Goal: Task Accomplishment & Management: Manage account settings

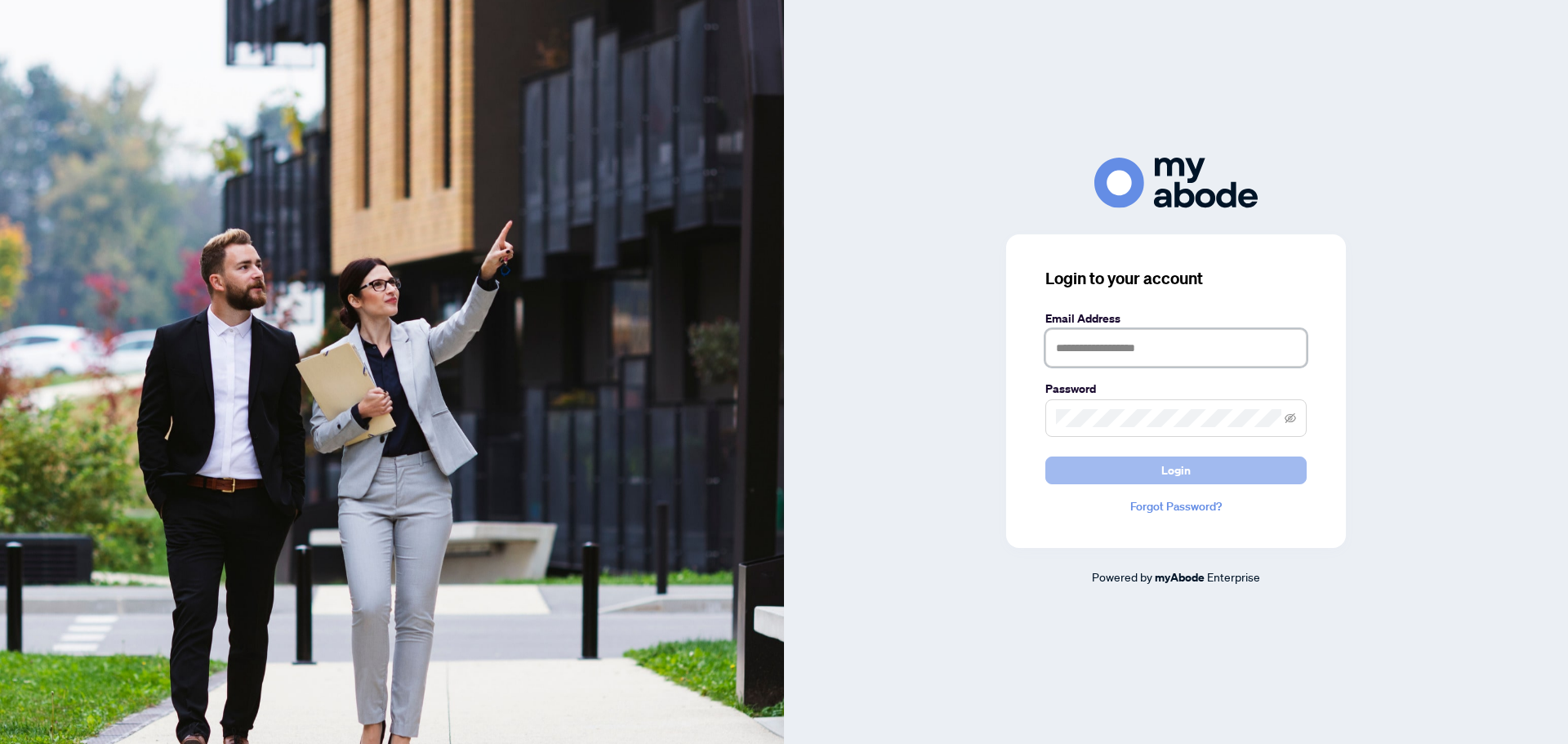
type input "**********"
click at [1247, 463] on button "Login" at bounding box center [1176, 471] width 262 height 28
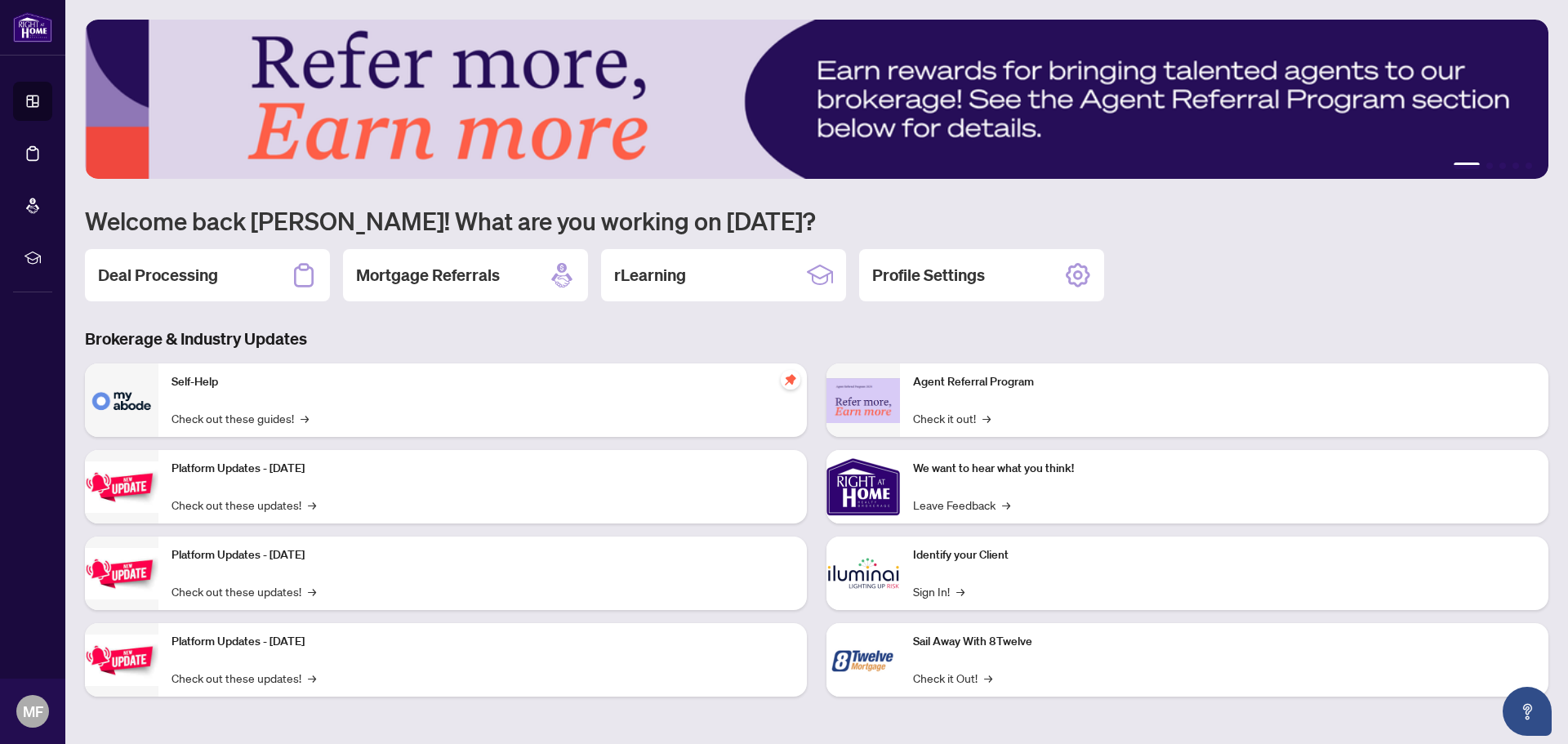
click at [166, 279] on h2 "Deal Processing" at bounding box center [158, 275] width 120 height 23
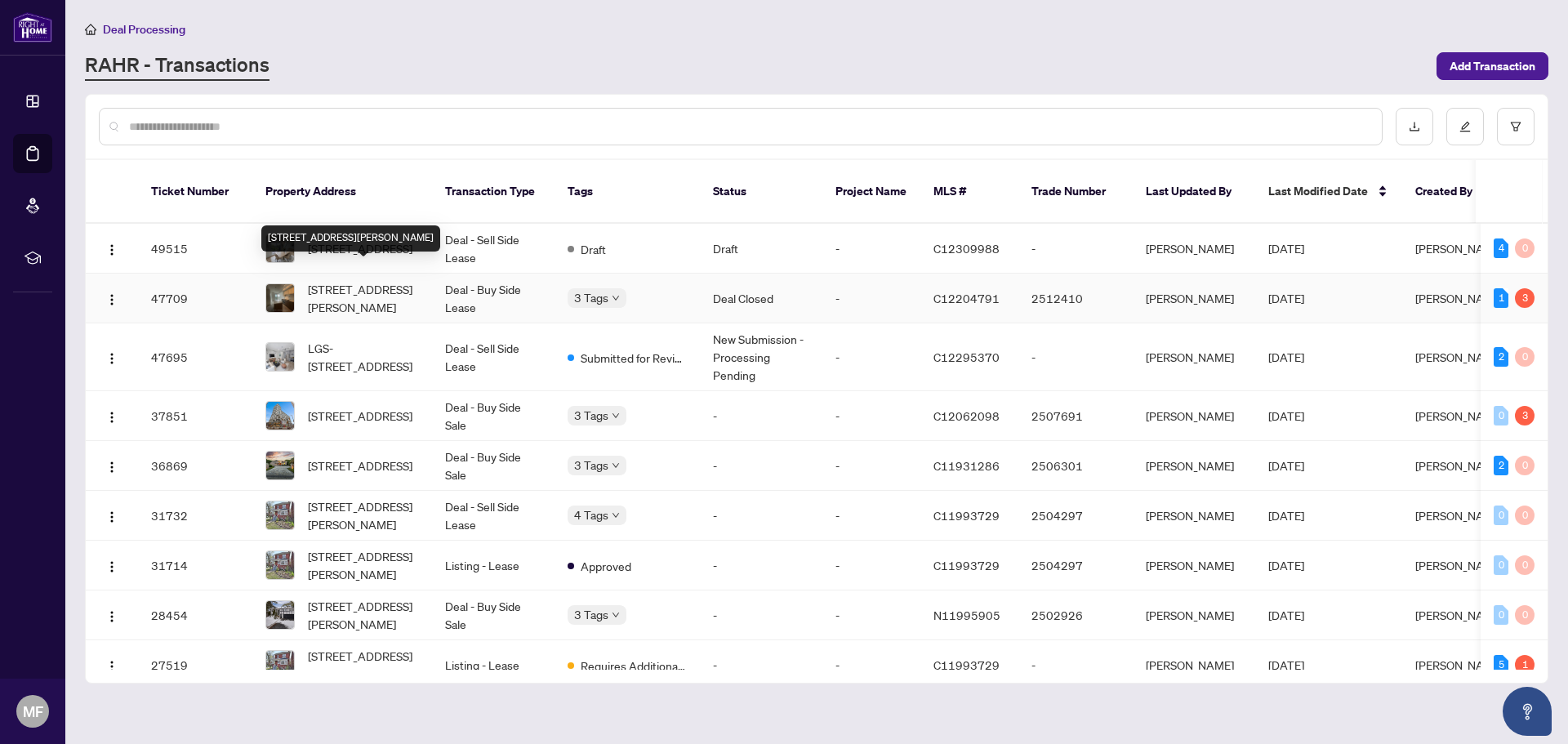
click at [394, 294] on span "[STREET_ADDRESS][PERSON_NAME]" at bounding box center [363, 298] width 111 height 36
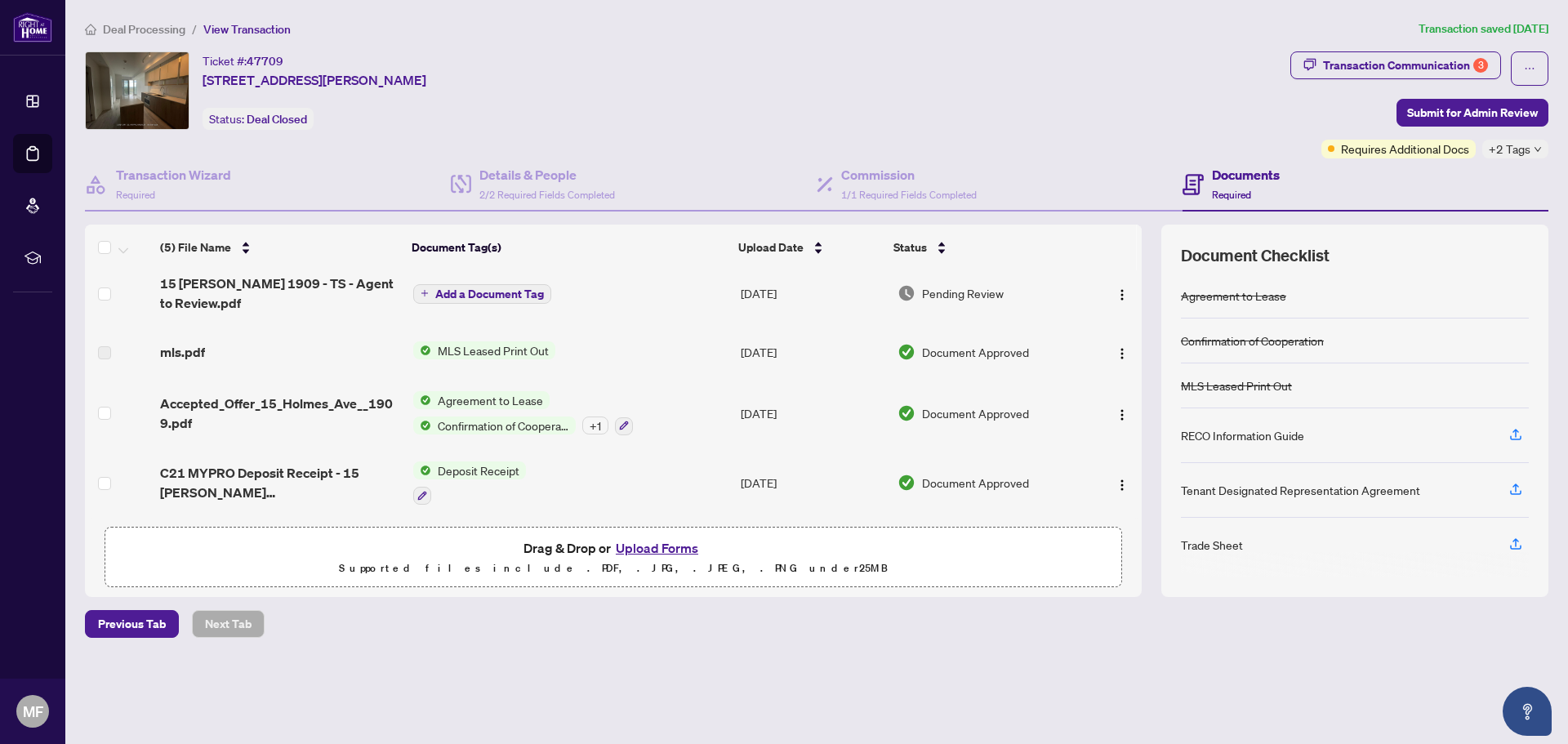
click at [514, 425] on span "Confirmation of Cooperation" at bounding box center [504, 425] width 145 height 18
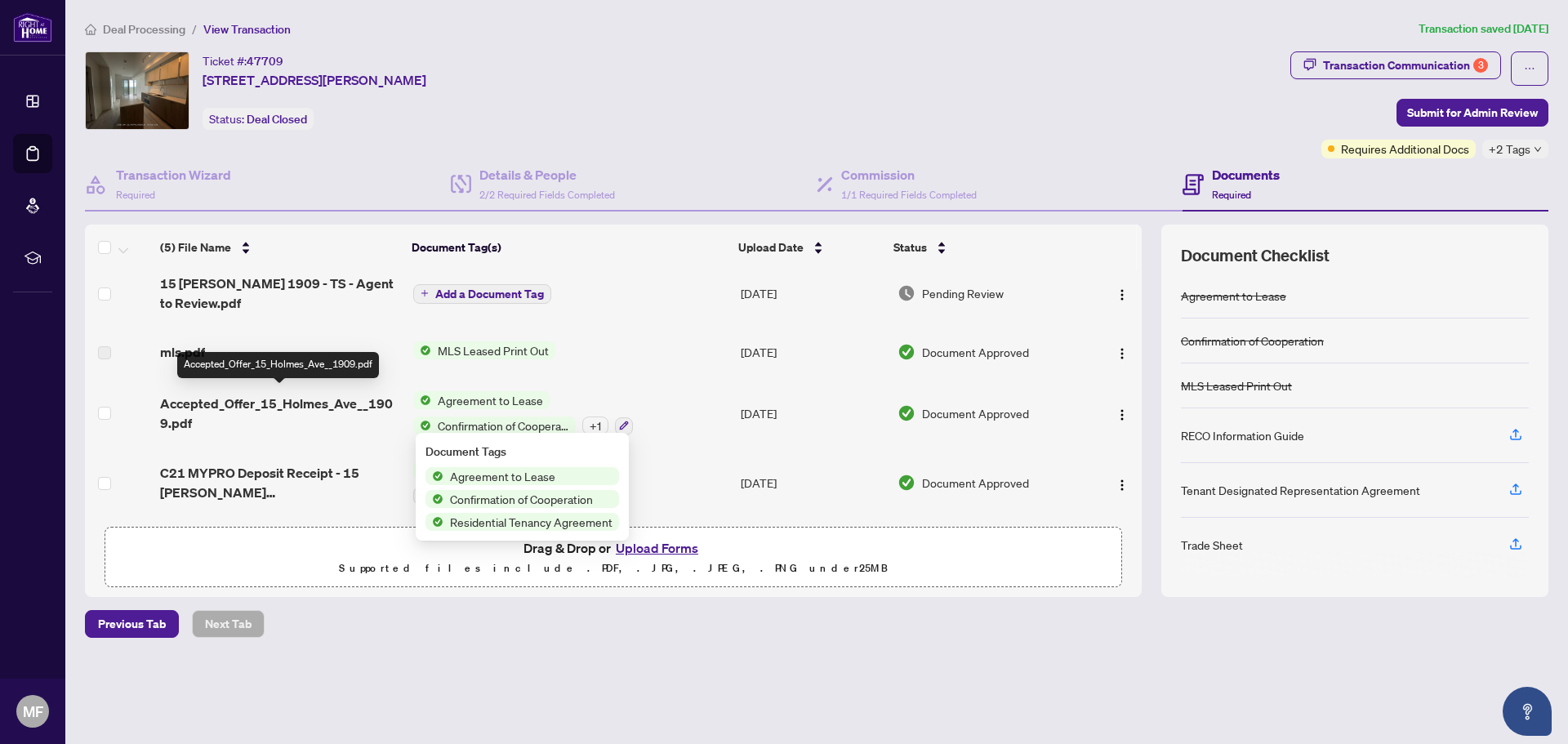
click at [346, 405] on span "Accepted_Offer_15_Holmes_Ave__1909.pdf" at bounding box center [280, 413] width 240 height 40
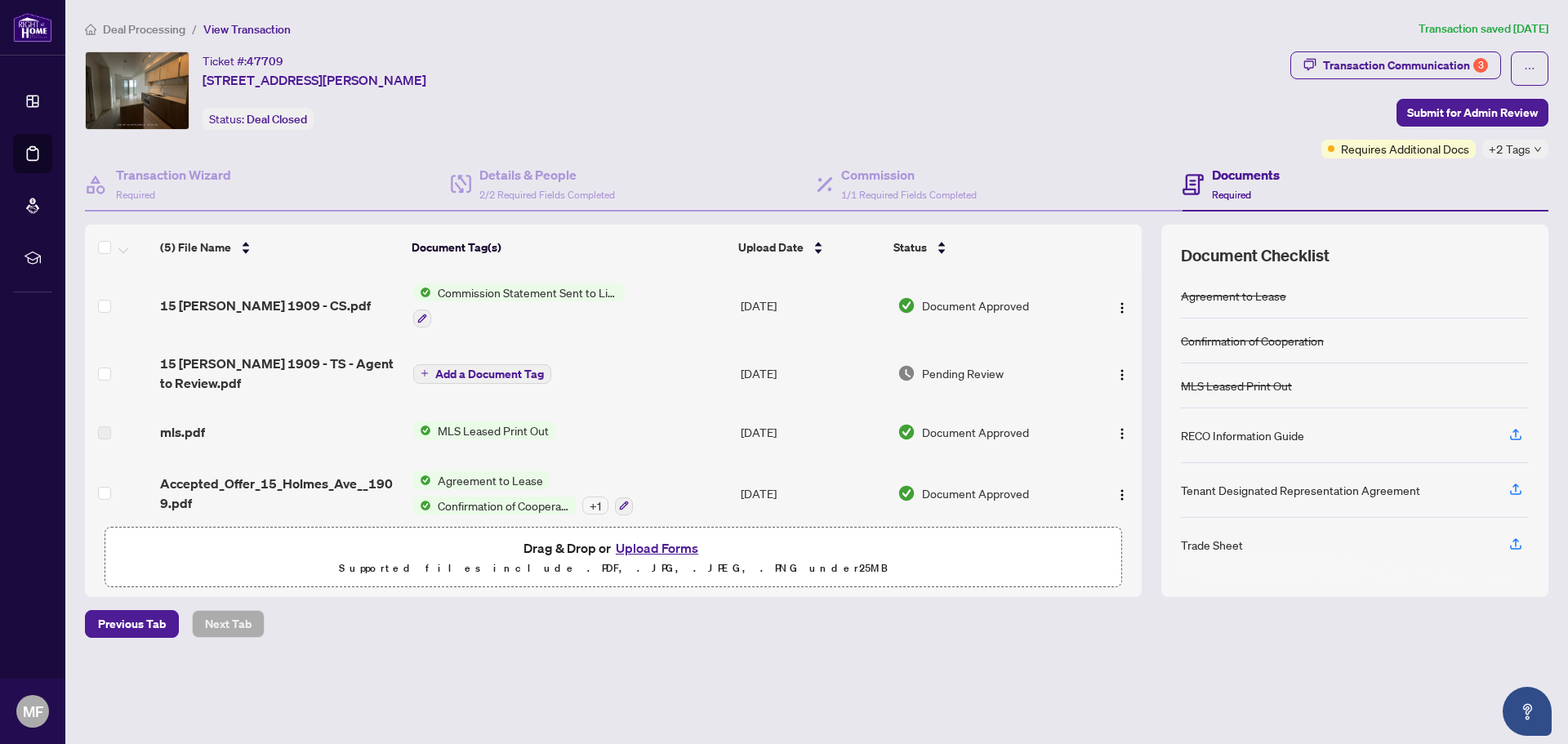
click at [1539, 150] on icon "down" at bounding box center [1538, 150] width 8 height 8
click at [1516, 148] on div "Closed" at bounding box center [1467, 156] width 144 height 20
click at [1461, 193] on div "Closed Payment Received" at bounding box center [1467, 170] width 163 height 66
click at [1286, 156] on div "Ticket #: 47709 [STREET_ADDRESS][PERSON_NAME] Status: Deal Closed" at bounding box center [684, 105] width 1206 height 107
click at [1422, 72] on div "Transaction Communication 3" at bounding box center [1405, 66] width 165 height 26
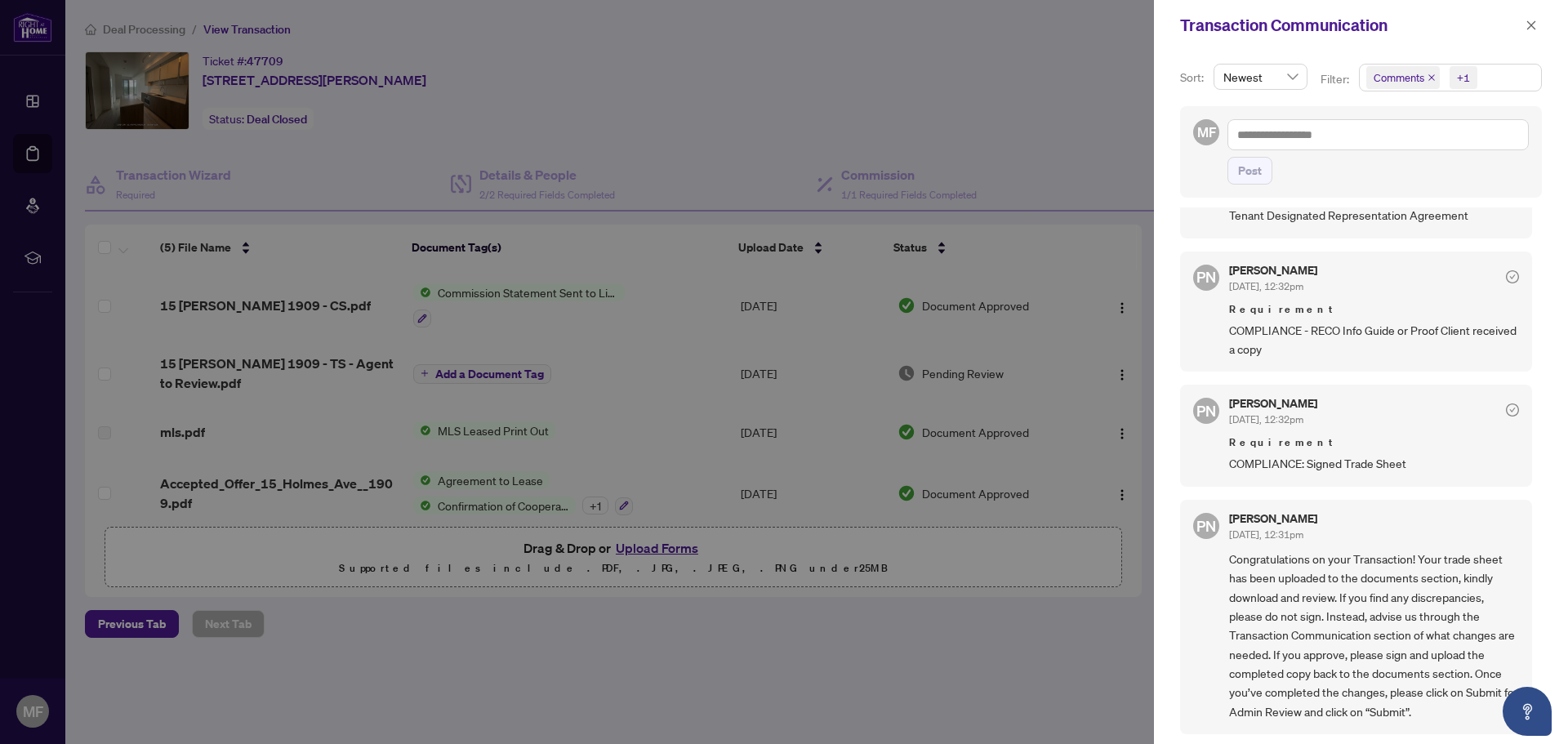
scroll to position [3, 0]
click at [1343, 467] on span "COMPLIANCE: Signed Trade Sheet" at bounding box center [1374, 460] width 290 height 19
click at [853, 144] on div at bounding box center [784, 372] width 1568 height 744
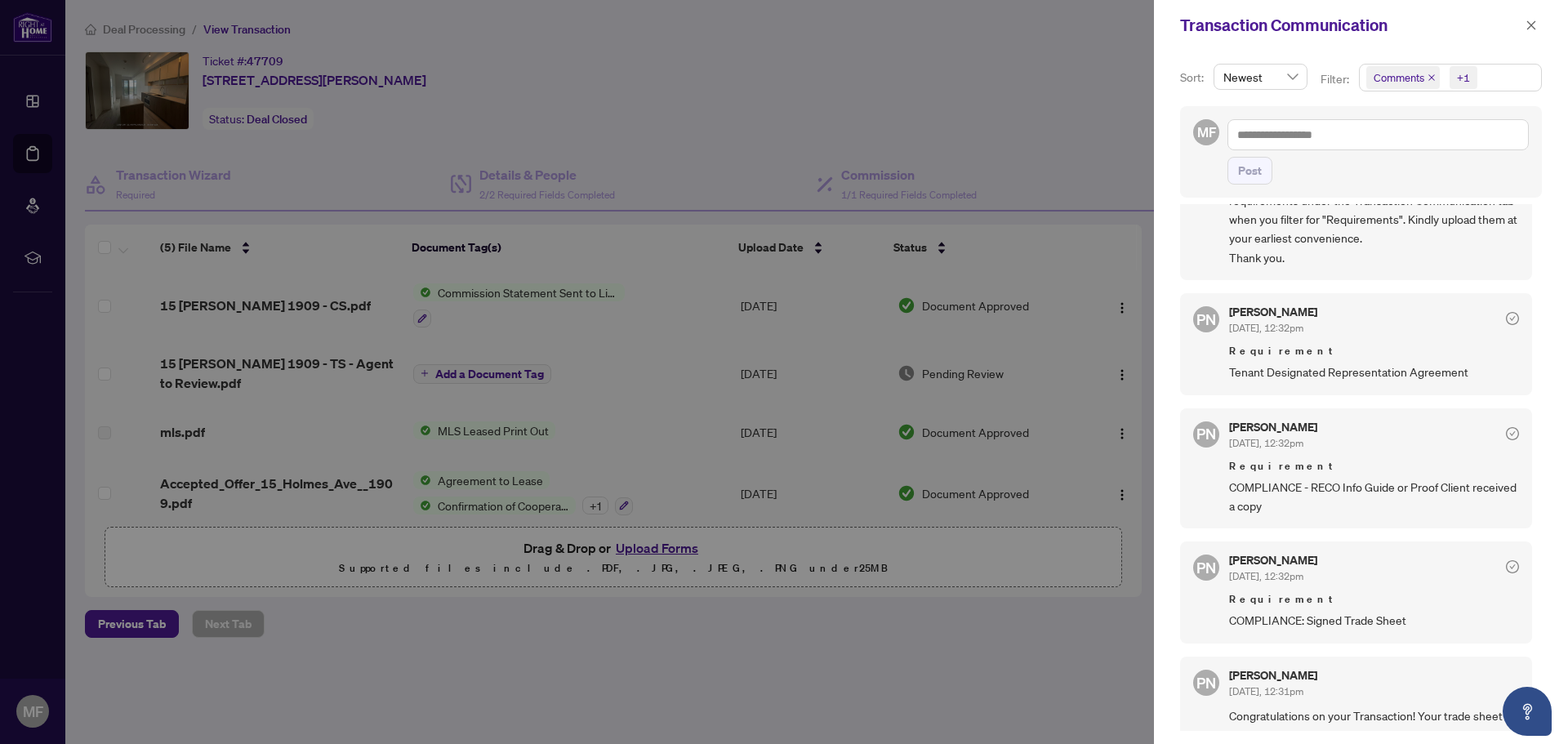
scroll to position [128, 0]
click at [1528, 29] on icon "close" at bounding box center [1532, 25] width 9 height 9
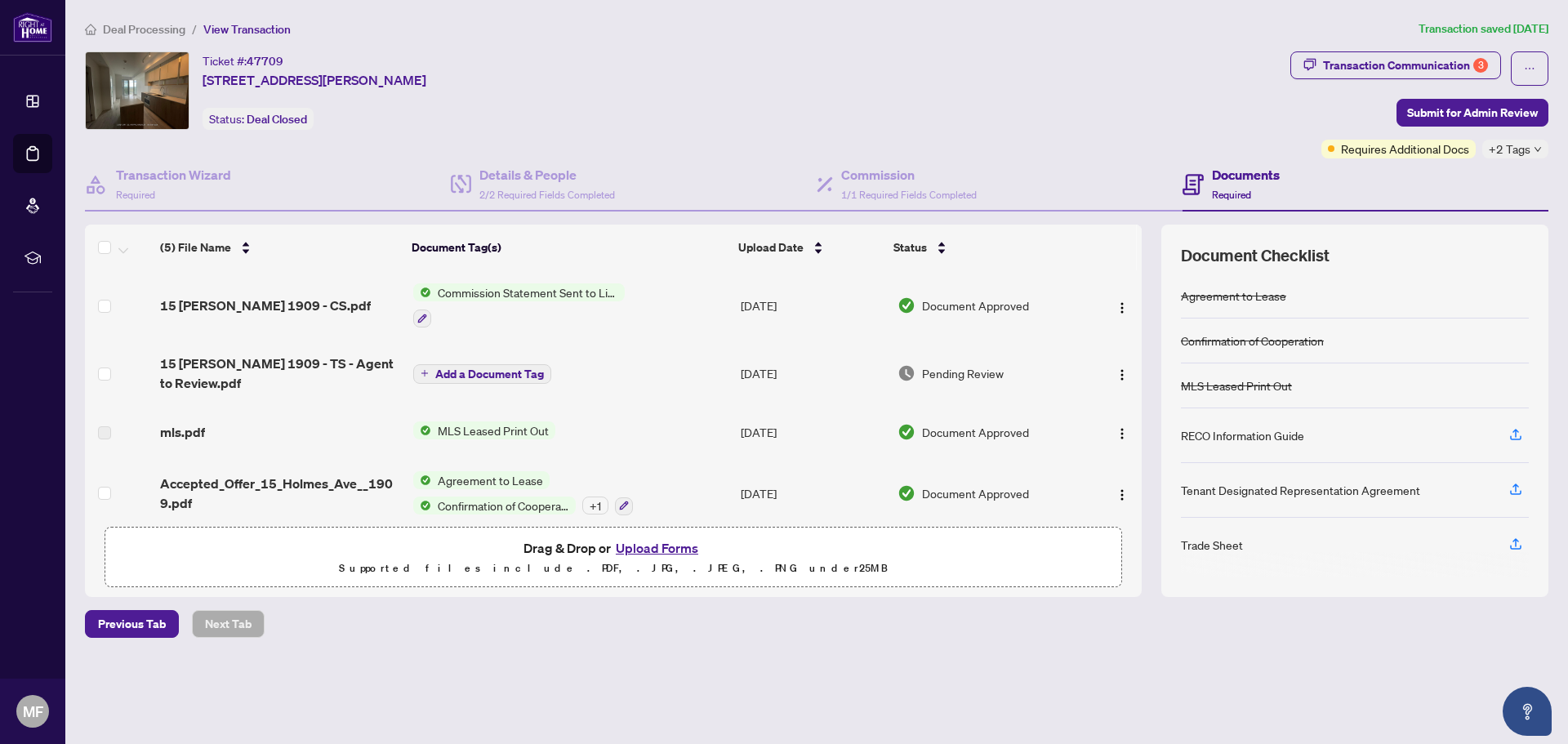
click at [1231, 188] on span "Required" at bounding box center [1231, 194] width 40 height 12
click at [1524, 72] on button "button" at bounding box center [1530, 69] width 38 height 35
click at [600, 120] on div "Ticket #: 47709 [STREET_ADDRESS][PERSON_NAME] Status: Deal Closed" at bounding box center [684, 91] width 1199 height 78
click at [244, 122] on div "Status: Deal Closed" at bounding box center [258, 119] width 111 height 22
drag, startPoint x: 251, startPoint y: 59, endPoint x: 290, endPoint y: 53, distance: 39.5
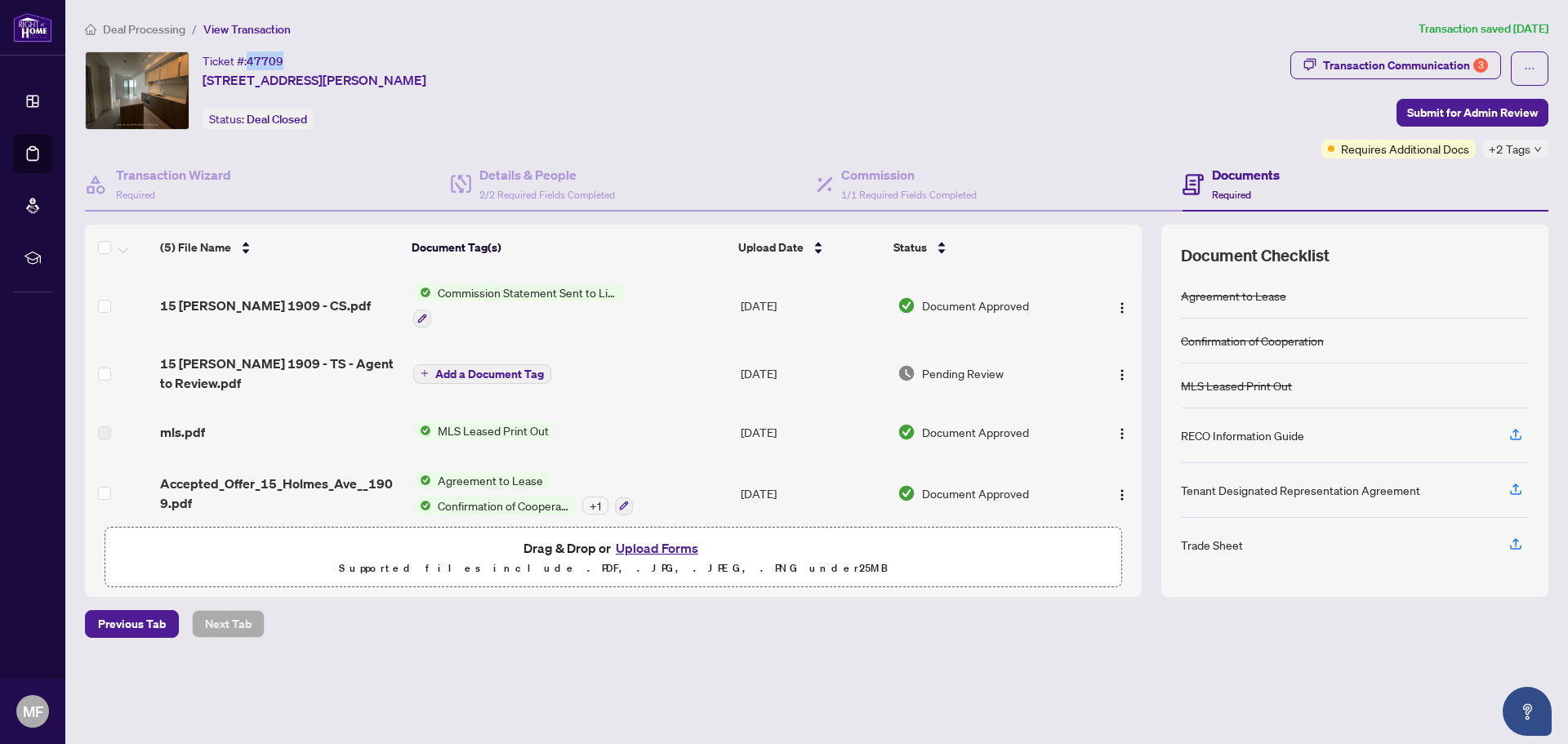
click at [290, 53] on div "Ticket #: 47709 [STREET_ADDRESS][PERSON_NAME]" at bounding box center [314, 71] width 224 height 39
copy span "47709"
click at [545, 644] on div "Deal Processing / View Transaction Transaction saved [DATE] Ticket #: 47709 [ST…" at bounding box center [817, 357] width 1477 height 676
click at [653, 548] on button "Upload Forms" at bounding box center [657, 548] width 92 height 21
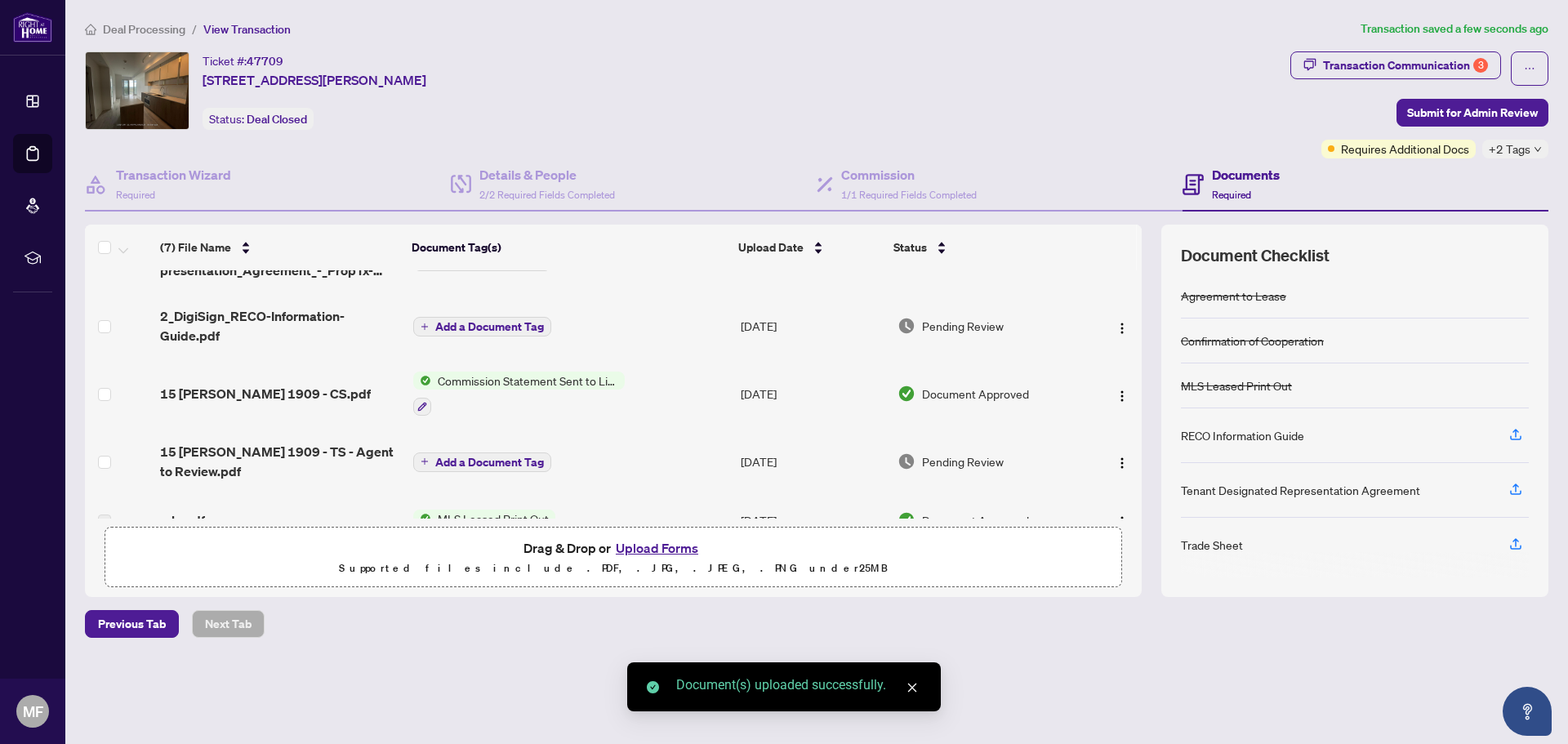
scroll to position [215, 0]
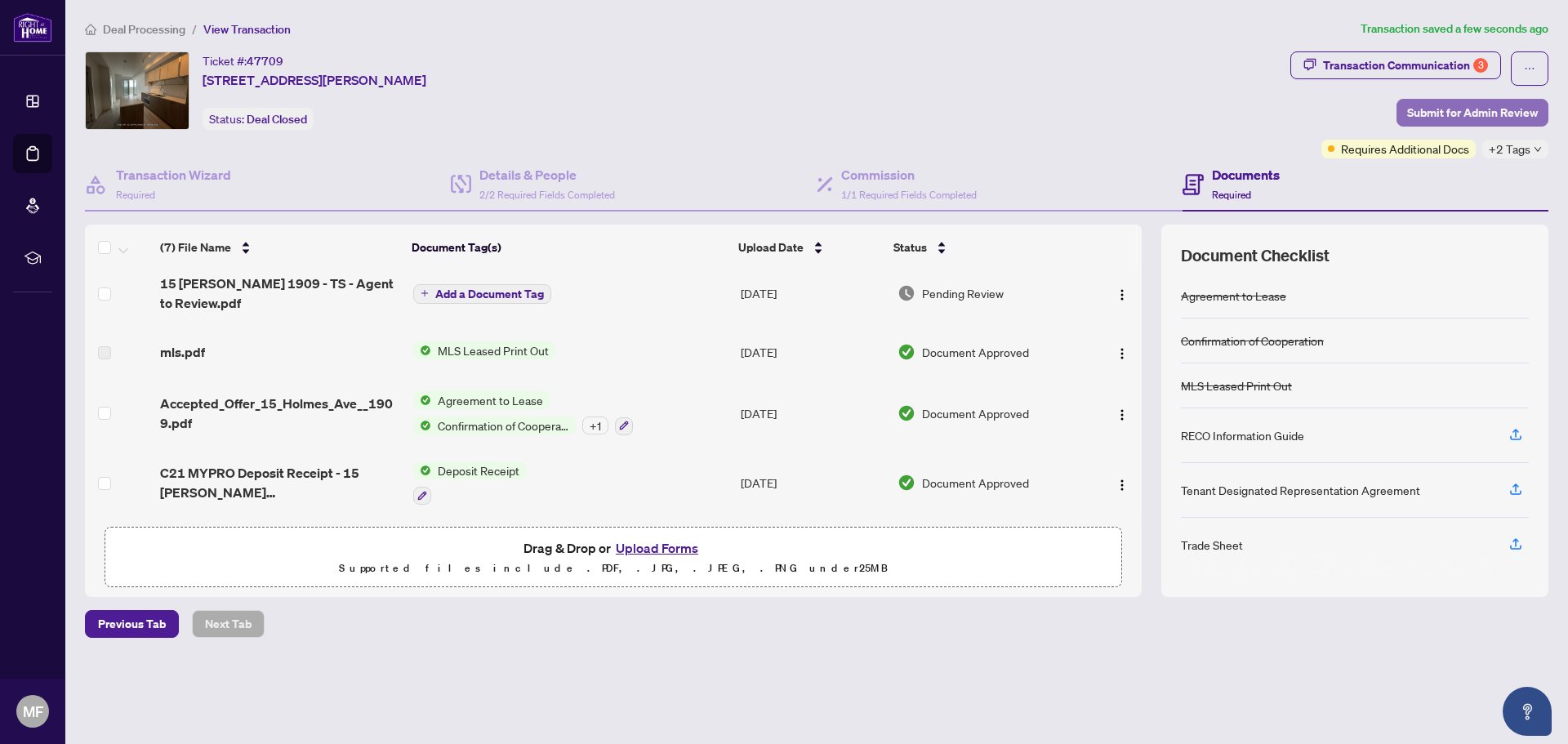
click at [1472, 108] on span "Submit for Admin Review" at bounding box center [1473, 113] width 131 height 26
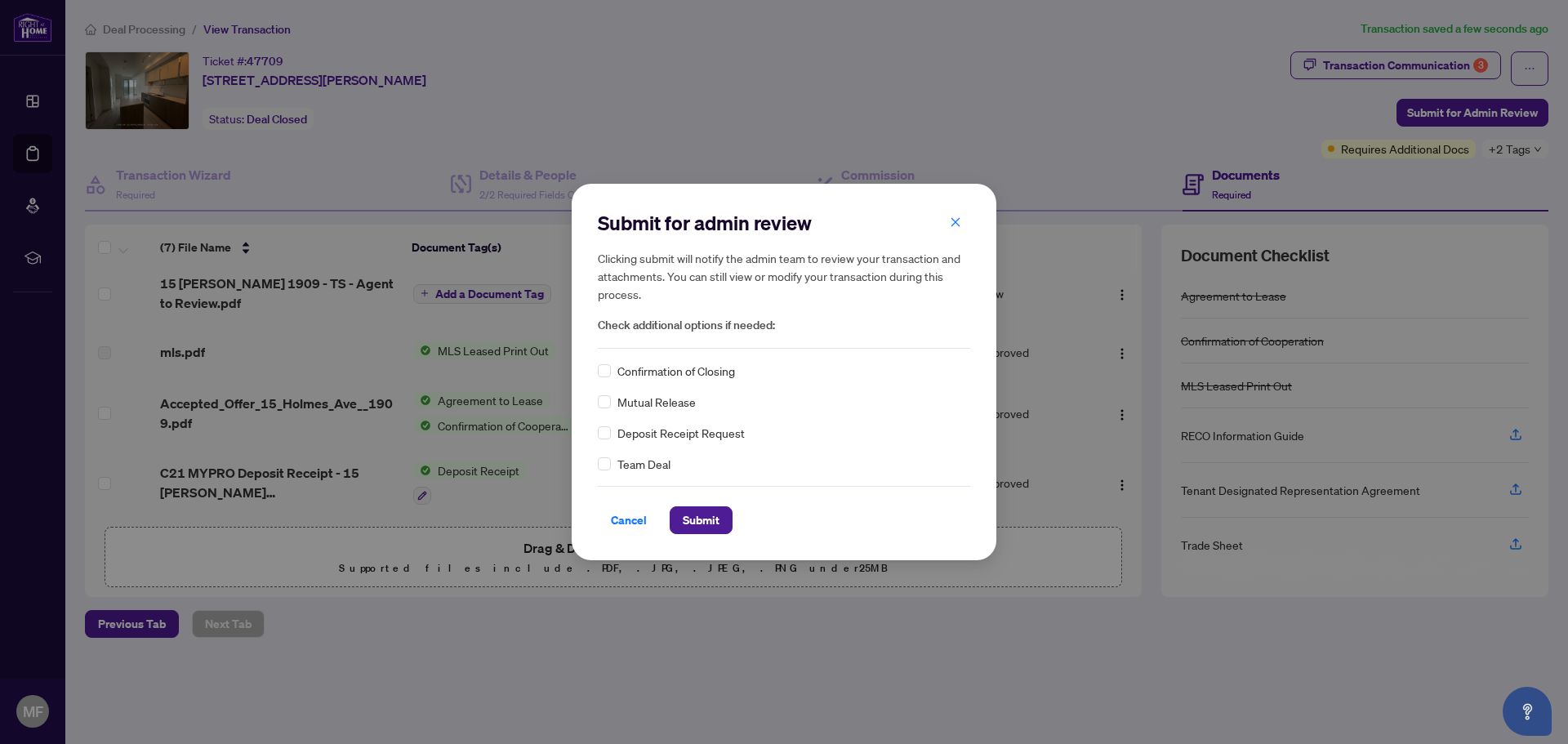
click at [613, 371] on div "Confirmation of Closing" at bounding box center [784, 371] width 372 height 18
click at [698, 514] on span "Submit" at bounding box center [701, 520] width 37 height 26
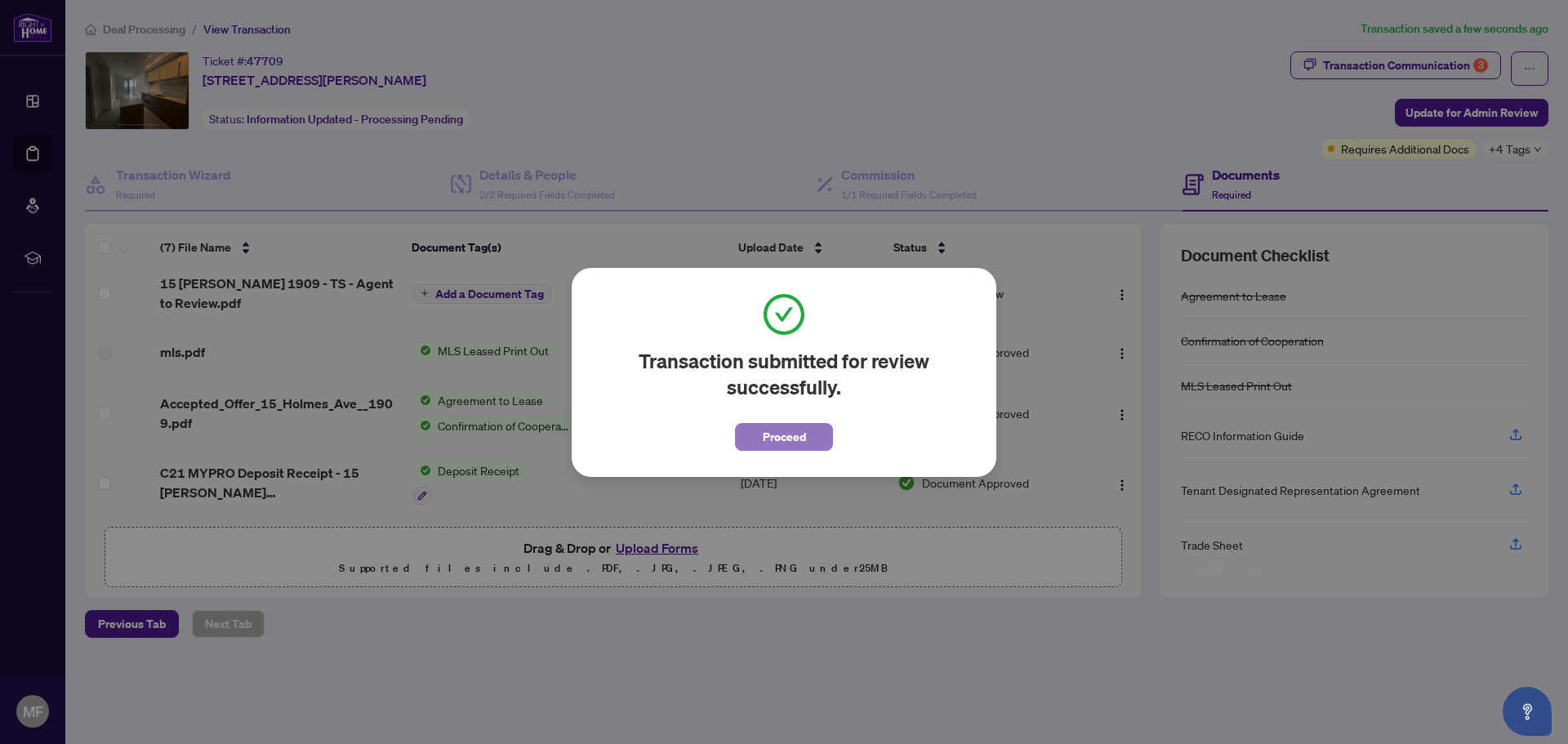
click at [794, 439] on span "Proceed" at bounding box center [784, 437] width 44 height 26
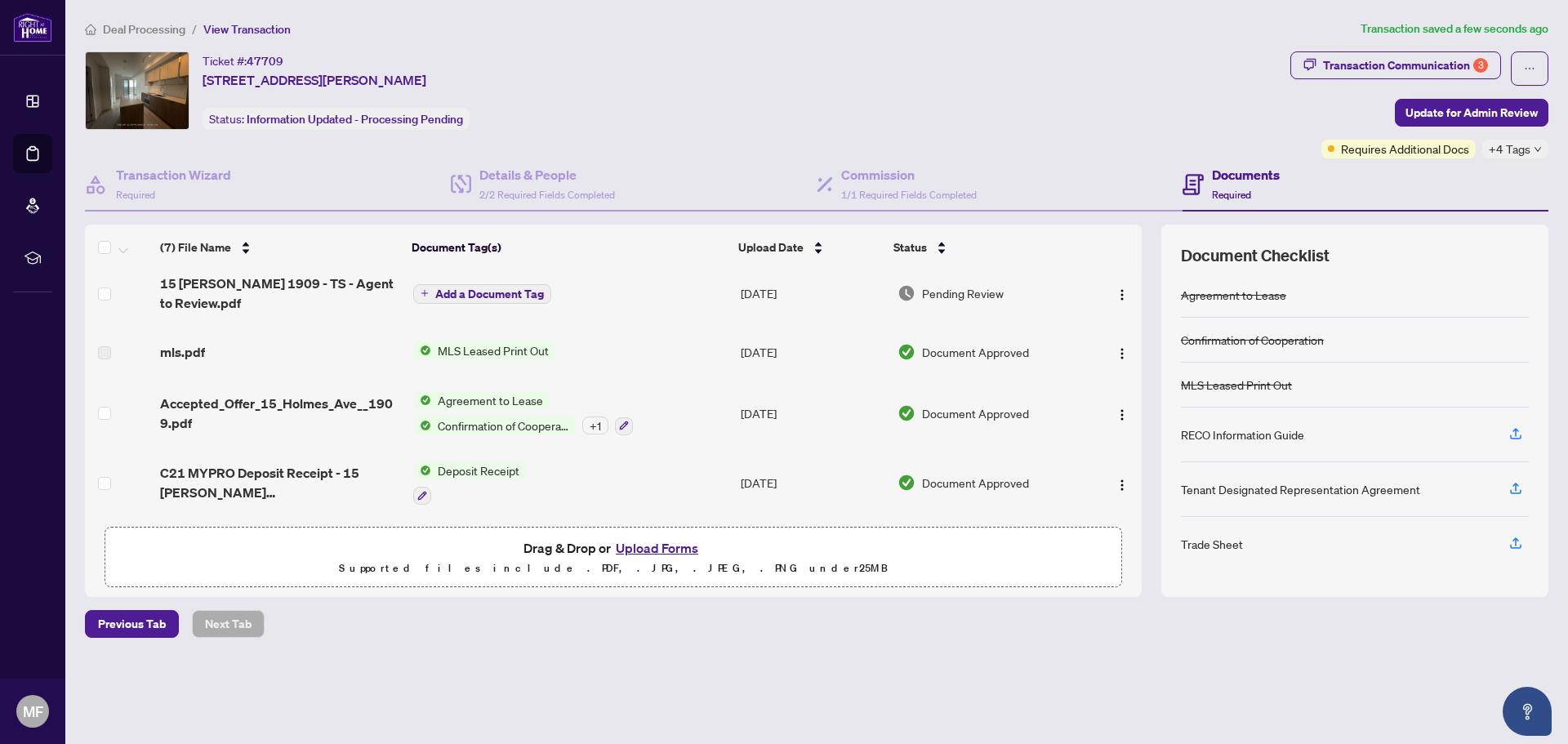
scroll to position [0, 0]
click at [1234, 193] on span "Required" at bounding box center [1231, 194] width 40 height 12
click at [1217, 163] on div "Documents Required" at bounding box center [1366, 184] width 366 height 53
click at [1208, 187] on div "Documents Required" at bounding box center [1231, 184] width 97 height 39
click at [1203, 187] on icon at bounding box center [1193, 184] width 21 height 21
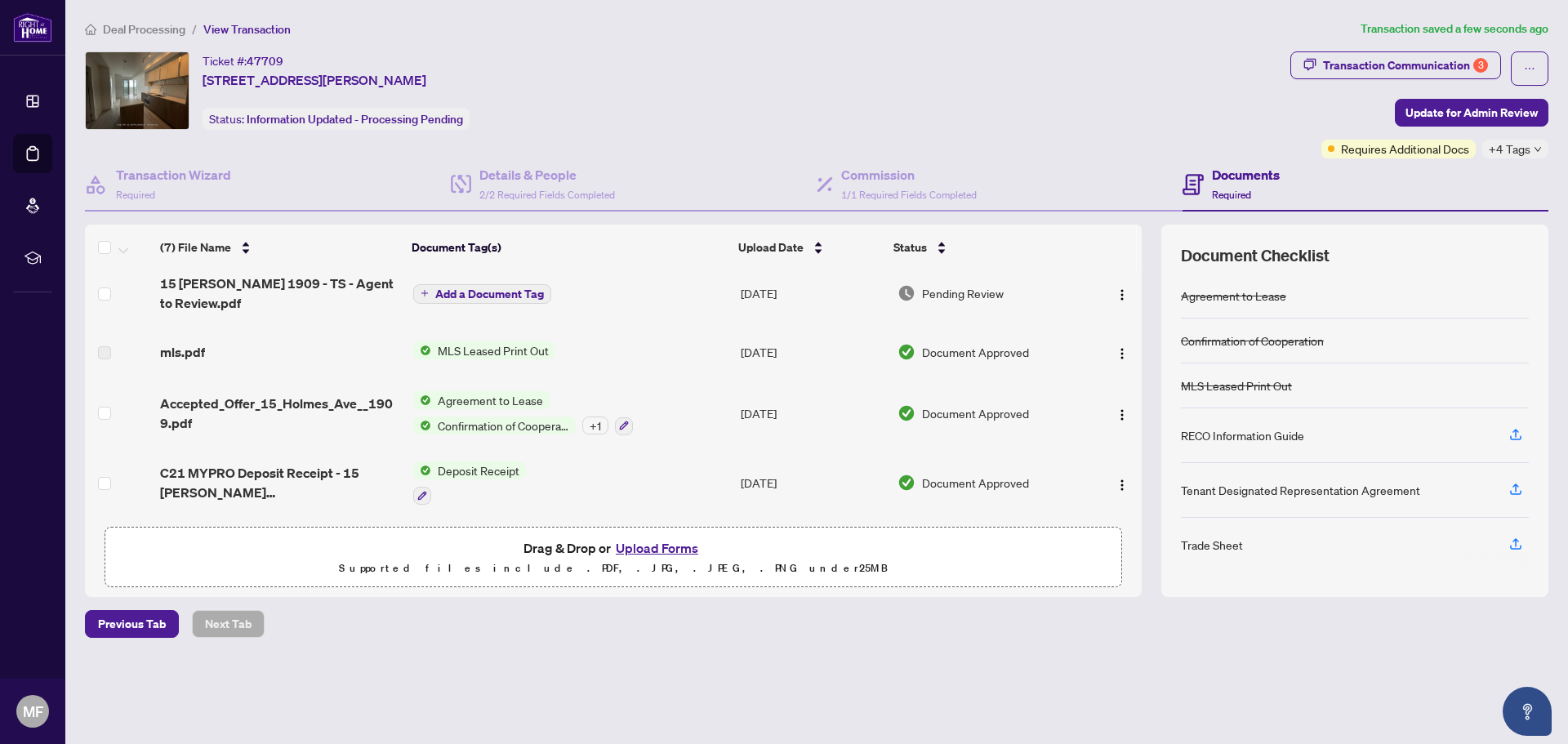
scroll to position [1, 0]
click at [165, 174] on h4 "Transaction Wizard" at bounding box center [174, 174] width 115 height 20
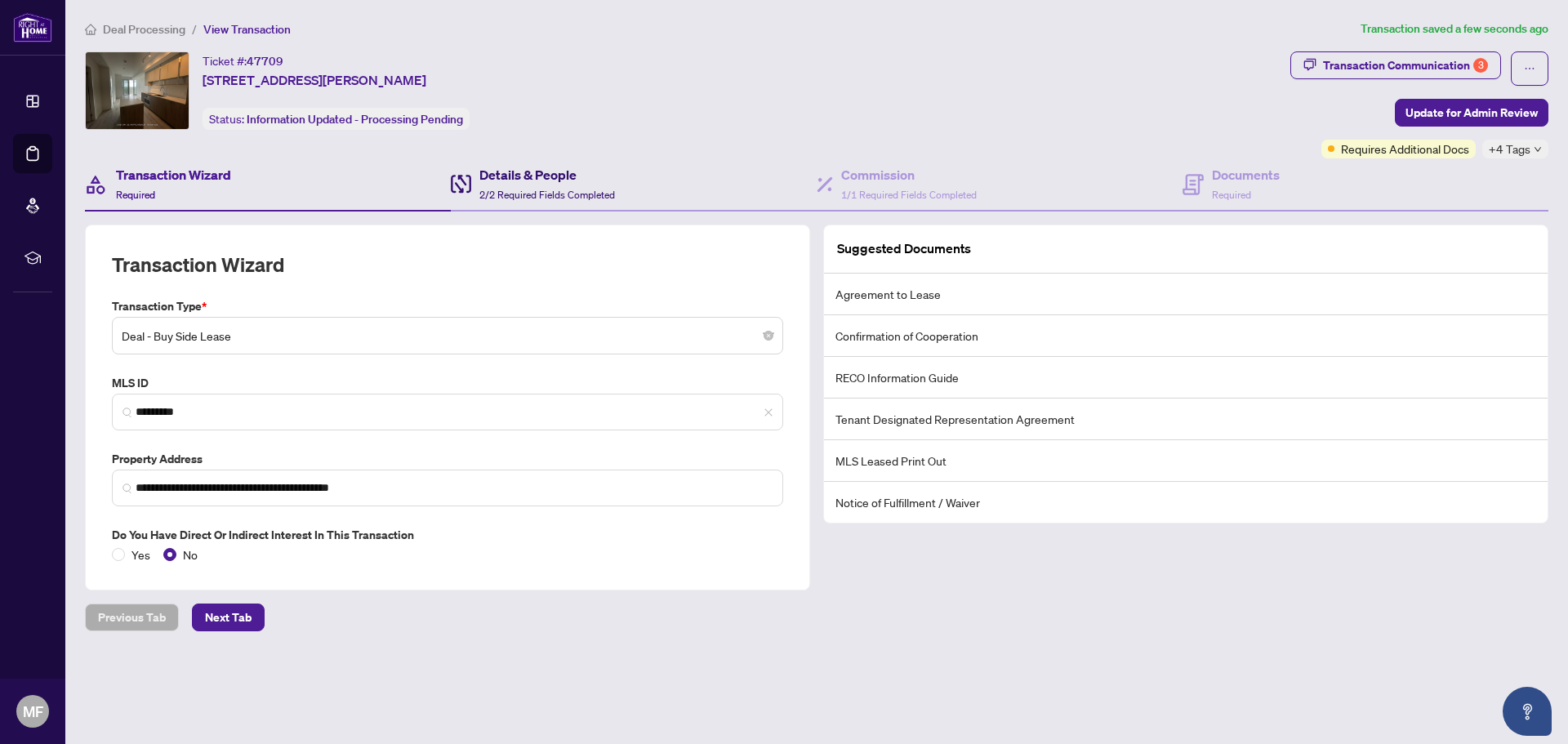
click at [512, 173] on h4 "Details & People" at bounding box center [547, 174] width 136 height 20
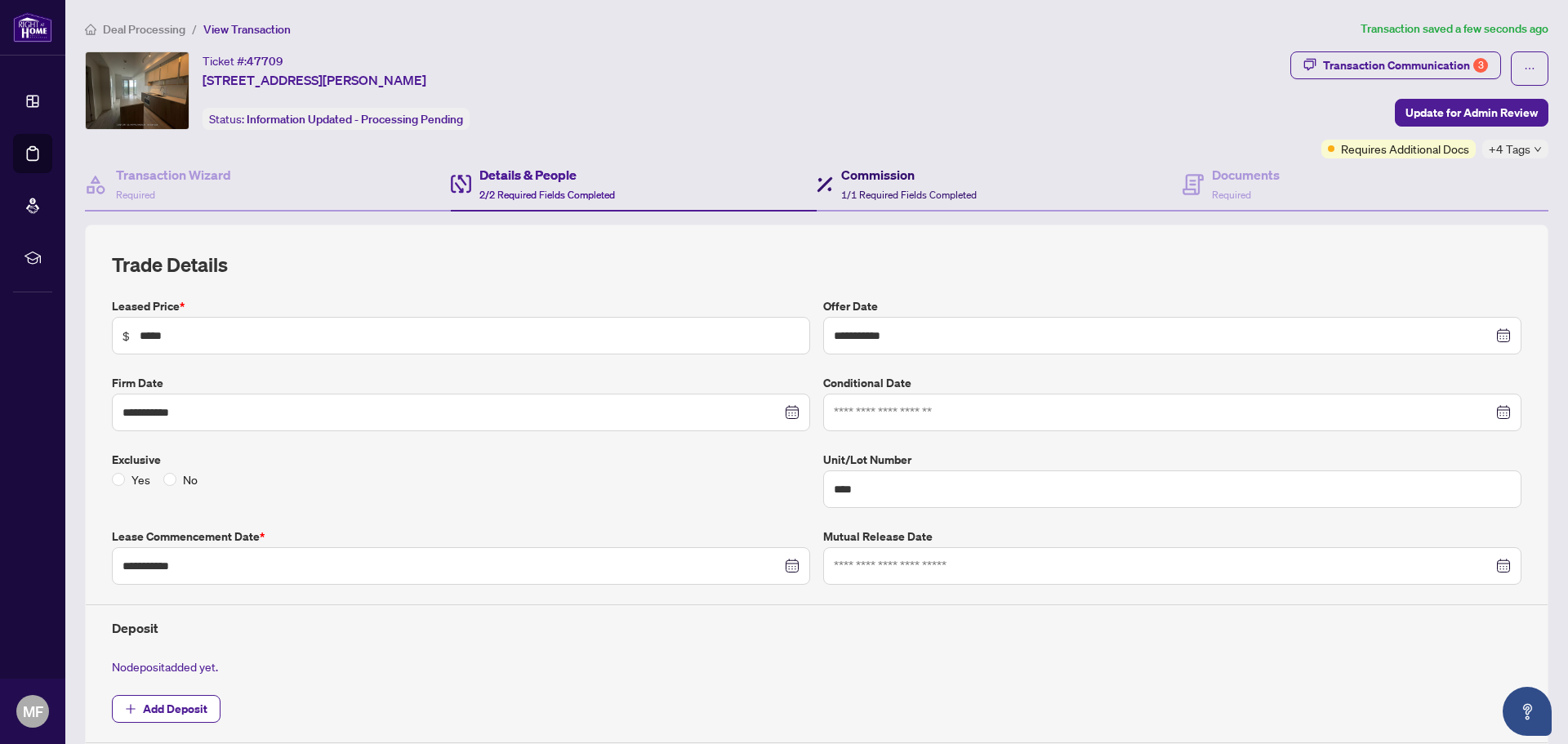
click at [884, 183] on h4 "Commission" at bounding box center [909, 174] width 136 height 20
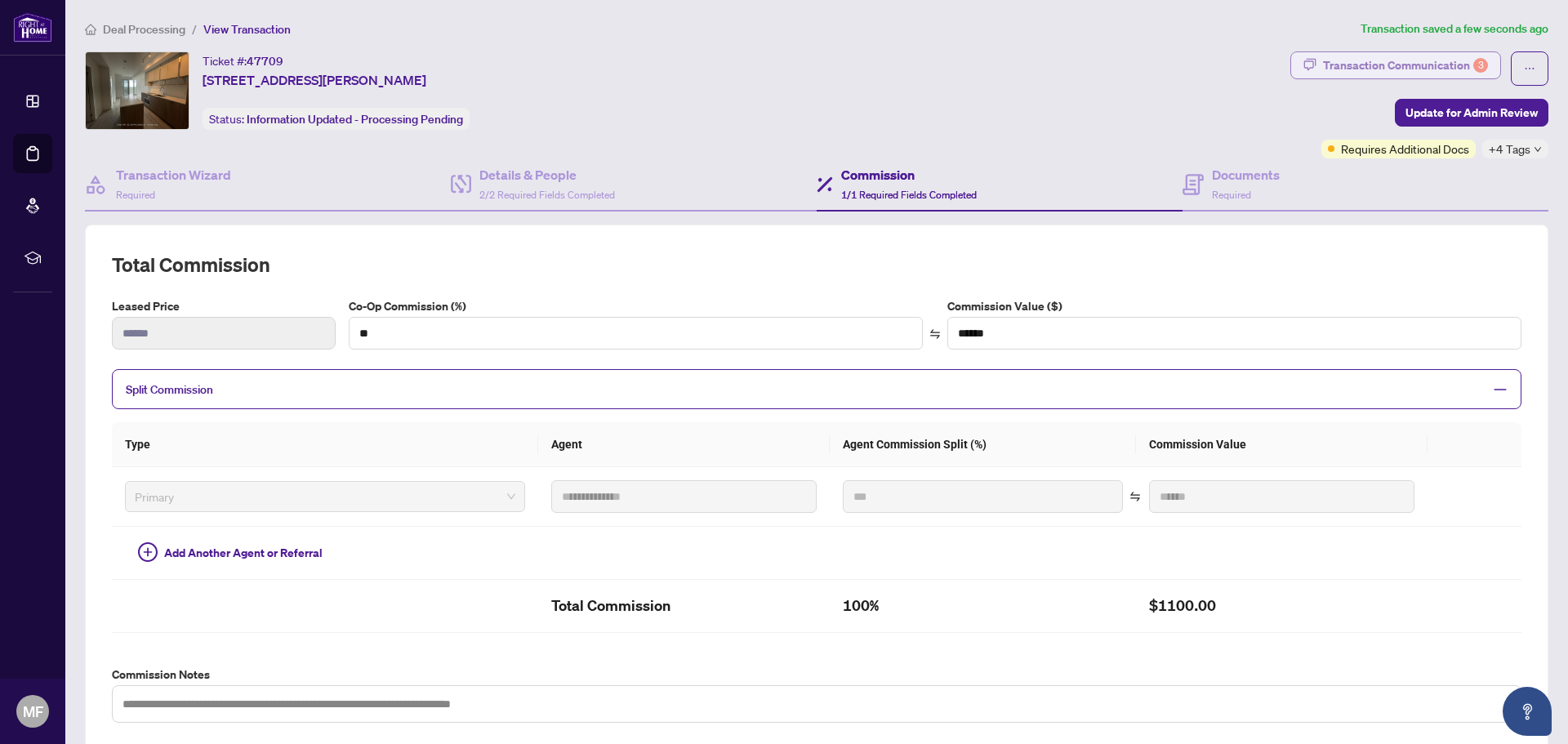
click at [1368, 65] on div "Transaction Communication 3" at bounding box center [1405, 66] width 165 height 26
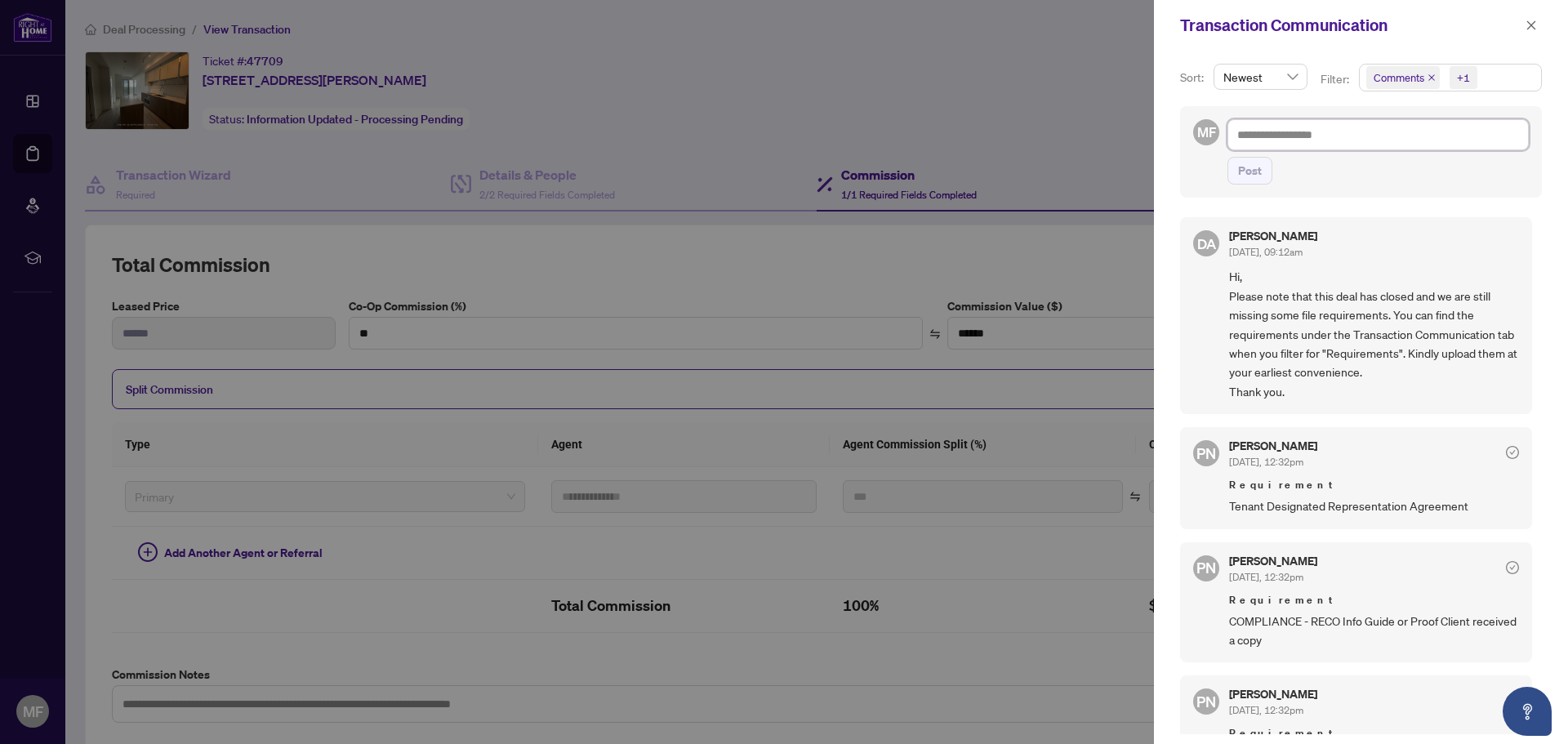
click at [1318, 130] on textarea at bounding box center [1378, 135] width 301 height 31
click at [1427, 39] on div "Transaction Communication" at bounding box center [1361, 26] width 414 height 51
click at [1537, 30] on button "button" at bounding box center [1532, 26] width 21 height 20
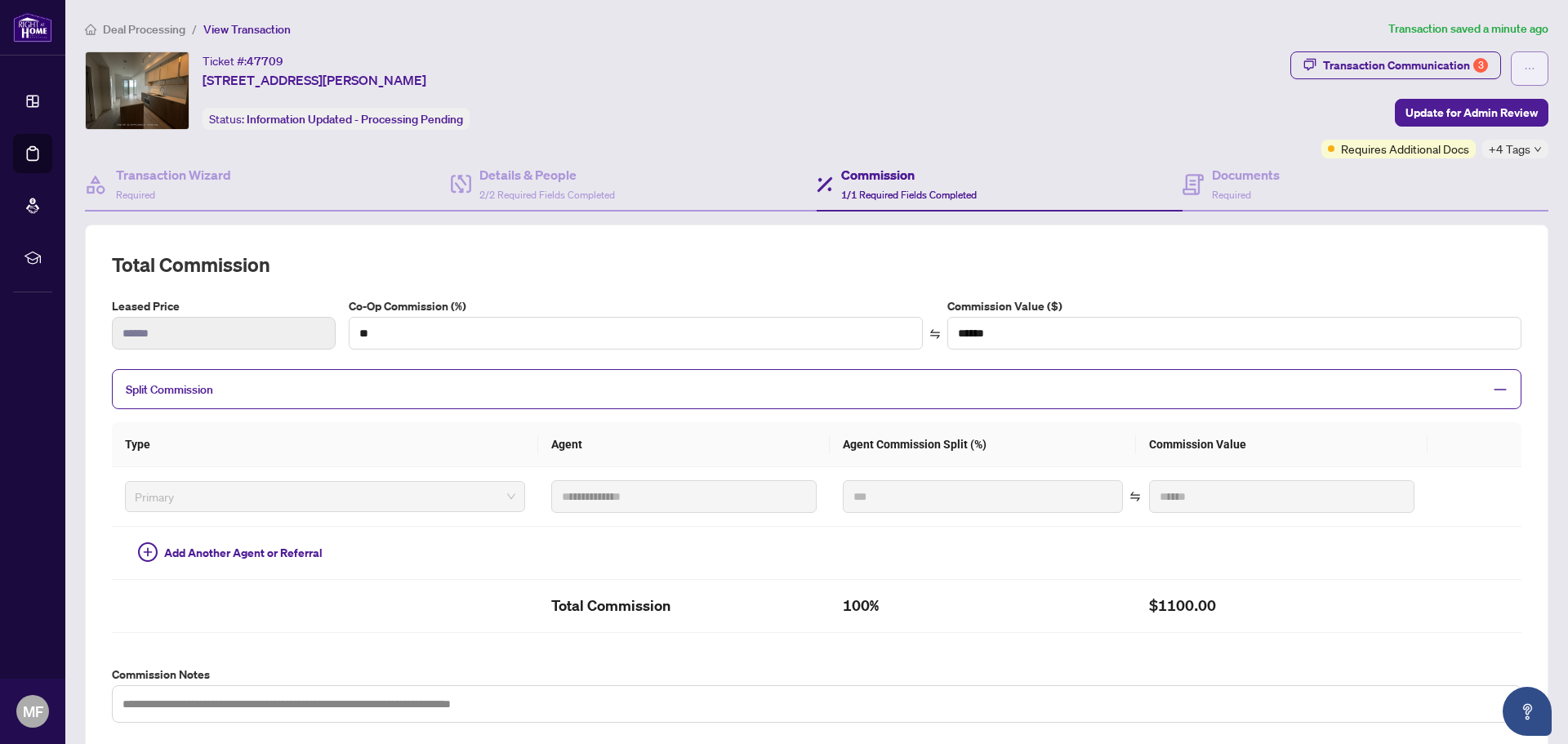
click at [1524, 61] on span "button" at bounding box center [1530, 68] width 12 height 26
click at [1508, 132] on span "Document Archive" at bounding box center [1461, 131] width 125 height 18
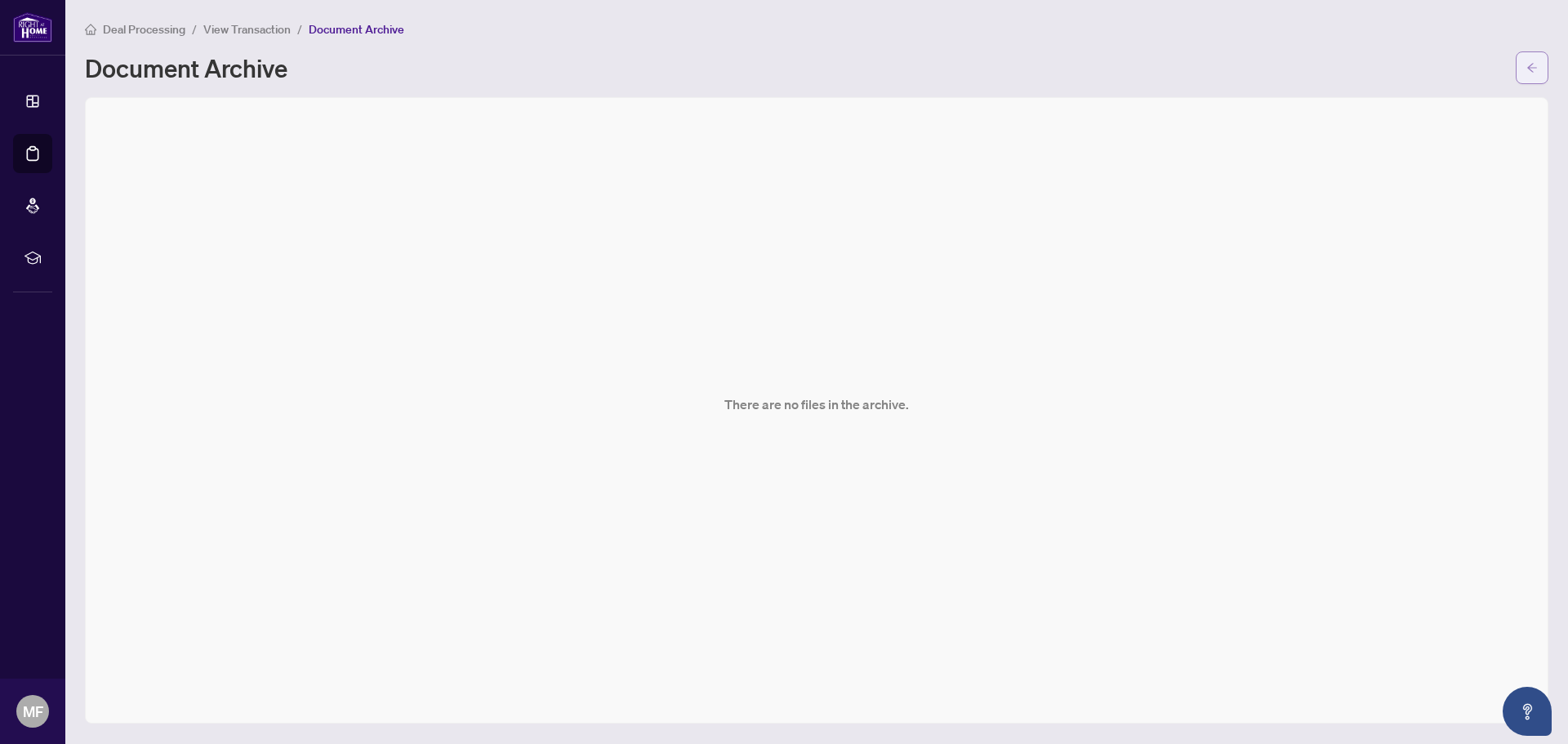
click at [1528, 77] on span "button" at bounding box center [1533, 67] width 12 height 26
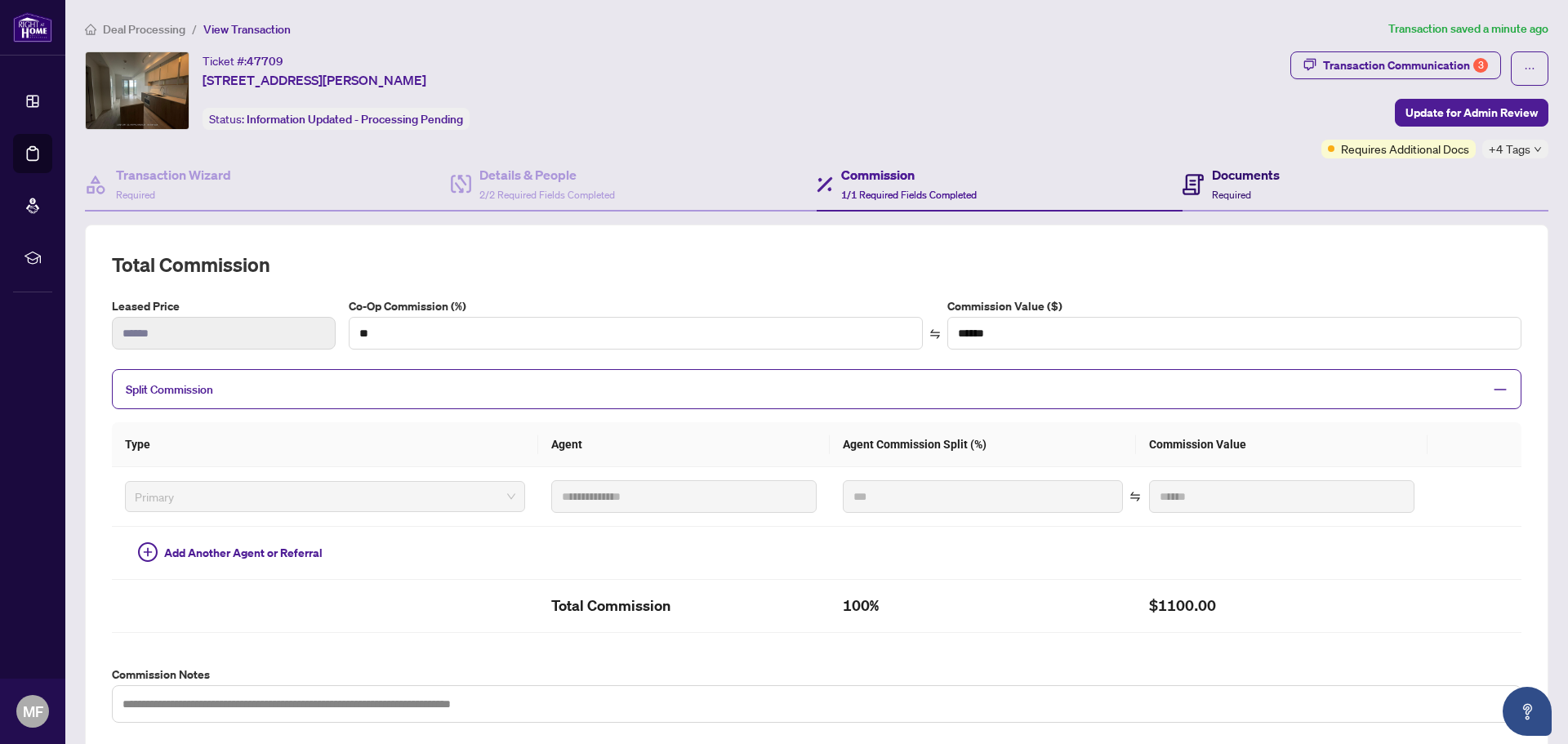
click at [1212, 179] on h4 "Documents" at bounding box center [1245, 174] width 67 height 20
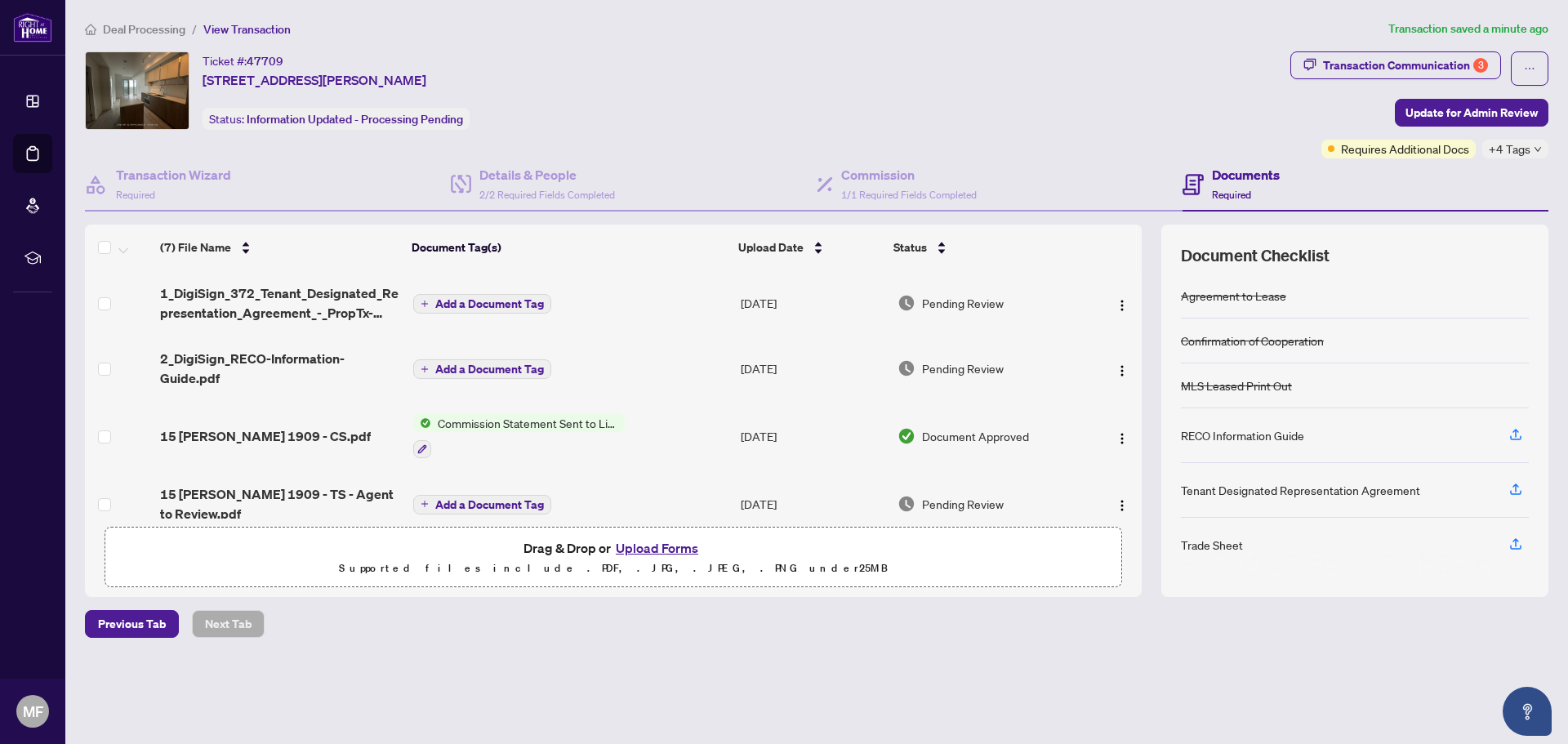
scroll to position [1, 0]
click at [1217, 546] on div "Trade Sheet" at bounding box center [1212, 544] width 62 height 18
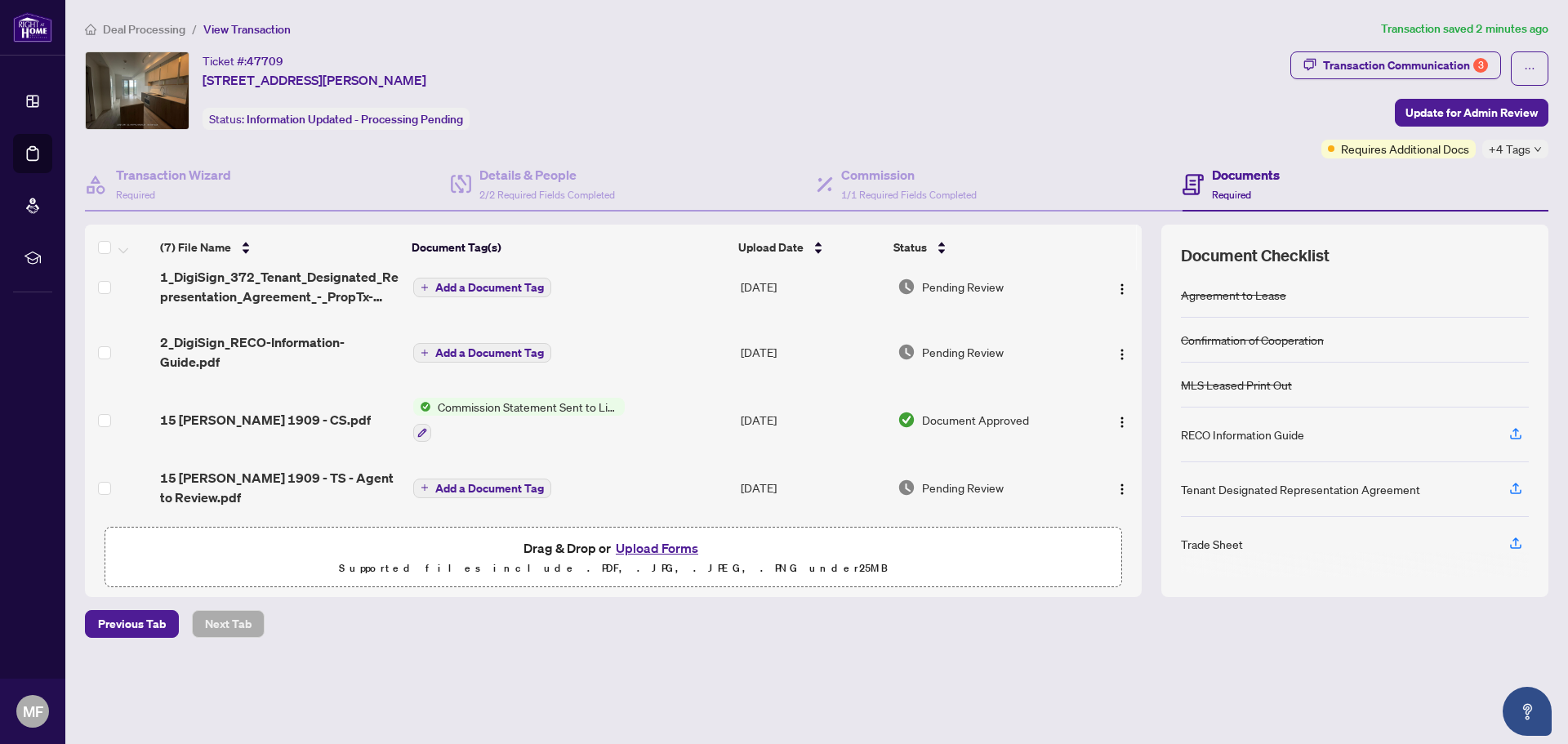
scroll to position [0, 0]
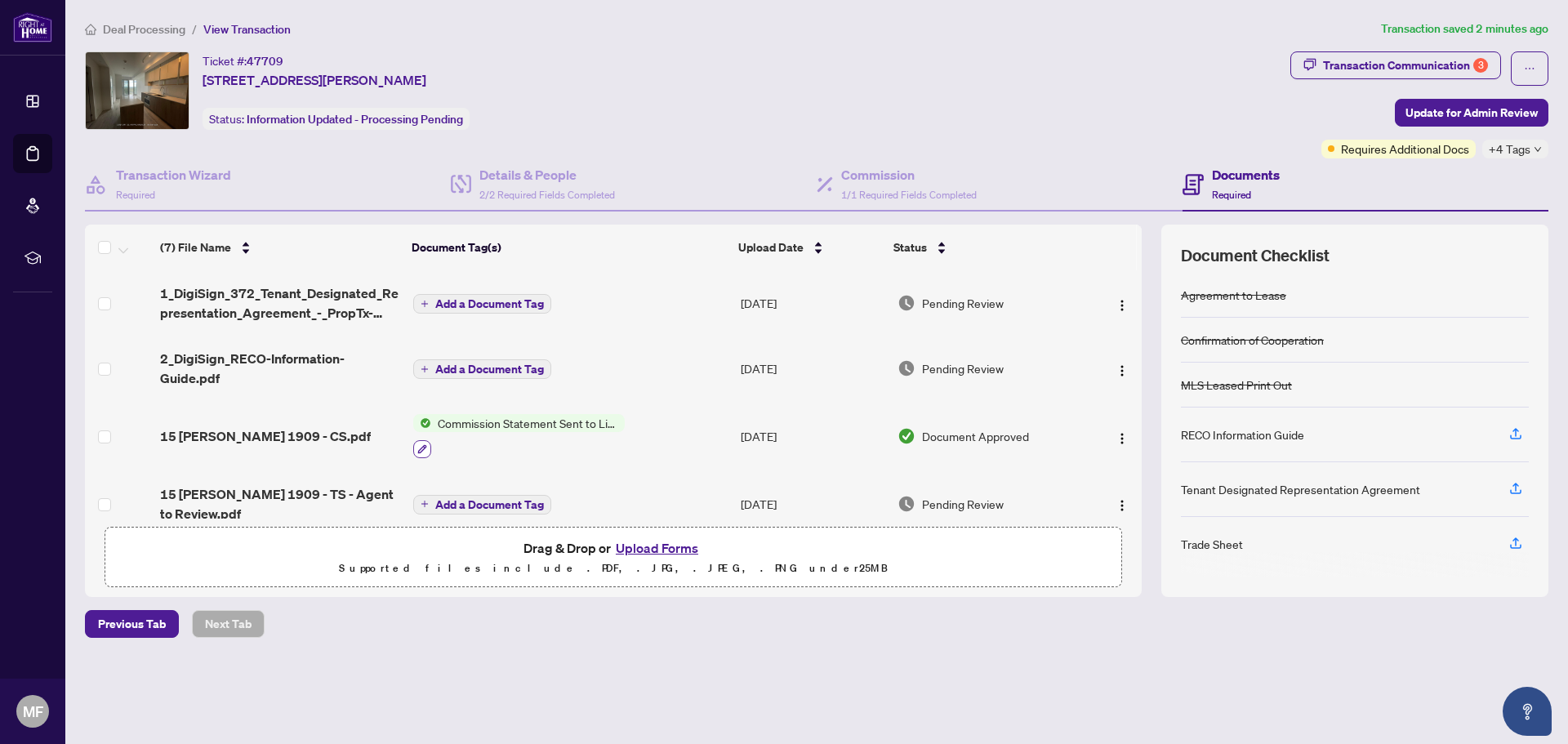
click at [423, 452] on icon "button" at bounding box center [422, 449] width 10 height 10
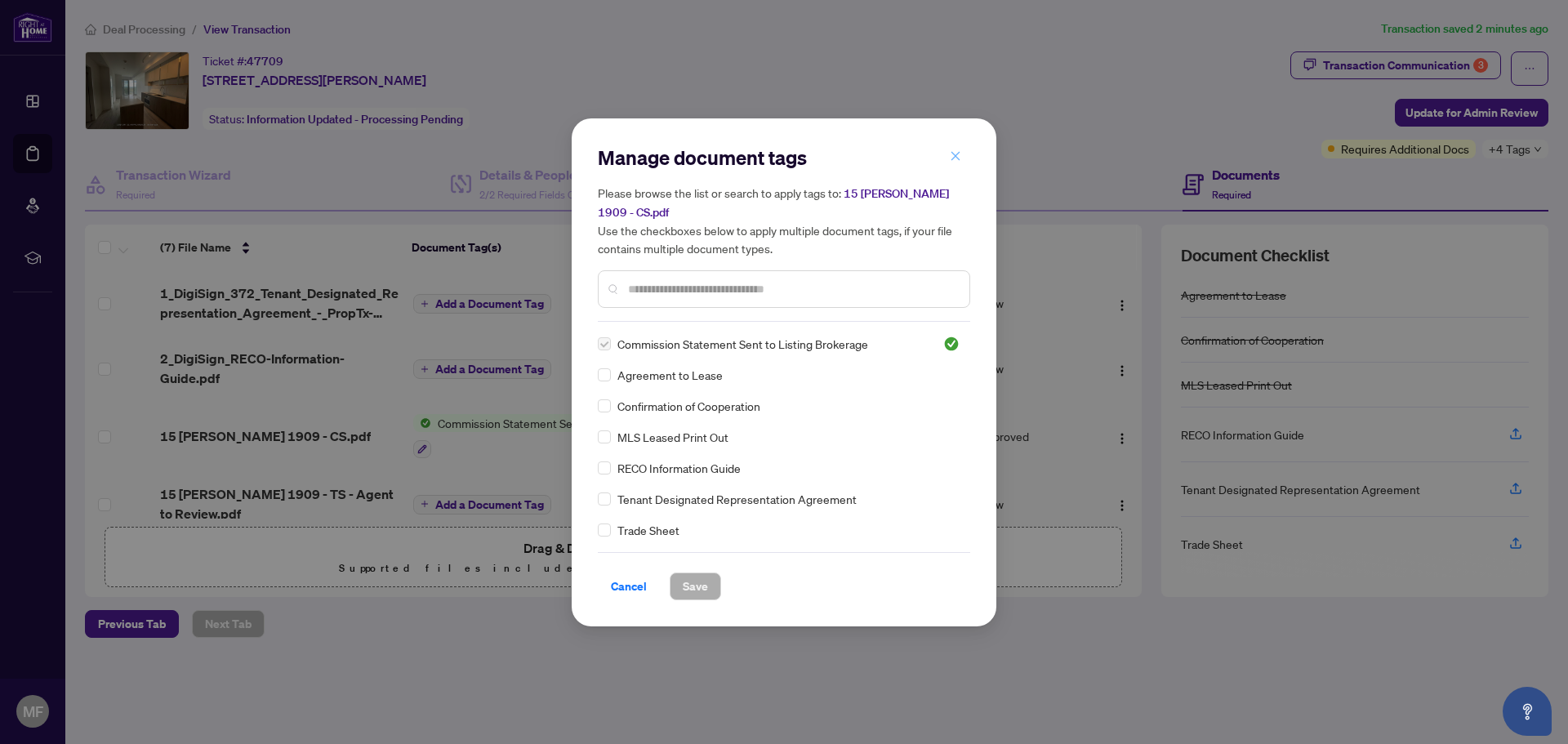
click at [961, 144] on span "button" at bounding box center [956, 157] width 12 height 26
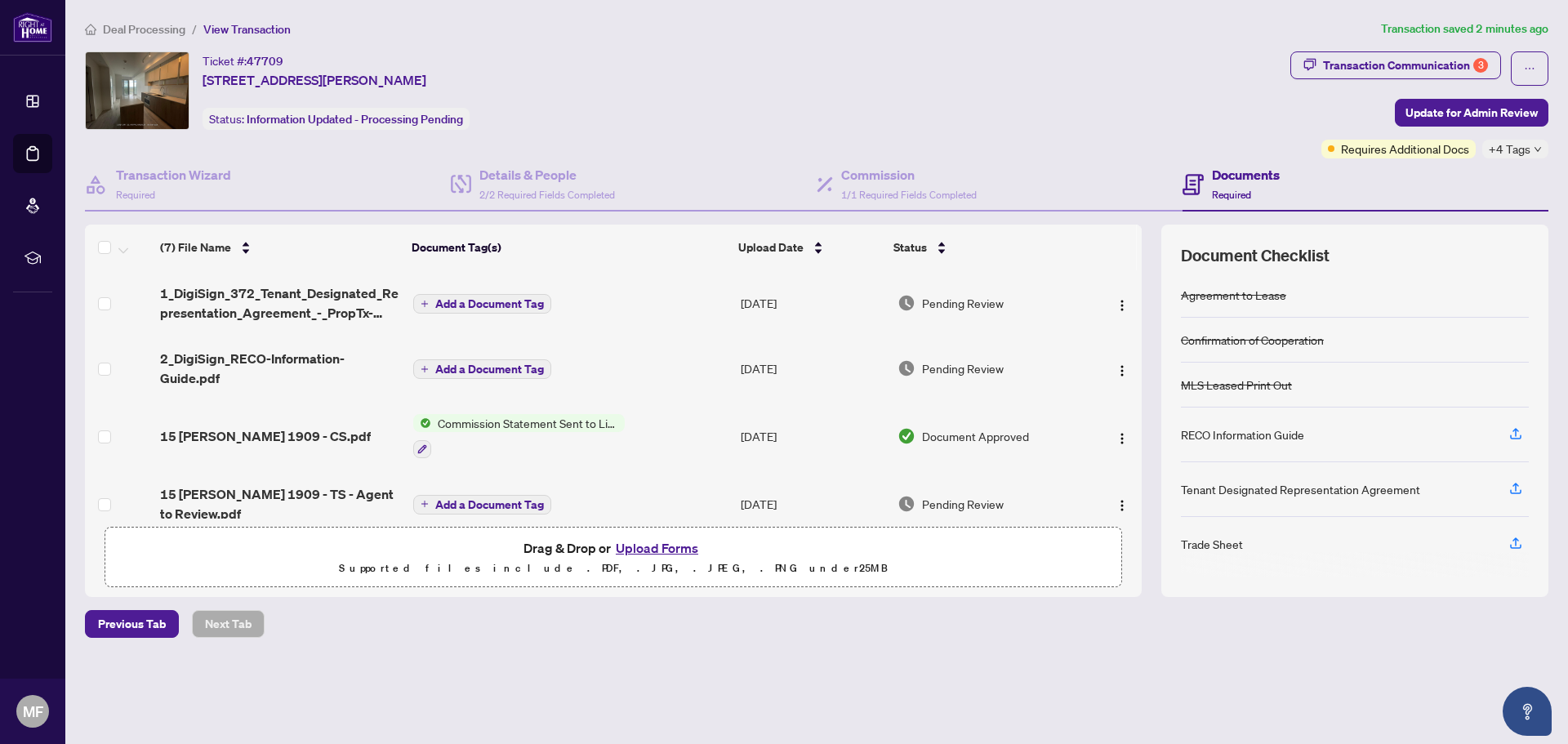
click at [478, 421] on span "Commission Statement Sent to Listing Brokerage" at bounding box center [528, 423] width 193 height 18
click at [441, 529] on span "Commission Statement Sent to Listing Brokerage" at bounding box center [527, 513] width 244 height 36
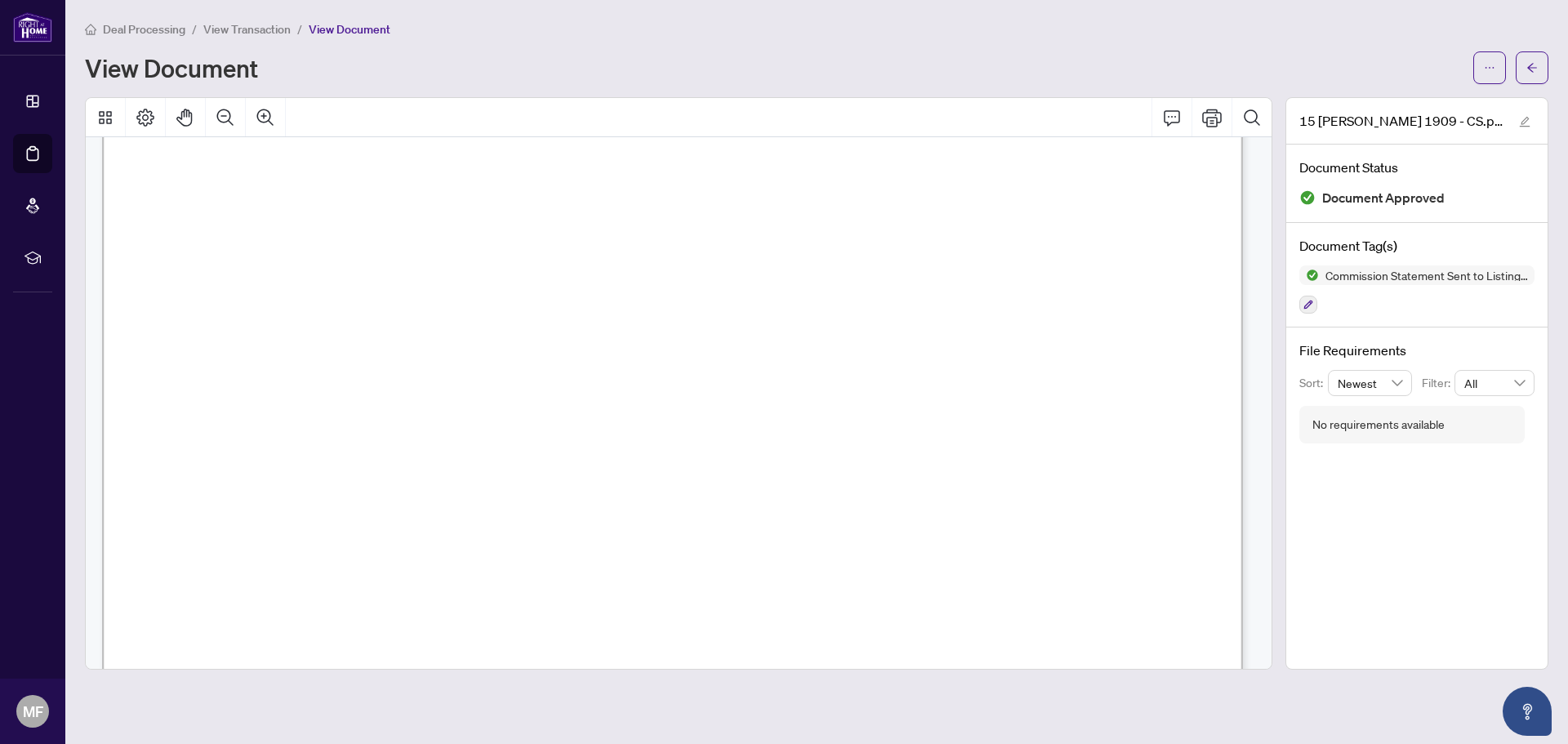
scroll to position [406, 0]
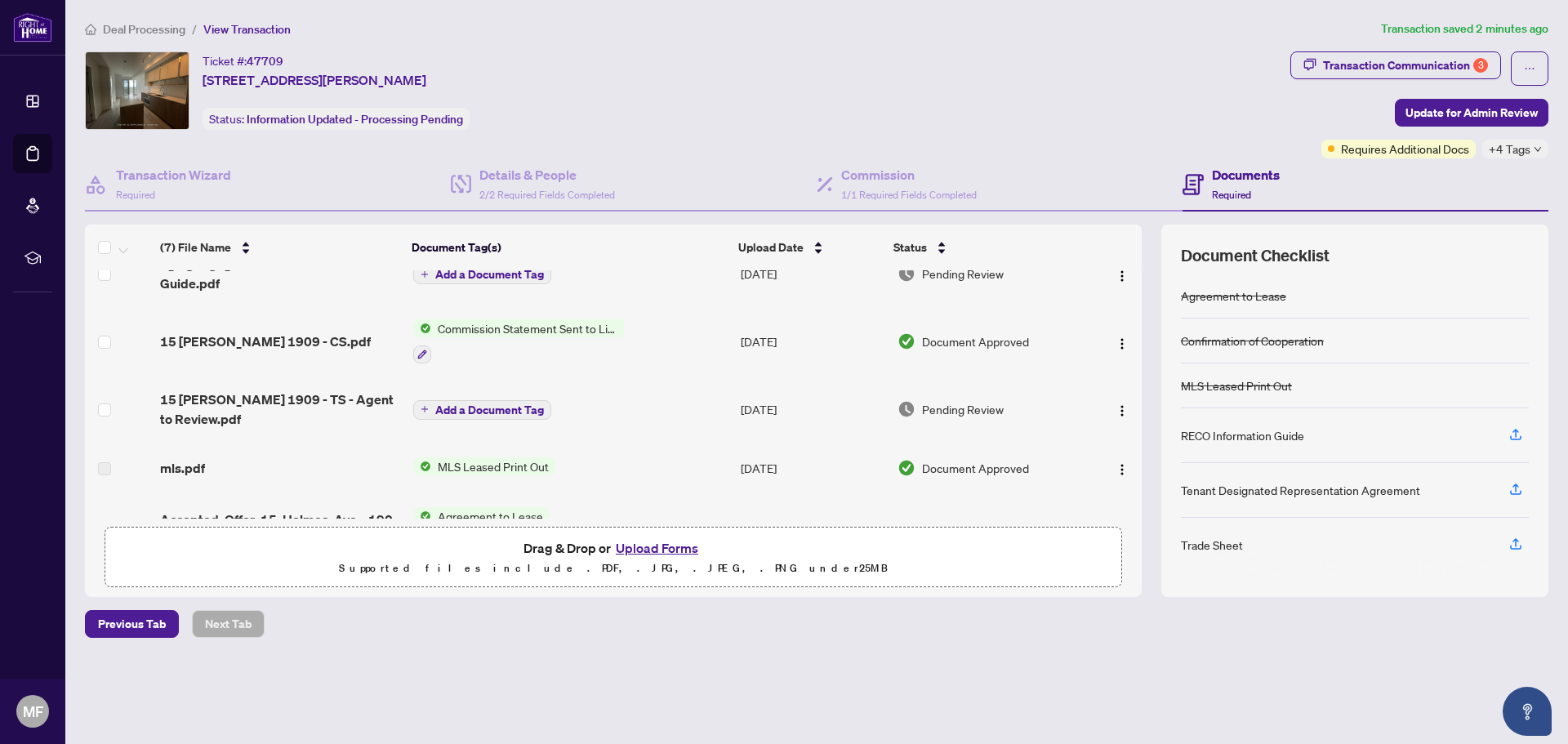
scroll to position [215, 0]
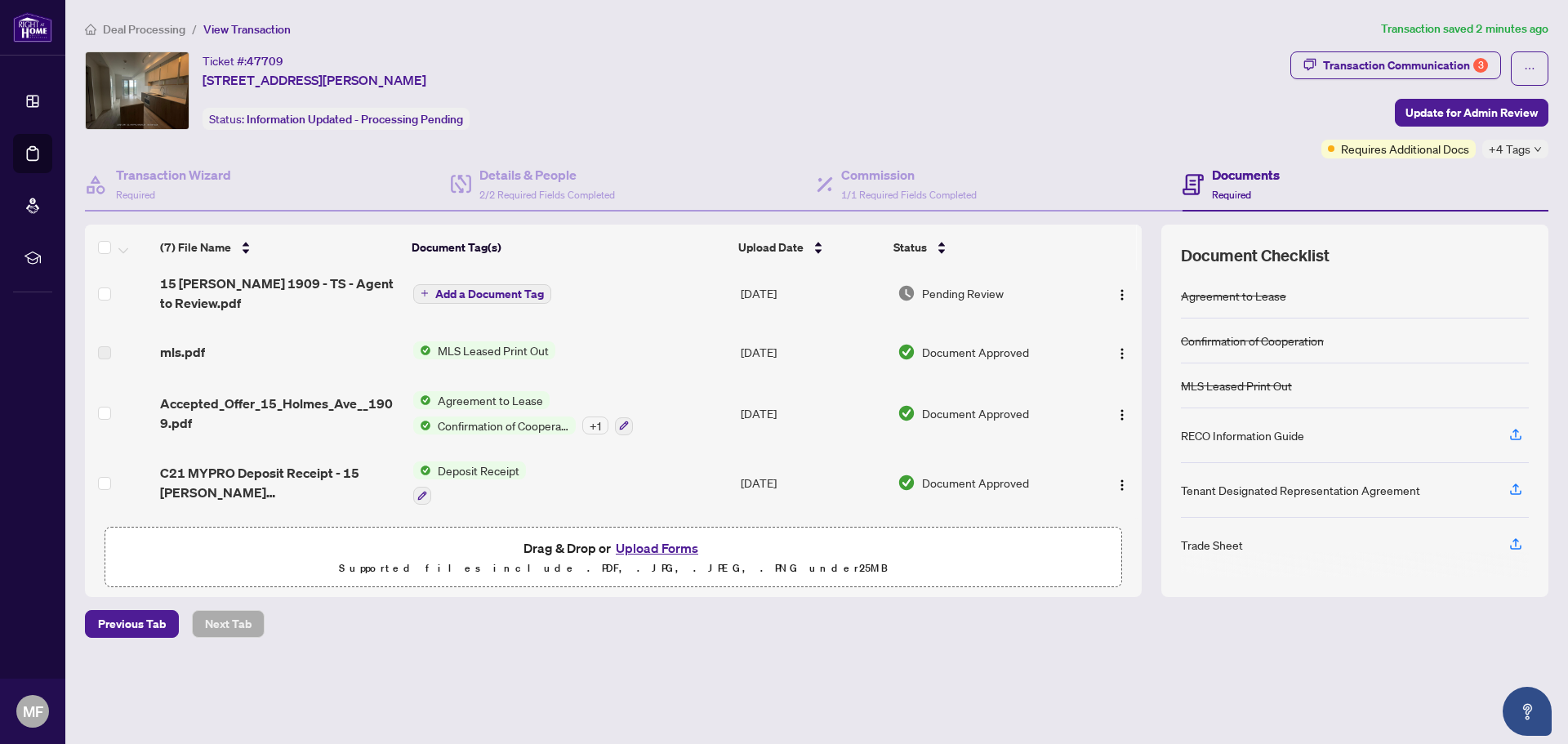
click at [507, 293] on span "Add a Document Tag" at bounding box center [490, 294] width 109 height 12
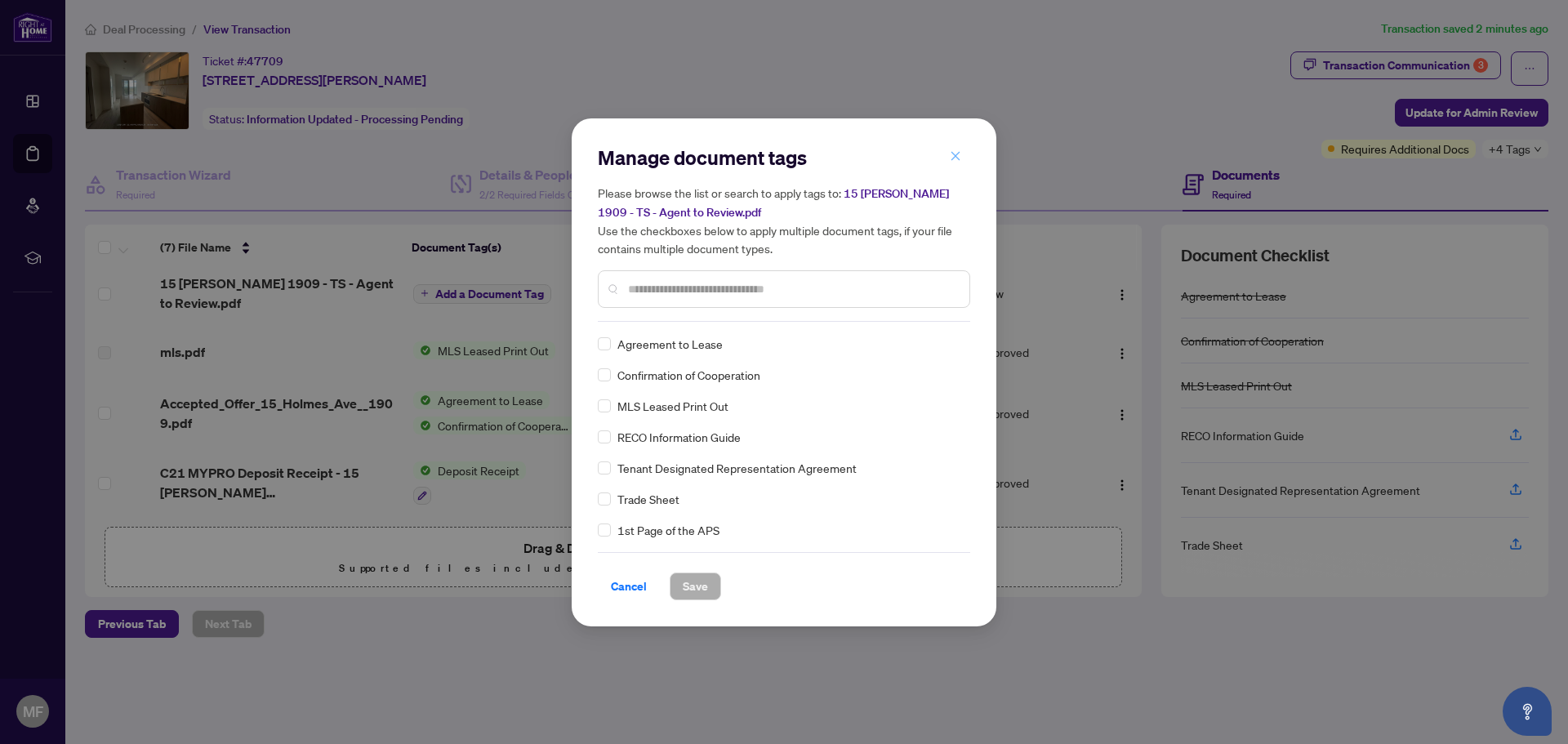
click at [955, 156] on icon "close" at bounding box center [956, 156] width 12 height 12
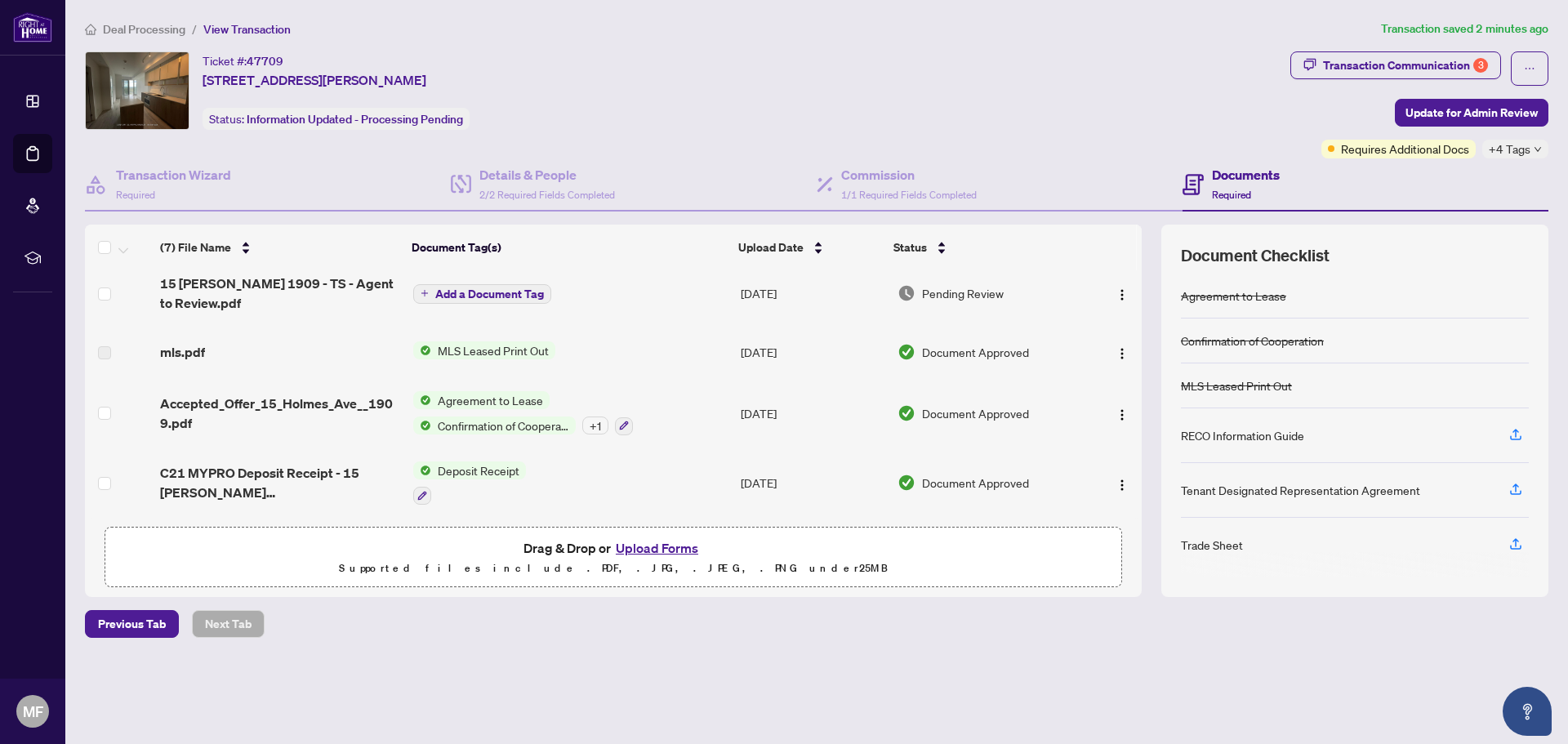
click at [1212, 548] on div "Trade Sheet" at bounding box center [1212, 545] width 62 height 18
click at [1515, 542] on icon "button" at bounding box center [1516, 544] width 15 height 15
click at [1393, 58] on div "Transaction Communication 3" at bounding box center [1405, 66] width 165 height 26
type textarea "**********"
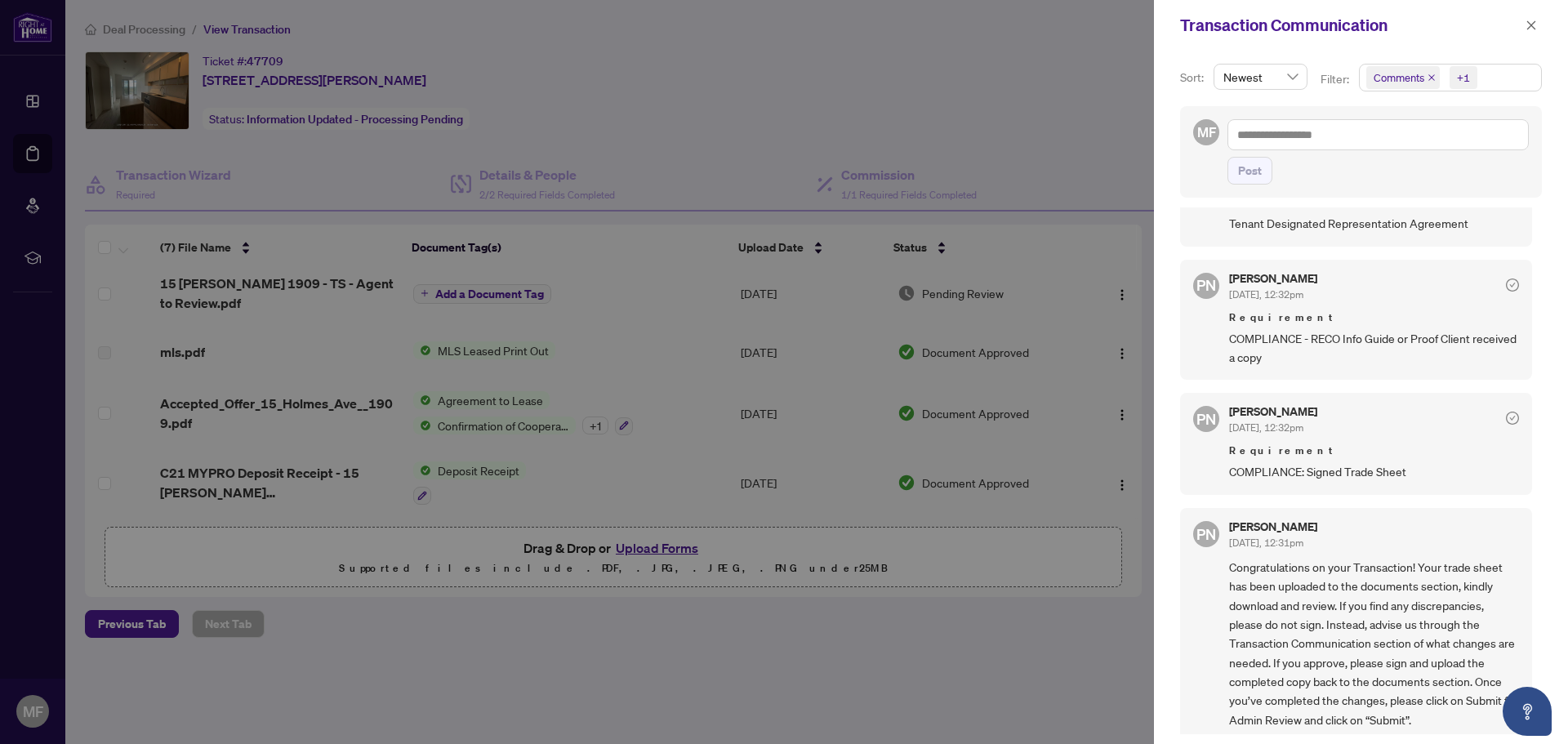
scroll to position [291, 0]
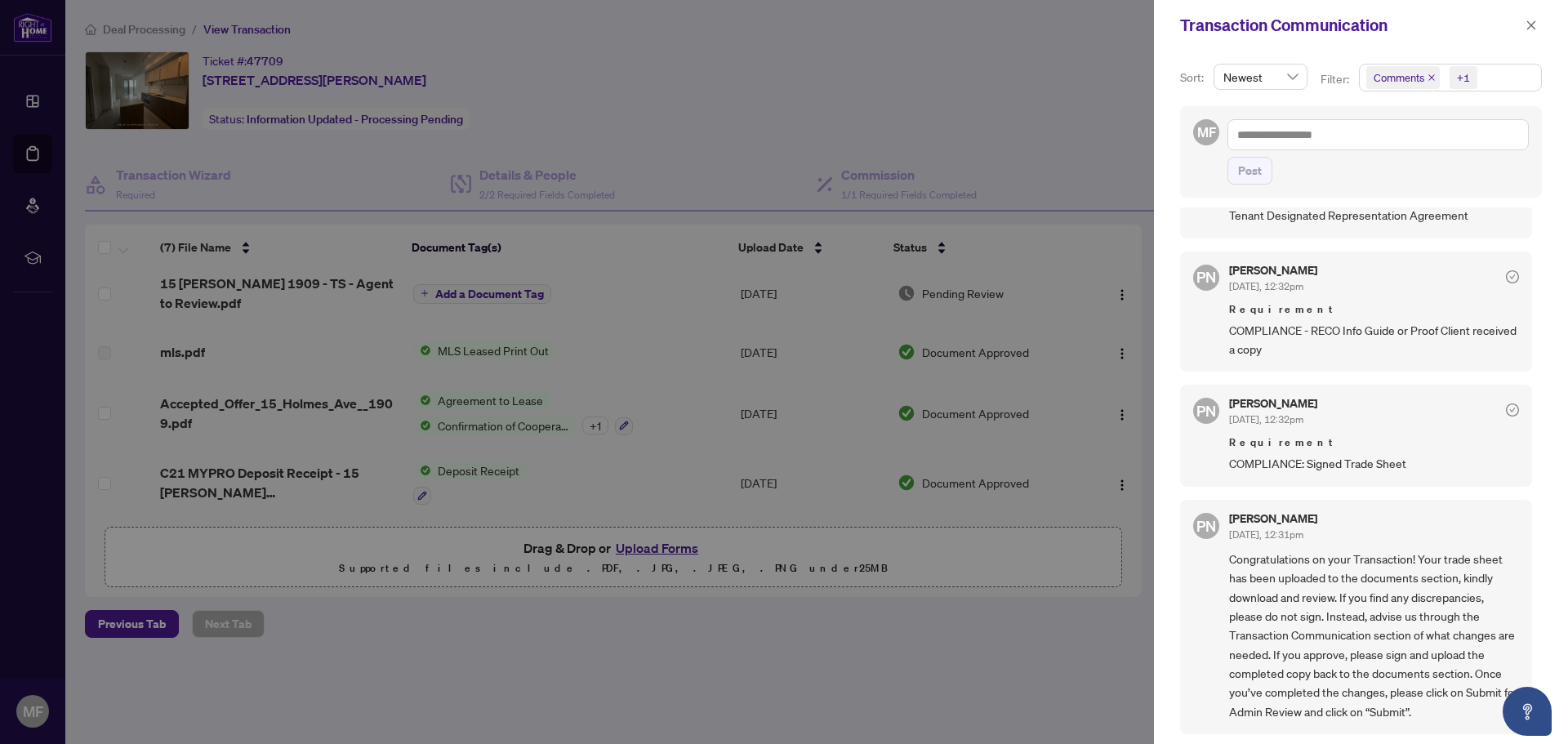
click at [1380, 471] on span "COMPLIANCE: Signed Trade Sheet" at bounding box center [1374, 463] width 290 height 19
click at [1506, 409] on icon "check-circle" at bounding box center [1513, 410] width 13 height 13
click at [239, 564] on div at bounding box center [784, 372] width 1568 height 744
click at [1530, 25] on icon "close" at bounding box center [1532, 25] width 9 height 9
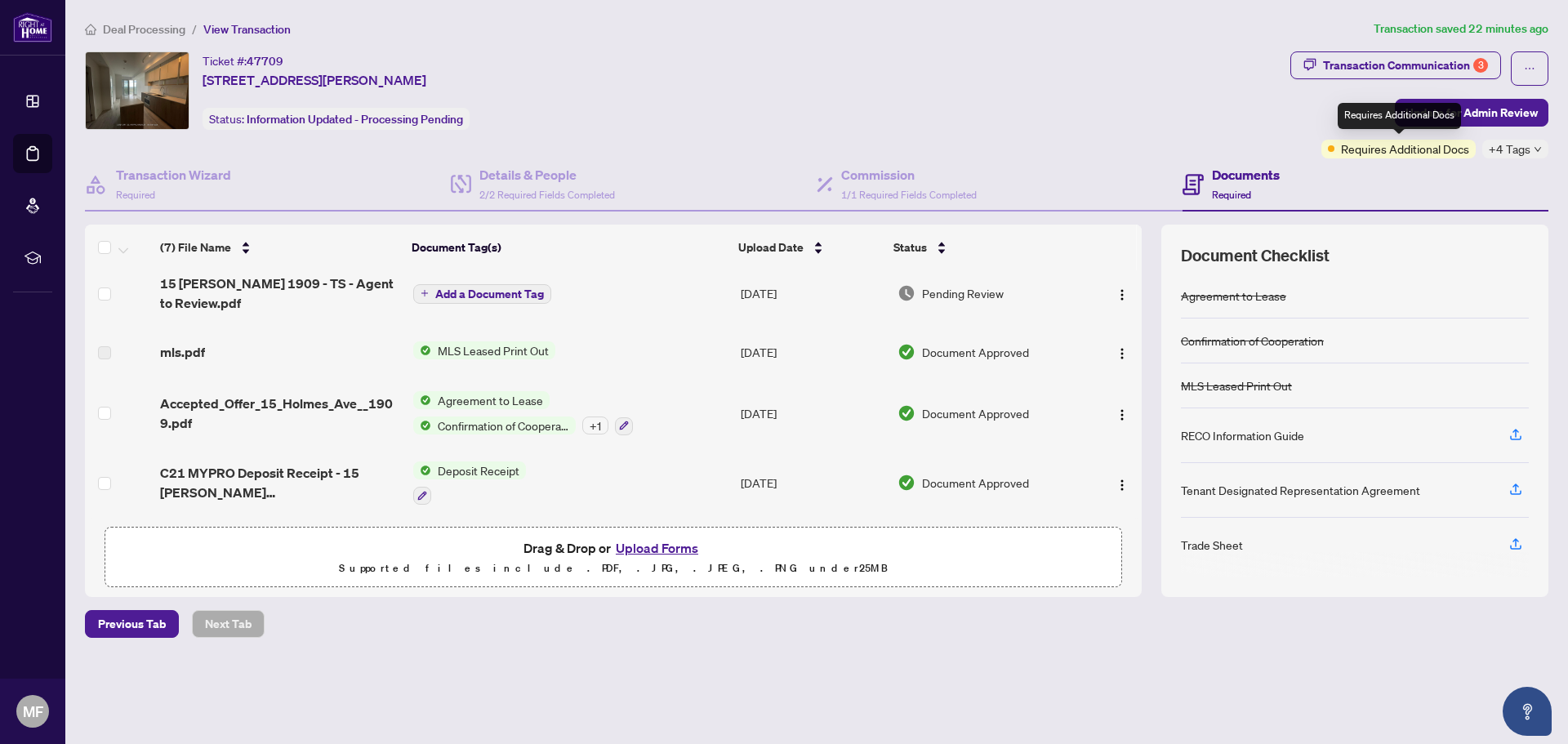
click at [1423, 151] on span "Requires Additional Docs" at bounding box center [1405, 149] width 128 height 18
click at [1530, 153] on div "+4 Tags" at bounding box center [1515, 149] width 66 height 19
click at [297, 120] on span "Information Updated - Processing Pending" at bounding box center [355, 119] width 216 height 15
click at [1118, 412] on img "button" at bounding box center [1122, 415] width 13 height 13
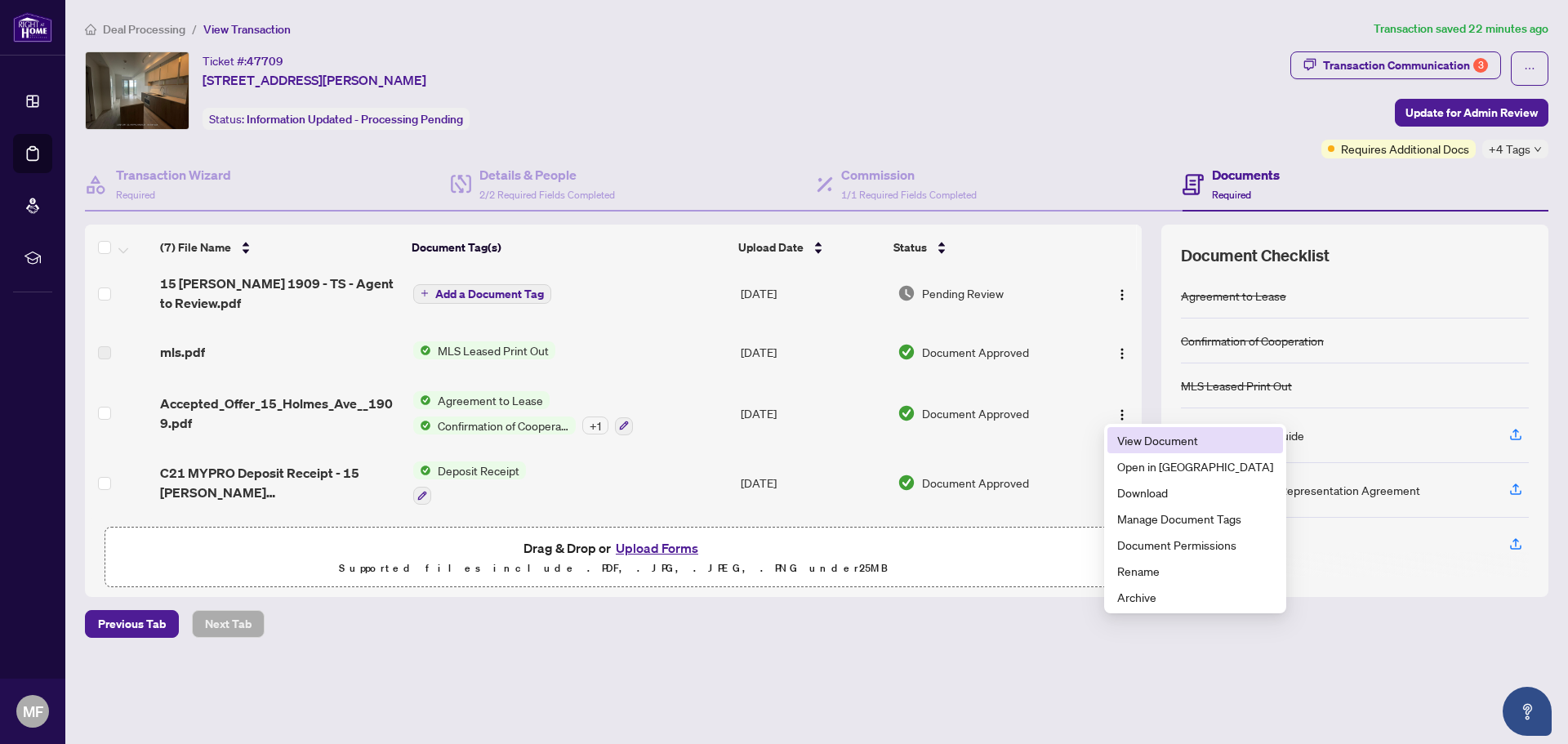
click at [1128, 444] on span "View Document" at bounding box center [1195, 440] width 156 height 18
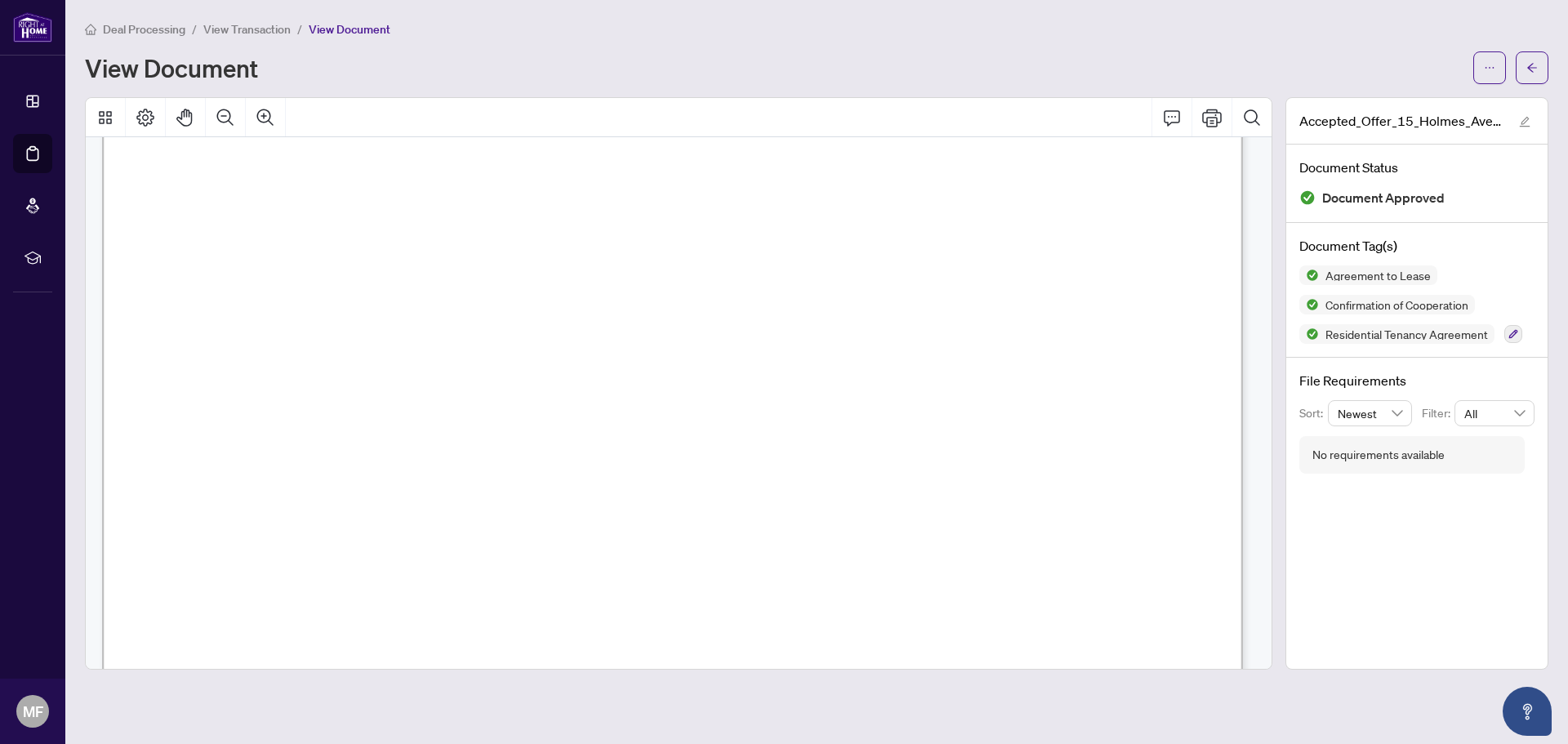
scroll to position [34975, 0]
click at [141, 117] on icon "Page Layout" at bounding box center [146, 118] width 20 height 20
click at [103, 117] on icon "Thumbnails" at bounding box center [105, 118] width 20 height 20
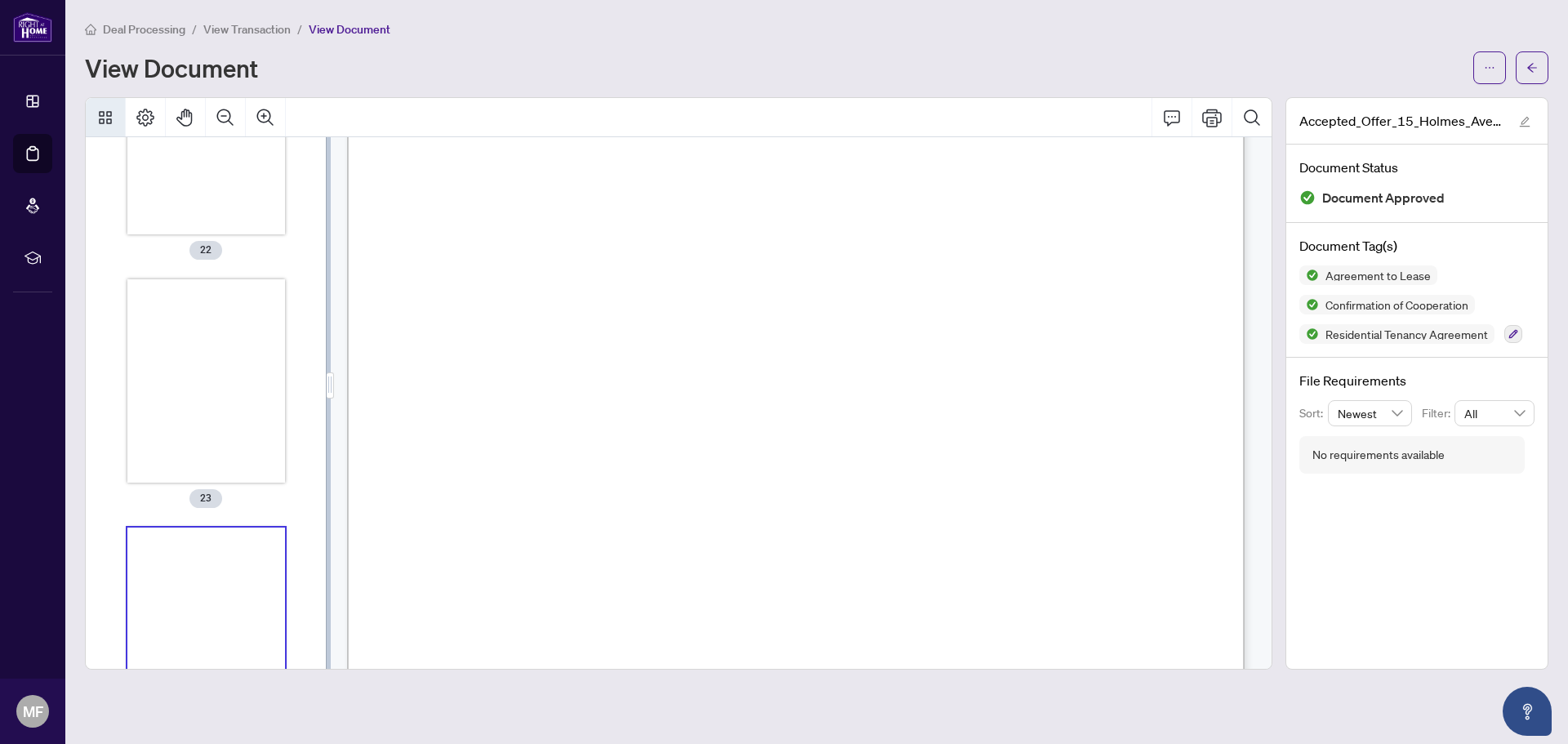
scroll to position [5119, 0]
click at [1524, 122] on icon "edit" at bounding box center [1525, 122] width 12 height 12
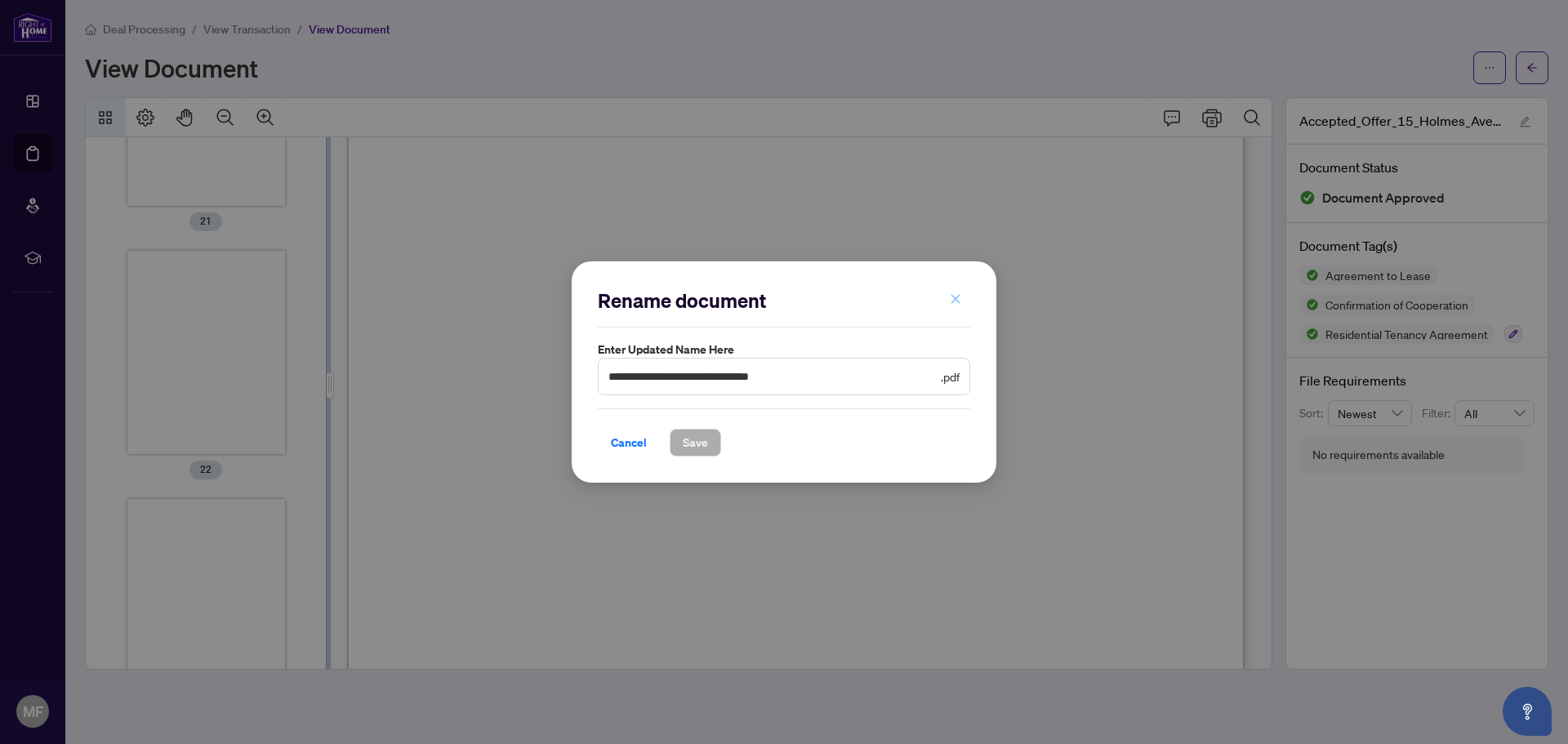
click at [962, 297] on button "button" at bounding box center [956, 300] width 33 height 28
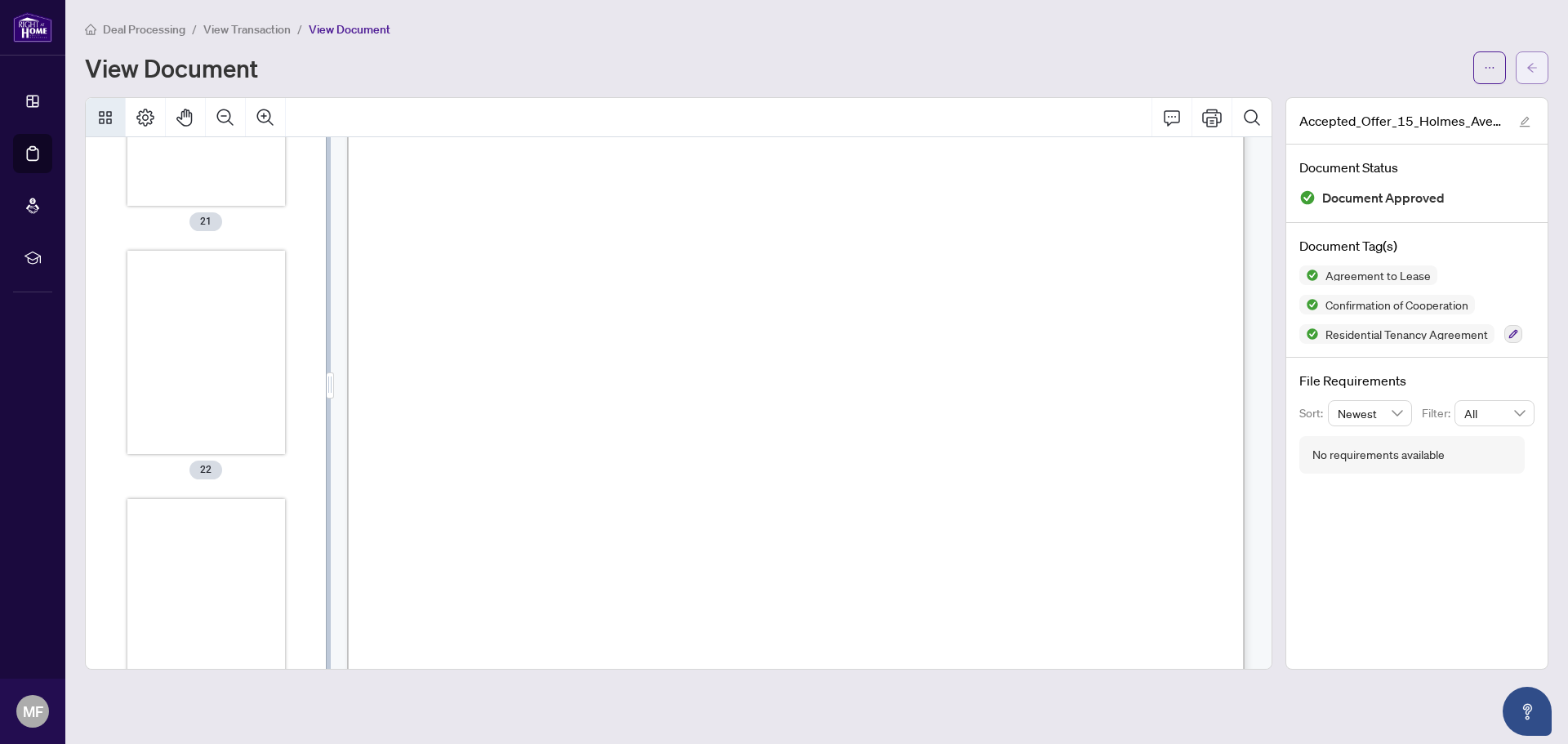
click at [1529, 60] on span "button" at bounding box center [1533, 67] width 12 height 26
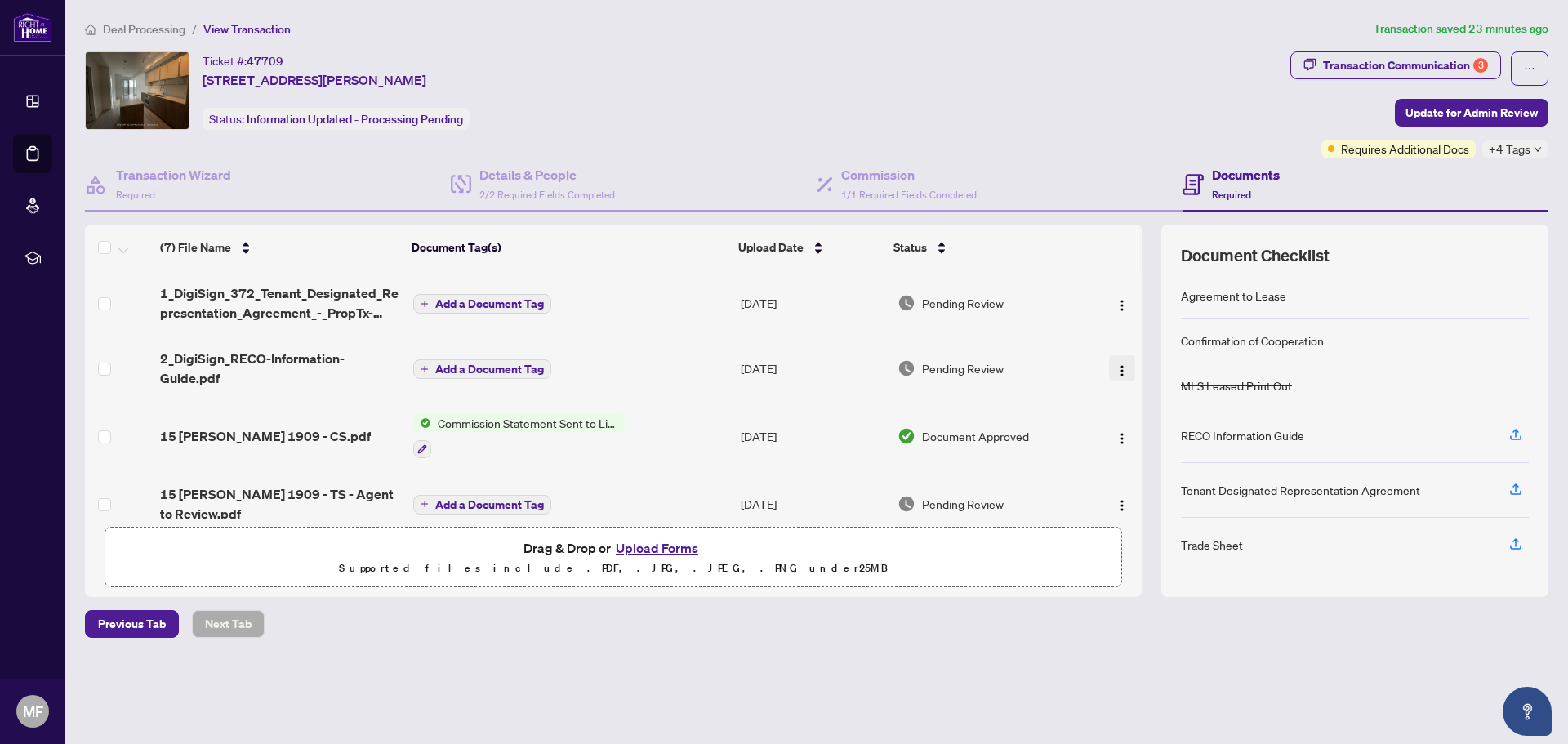
click at [1119, 369] on img "button" at bounding box center [1122, 371] width 13 height 13
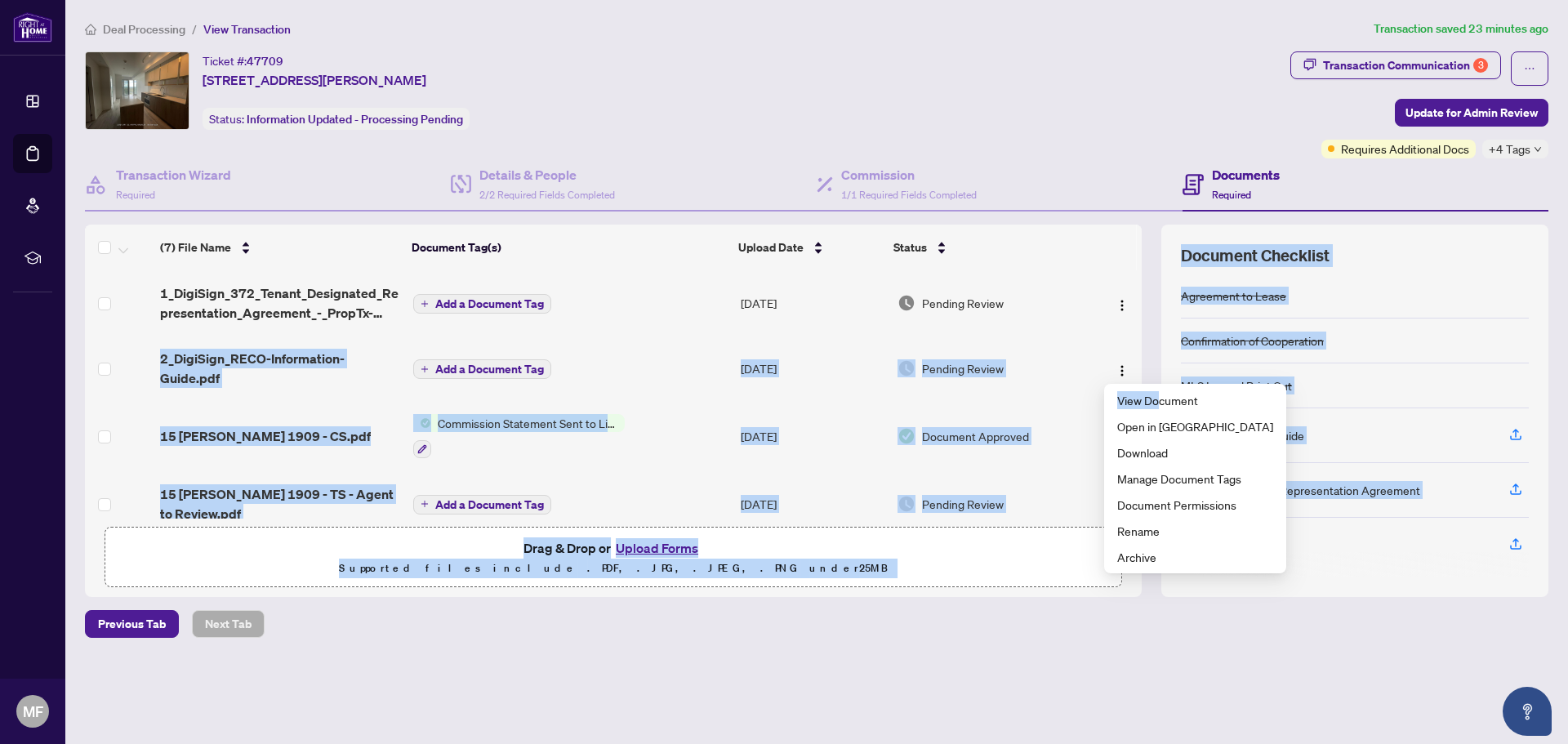
drag, startPoint x: 1158, startPoint y: 403, endPoint x: 1022, endPoint y: 328, distance: 155.3
click at [1022, 328] on body "Dashboard Deal Processing Mortgage Referrals rLearning MF [PERSON_NAME] [EMAIL_…" at bounding box center [784, 372] width 1568 height 744
click at [1026, 326] on td "Pending Review" at bounding box center [989, 302] width 195 height 65
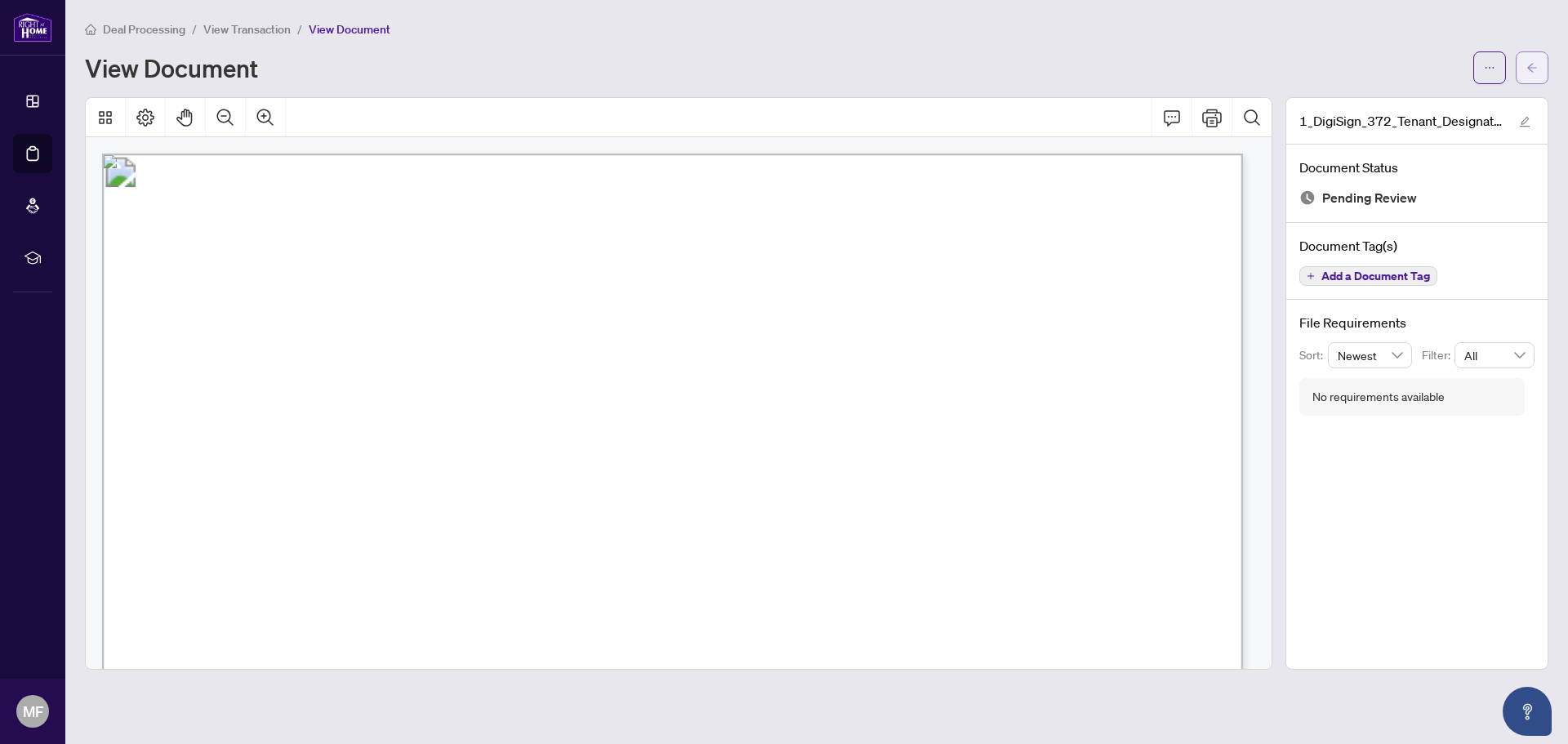
click at [1537, 65] on icon "arrow-left" at bounding box center [1533, 67] width 12 height 12
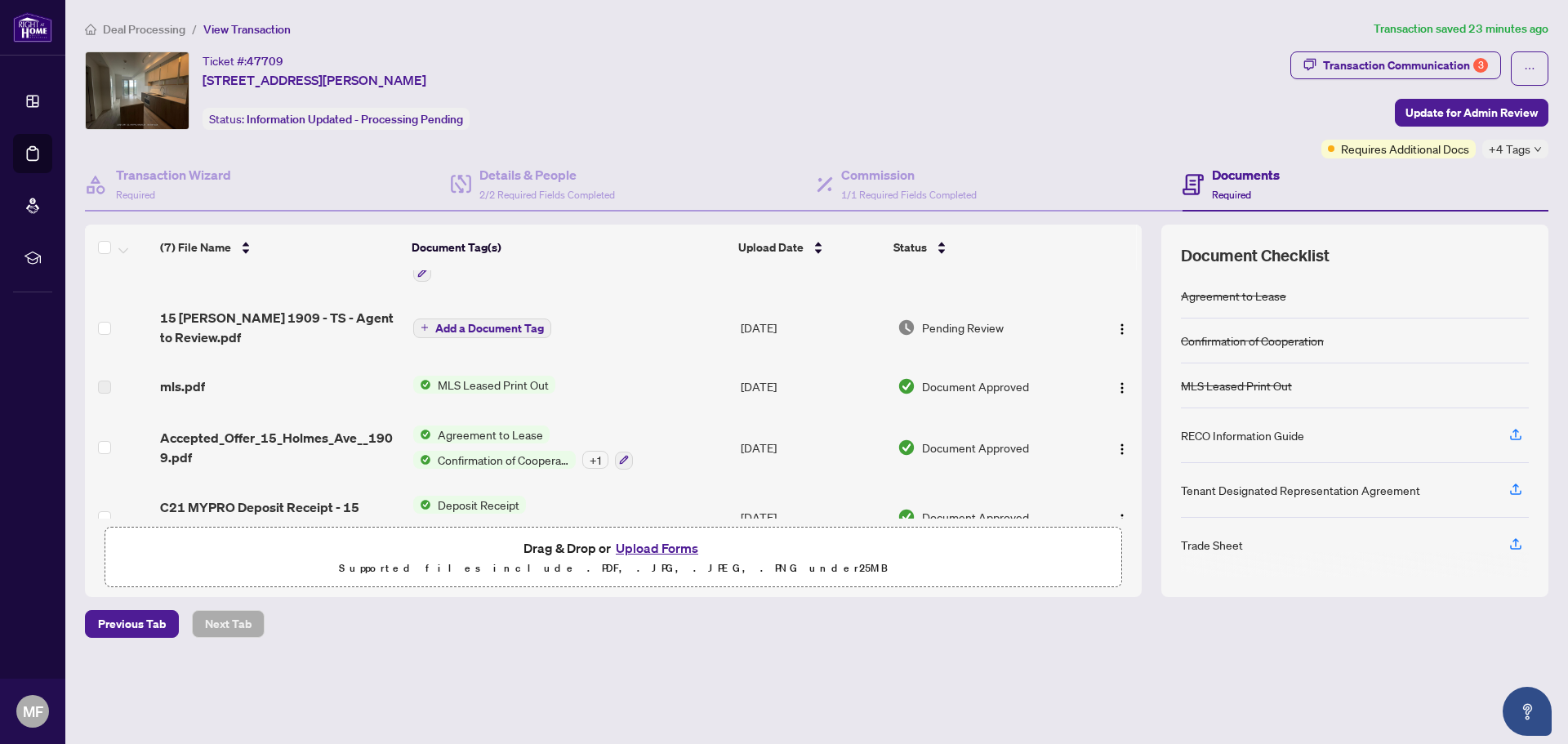
scroll to position [178, 0]
click at [1115, 326] on img "button" at bounding box center [1122, 328] width 13 height 13
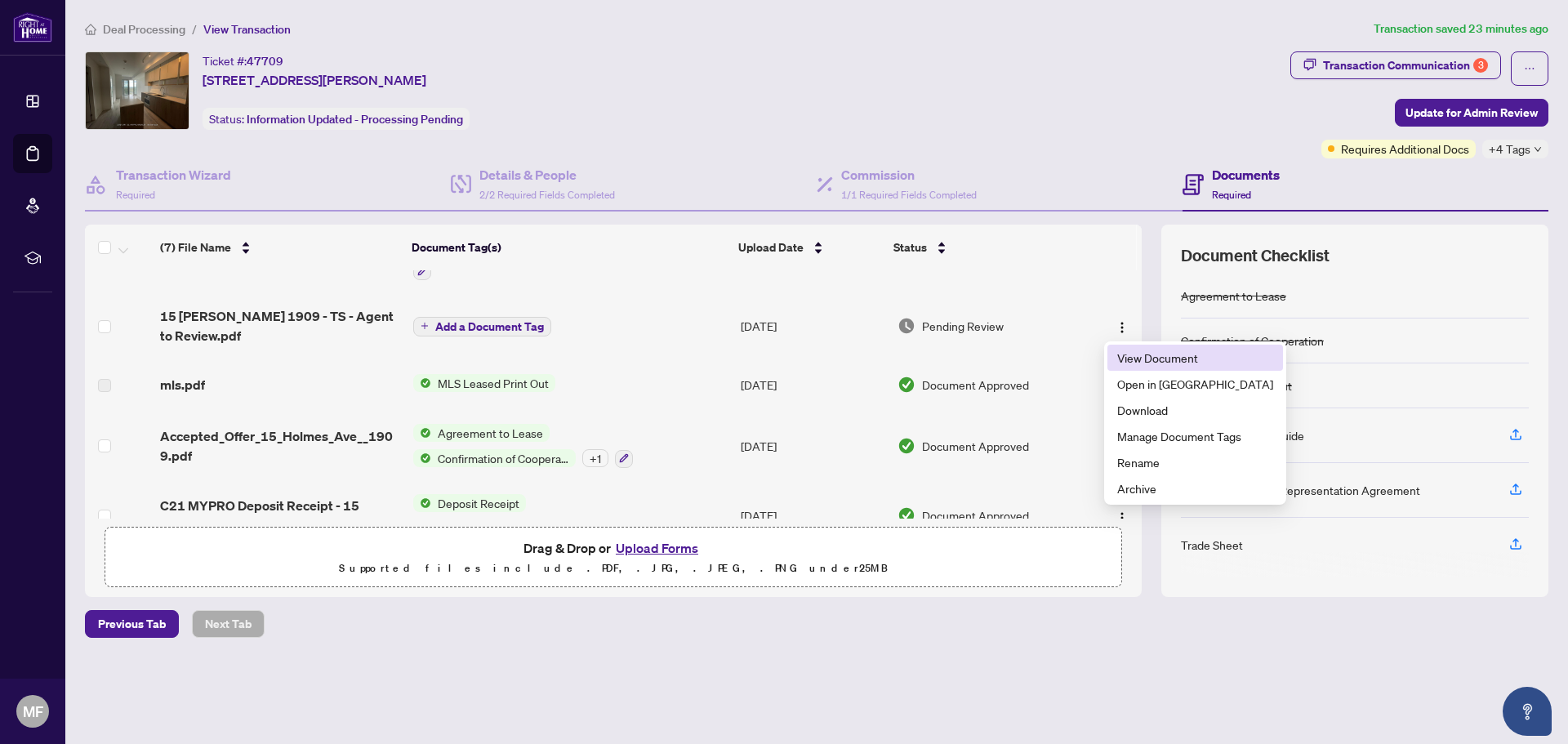
click at [1168, 360] on span "View Document" at bounding box center [1195, 358] width 156 height 18
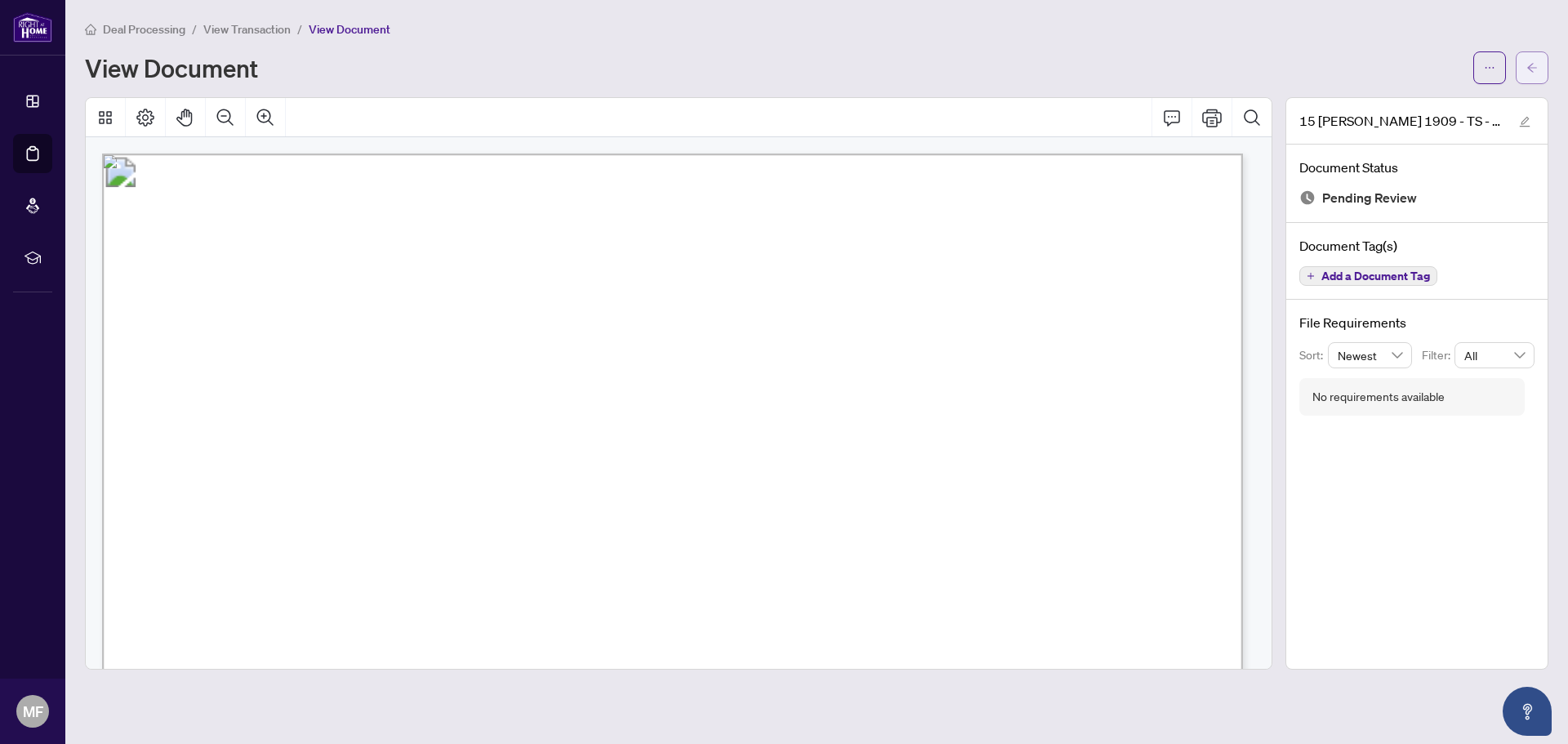
click at [1530, 65] on icon "arrow-left" at bounding box center [1533, 67] width 12 height 12
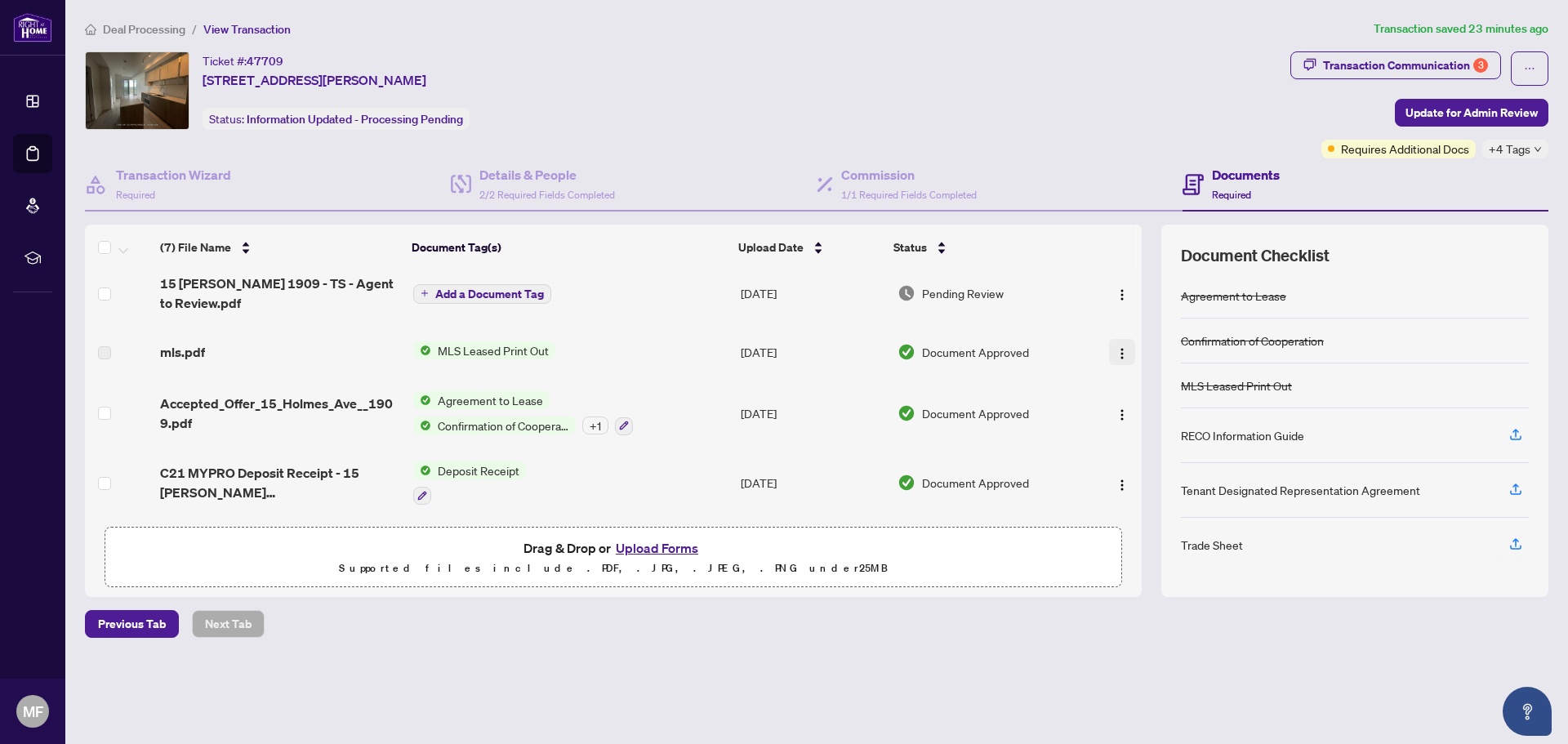
scroll to position [215, 0]
click at [1118, 297] on button "button" at bounding box center [1122, 293] width 26 height 26
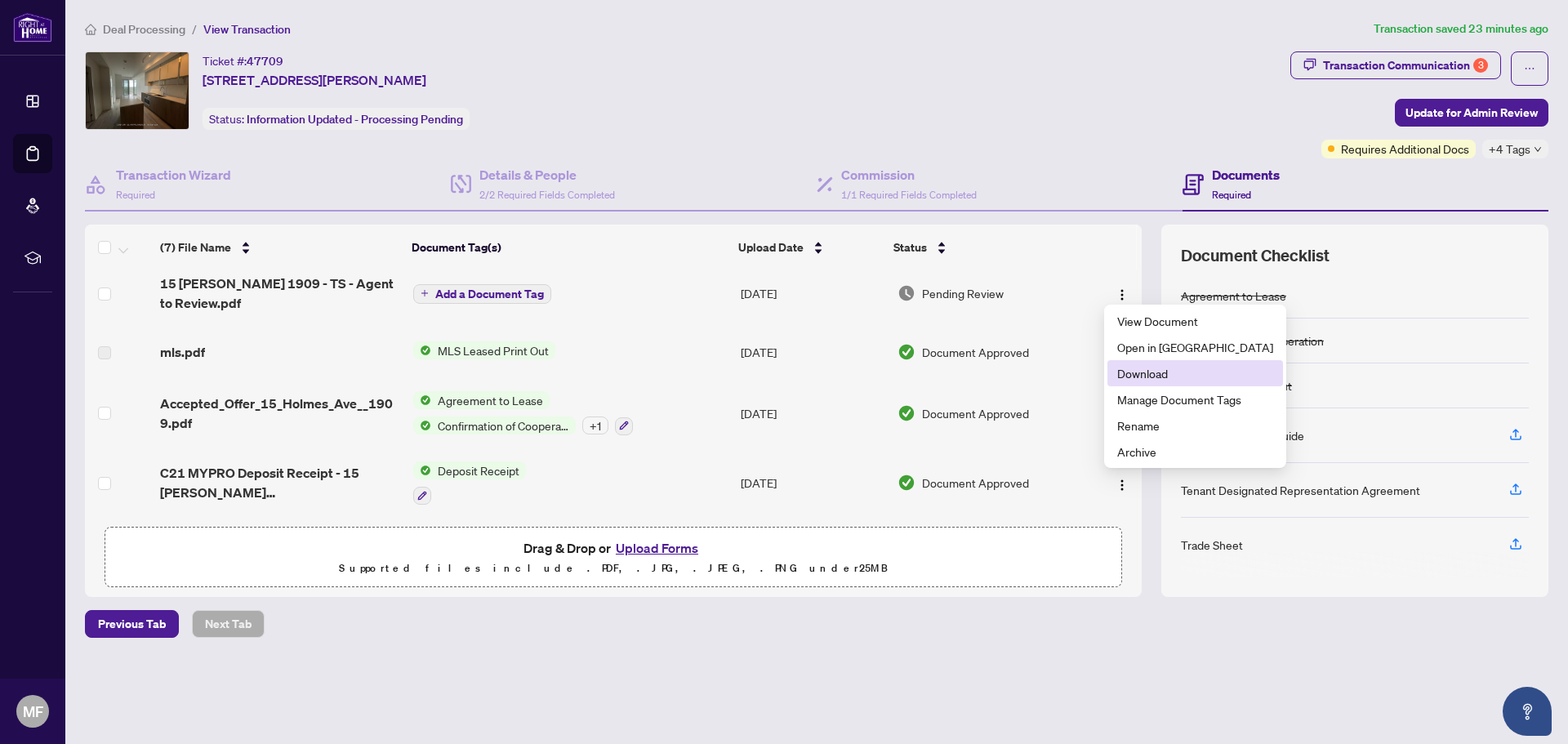
click at [1185, 376] on span "Download" at bounding box center [1195, 374] width 156 height 18
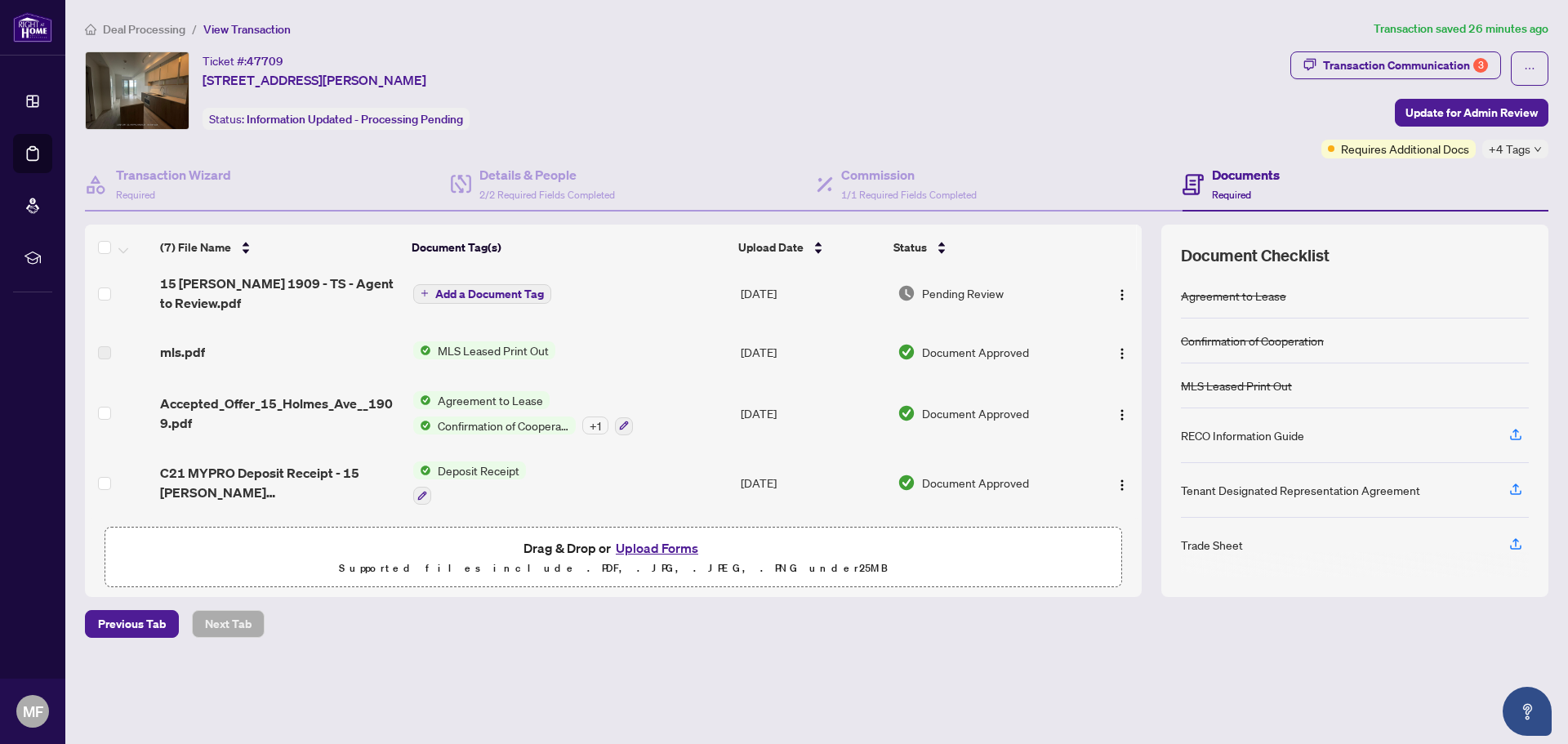
click at [1292, 723] on main "Deal Processing / View Transaction Transaction saved 26 minutes ago Ticket #: 4…" at bounding box center [817, 372] width 1503 height 744
click at [1511, 542] on icon "button" at bounding box center [1516, 544] width 15 height 15
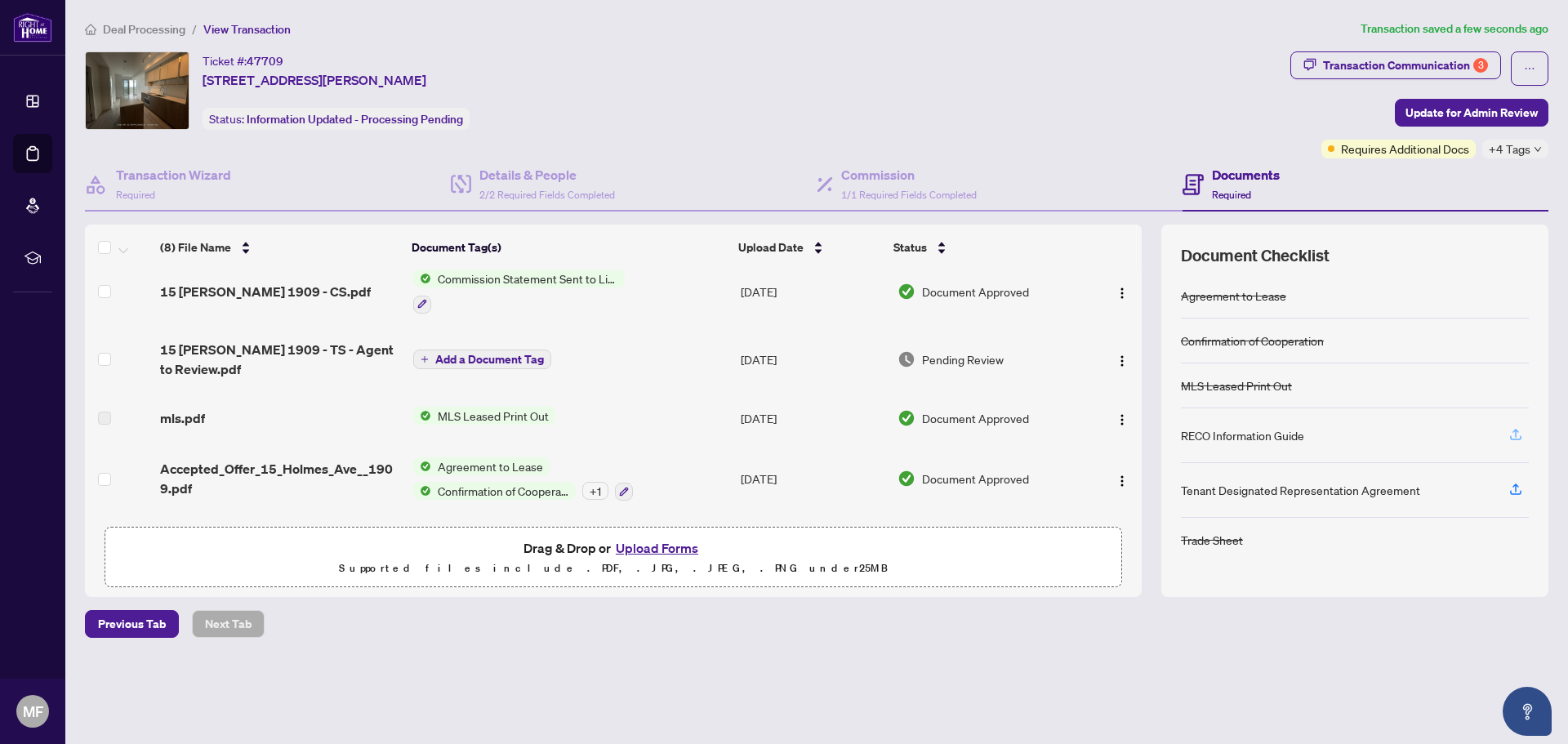
click at [1518, 439] on icon "button" at bounding box center [1516, 435] width 15 height 15
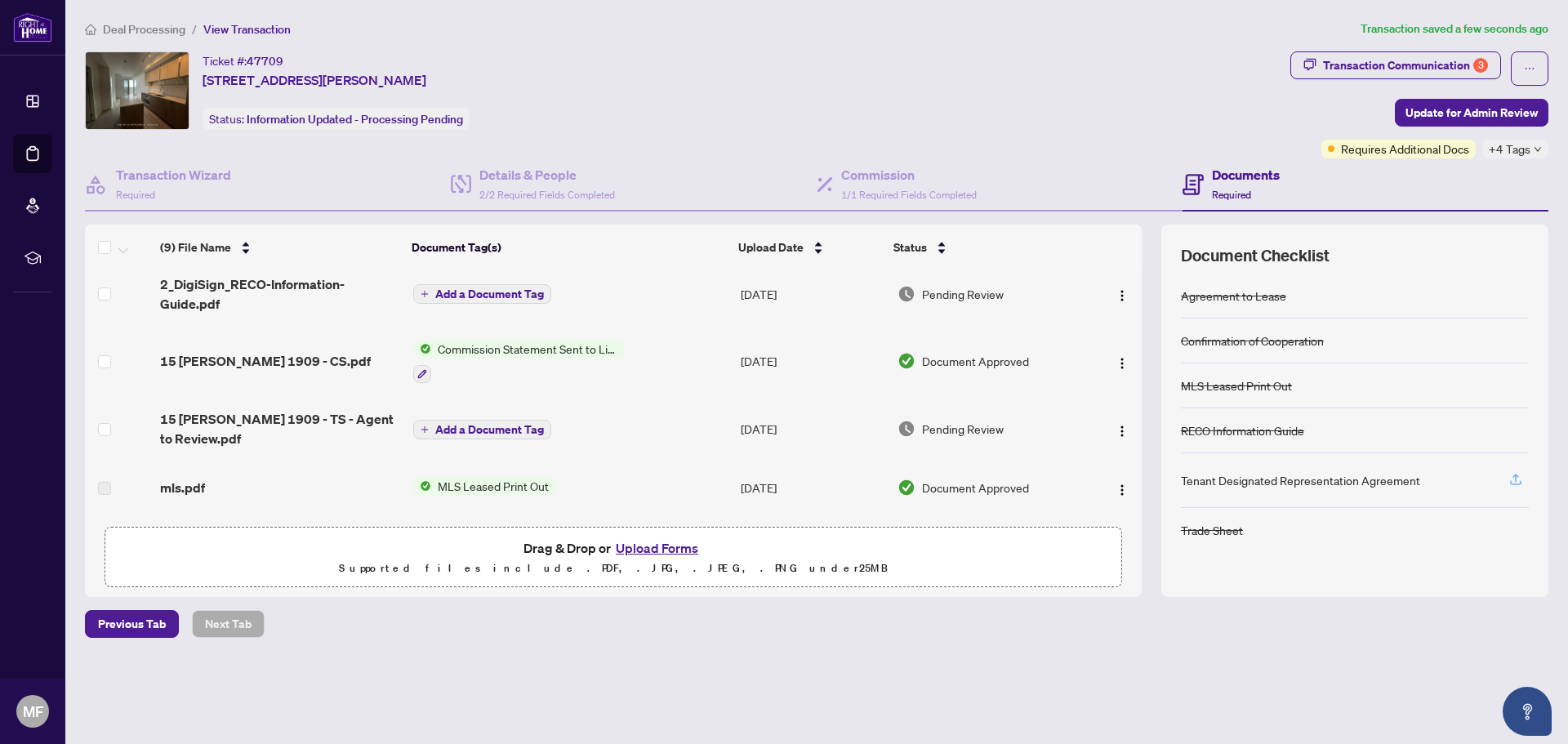
click at [1520, 481] on icon "button" at bounding box center [1516, 480] width 15 height 15
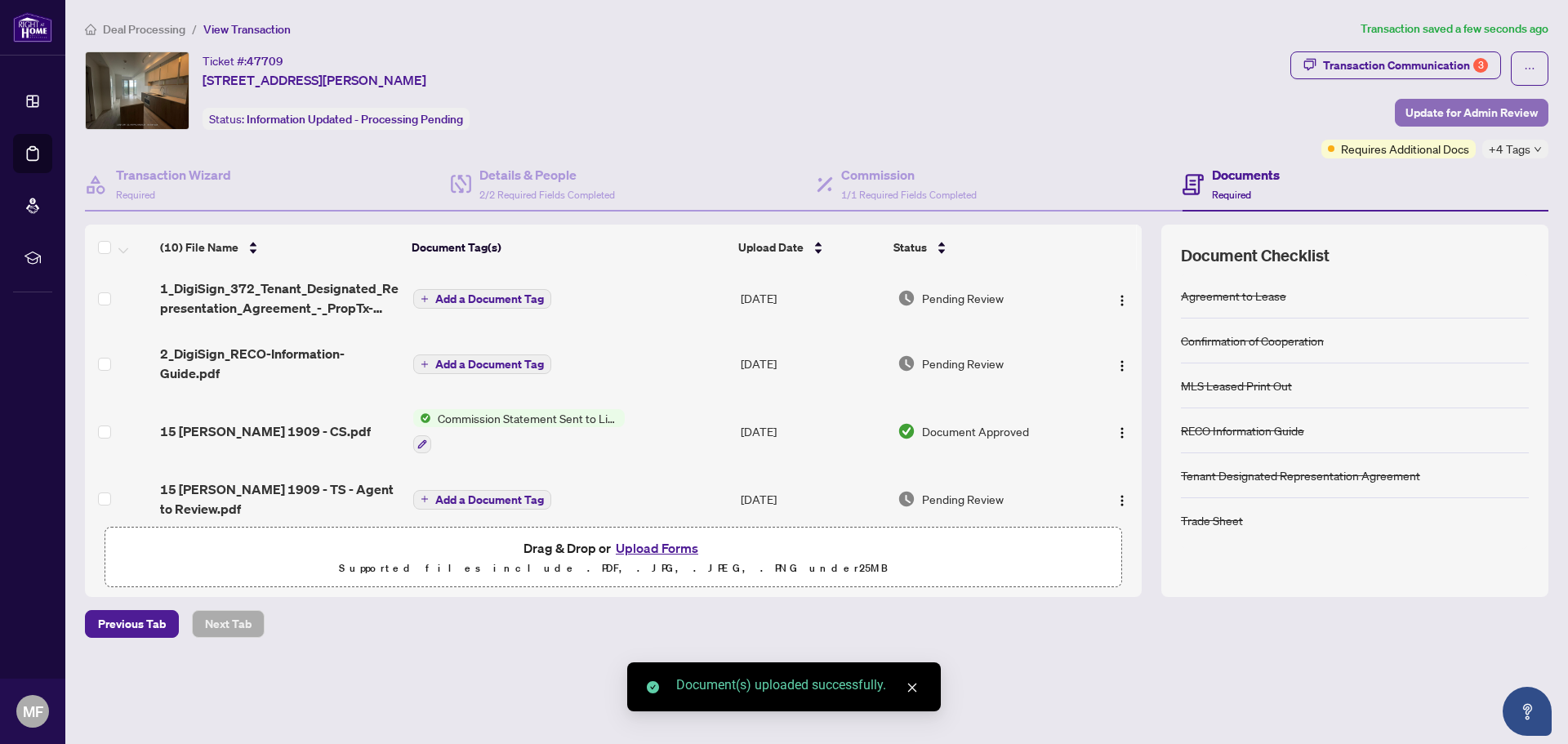
click at [1520, 116] on span "Update for Admin Review" at bounding box center [1472, 113] width 133 height 26
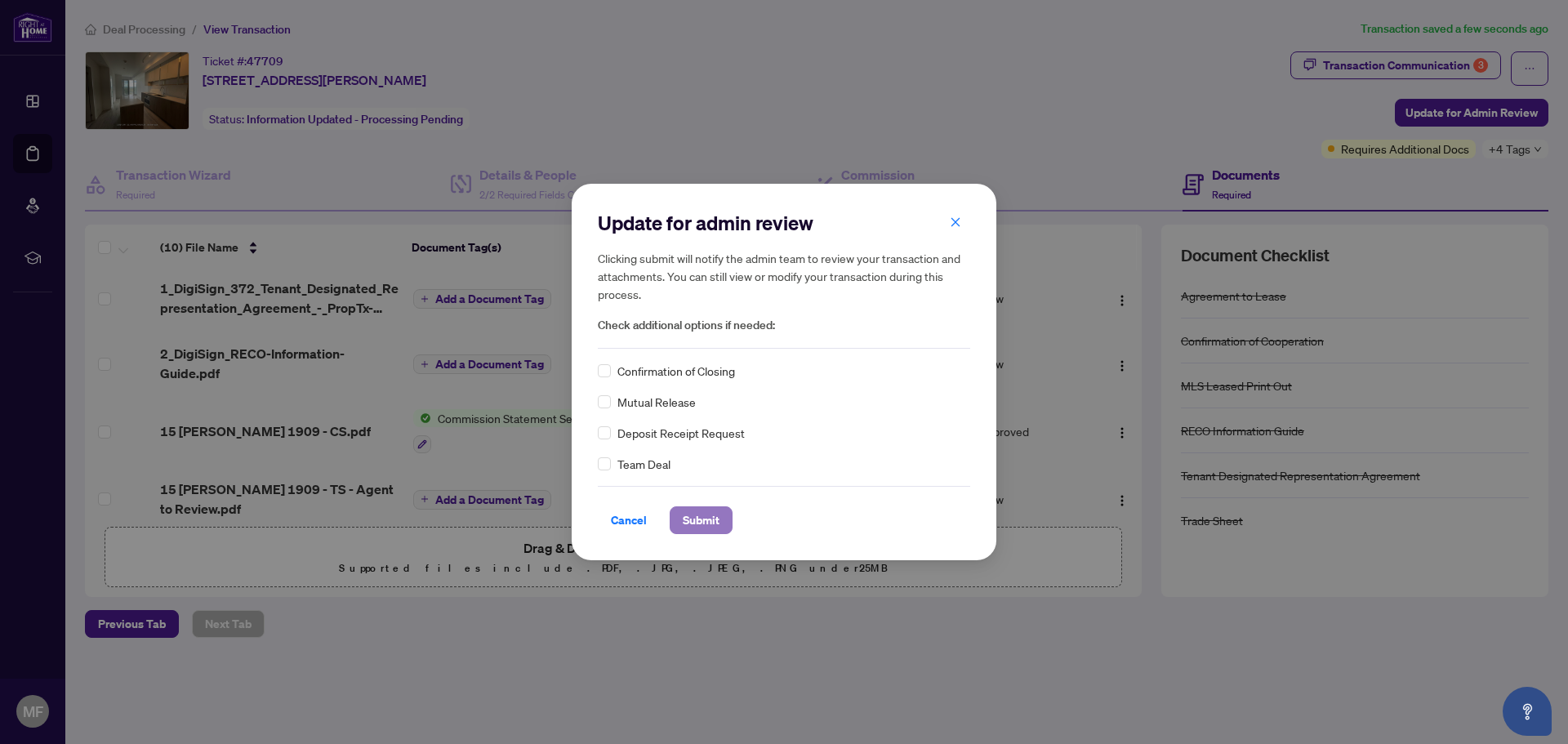
click at [721, 525] on button "Submit" at bounding box center [701, 520] width 63 height 28
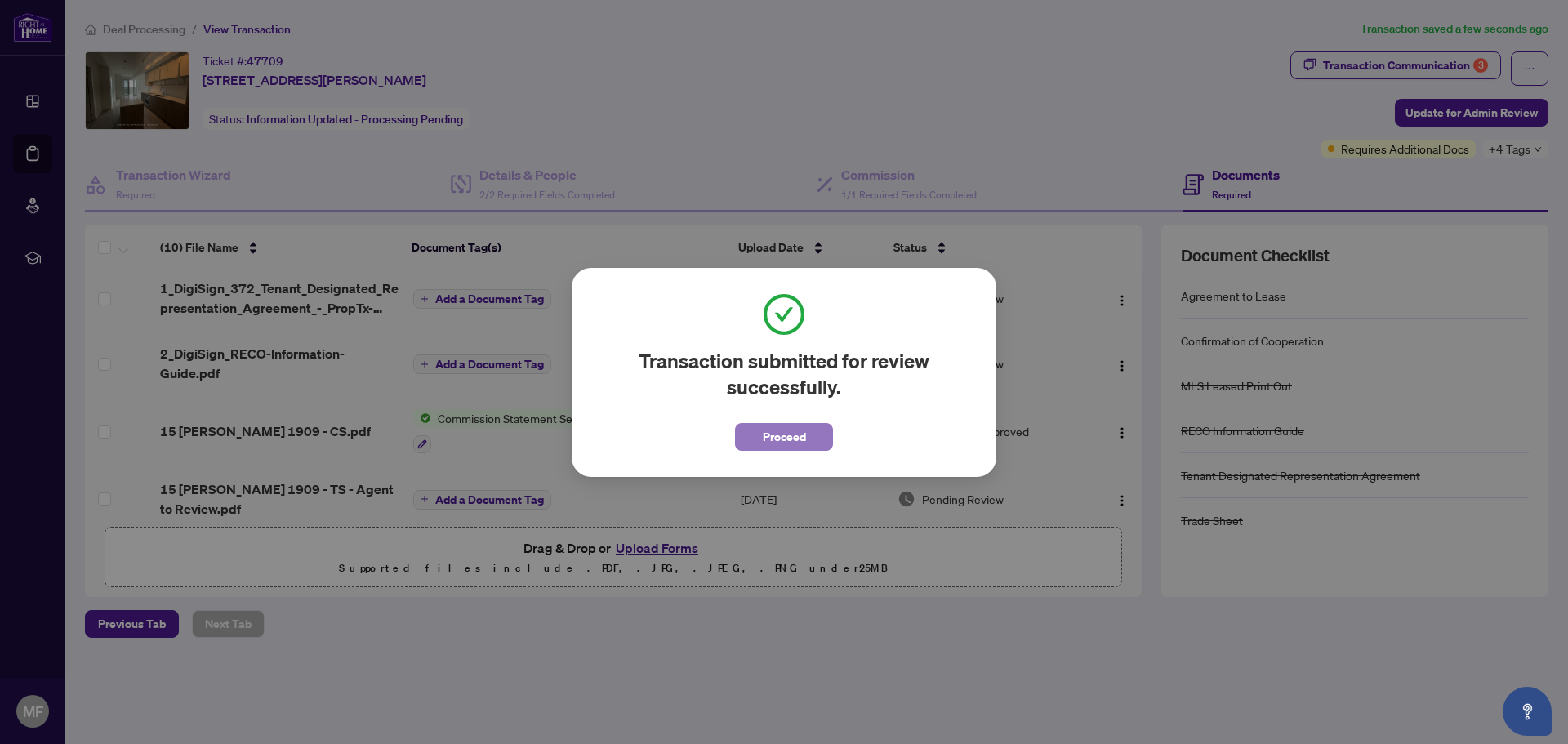
click at [806, 432] on button "Proceed" at bounding box center [784, 437] width 98 height 28
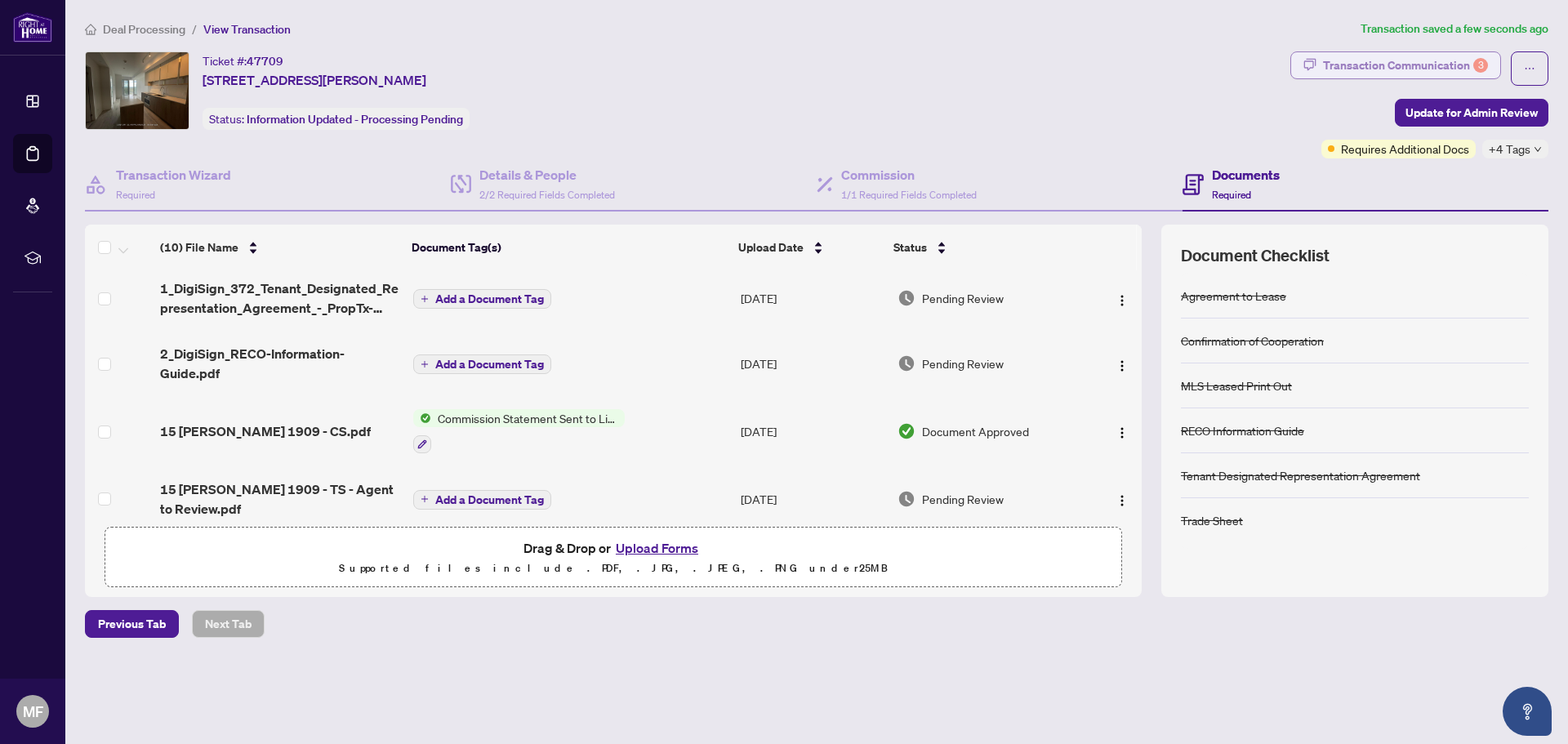
click at [1389, 60] on div "Transaction Communication 3" at bounding box center [1405, 66] width 165 height 26
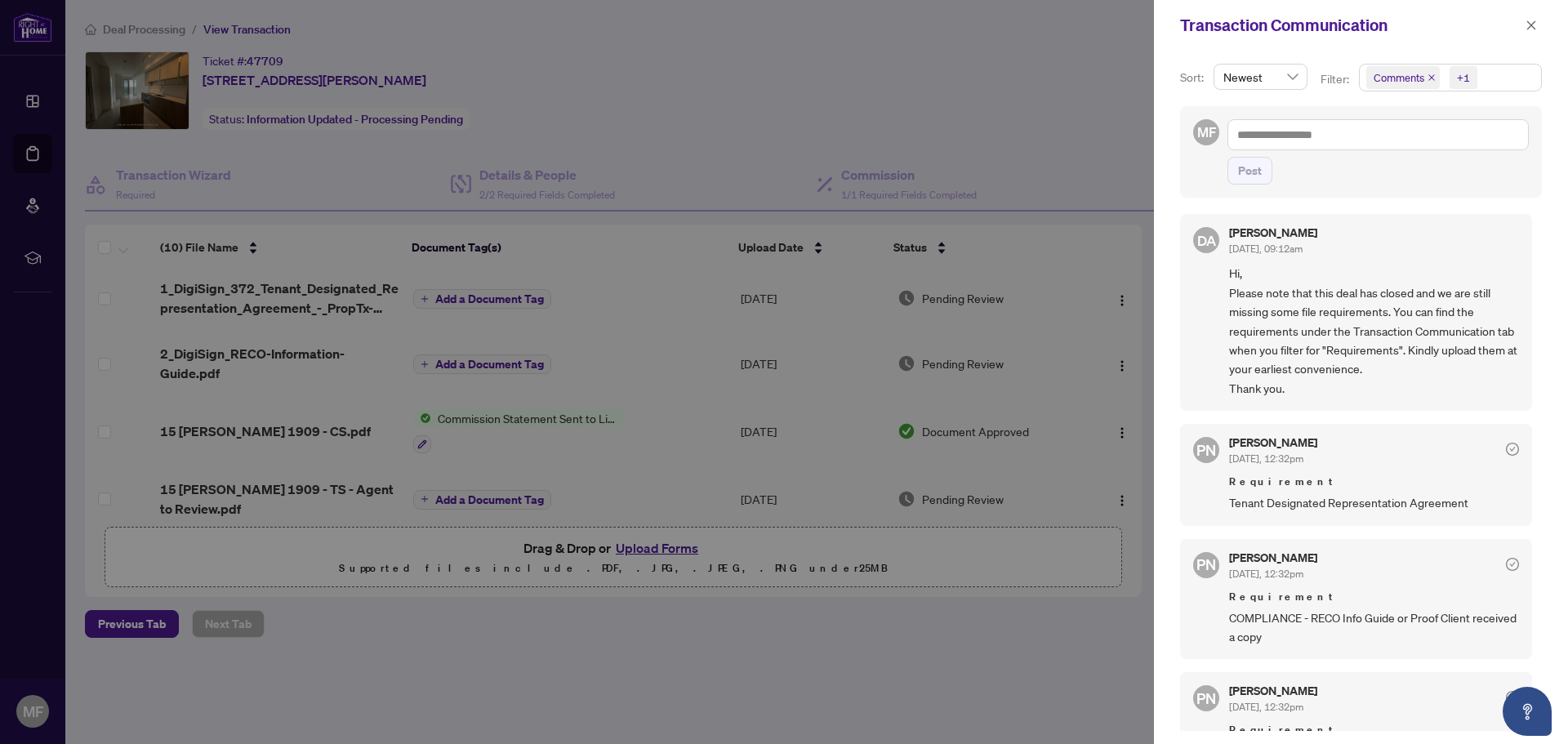
scroll to position [81, 0]
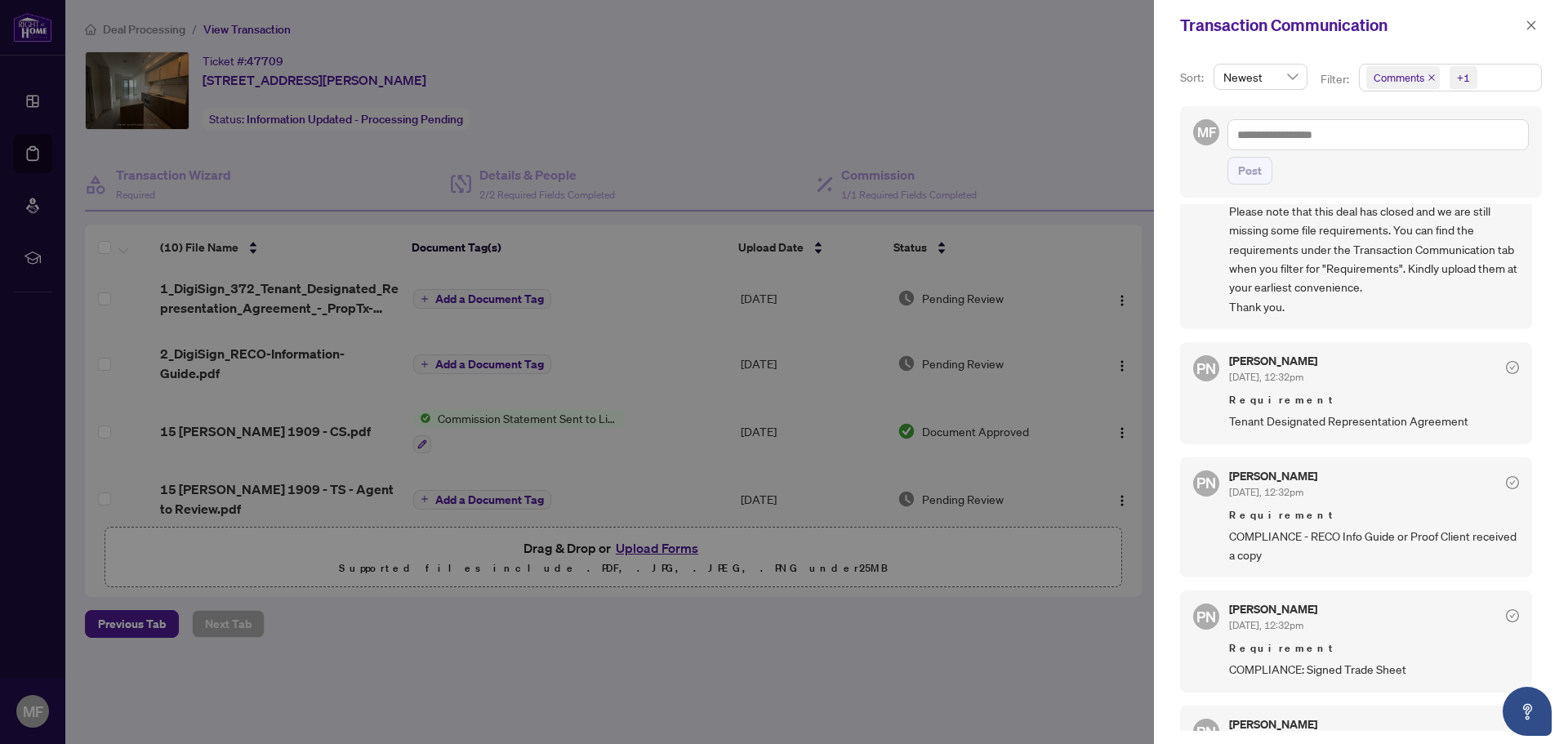
click at [1506, 368] on icon "check-circle" at bounding box center [1513, 368] width 13 height 13
click at [1507, 481] on icon "check-circle" at bounding box center [1513, 482] width 13 height 13
click at [1506, 618] on icon "check-circle" at bounding box center [1513, 616] width 13 height 13
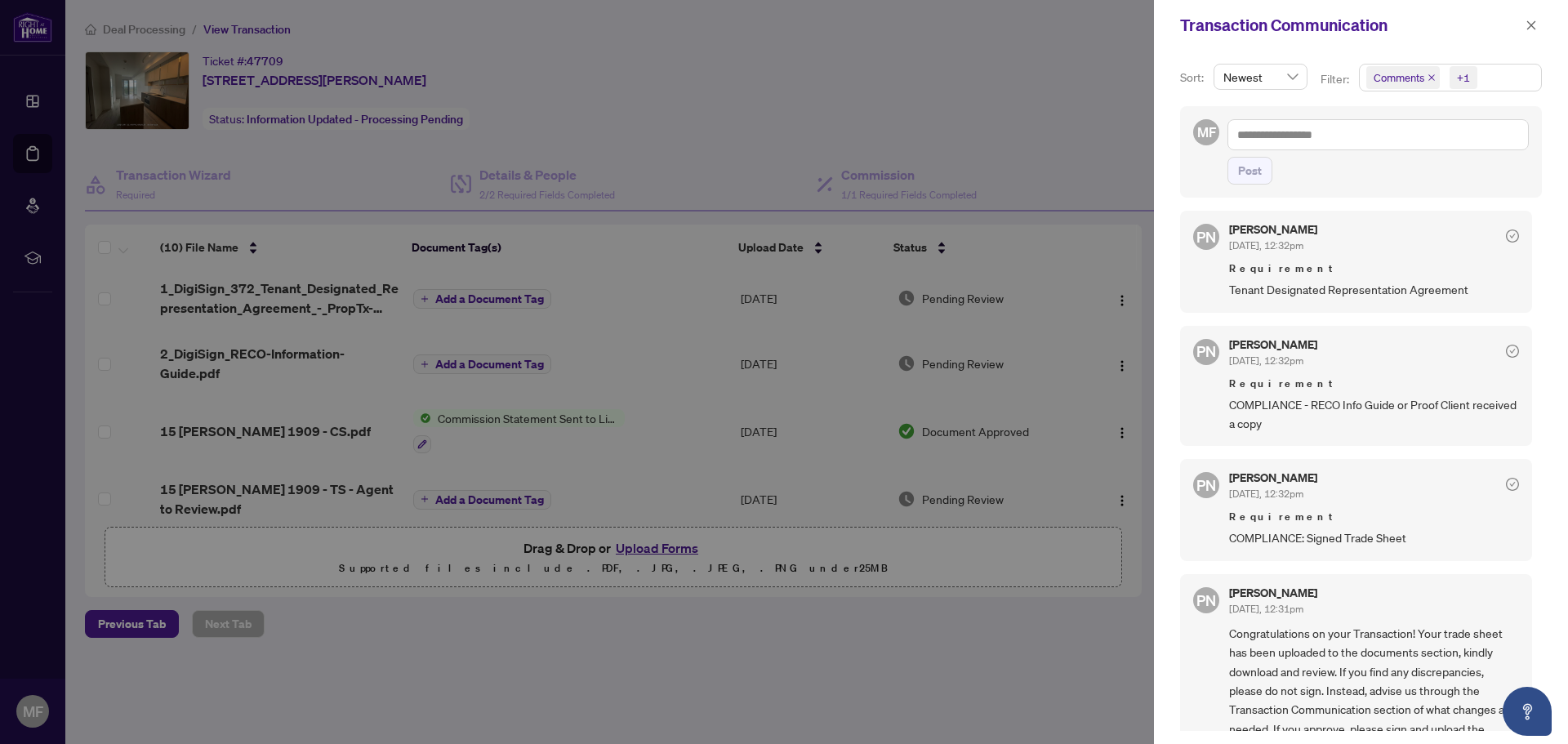
scroll to position [291, 0]
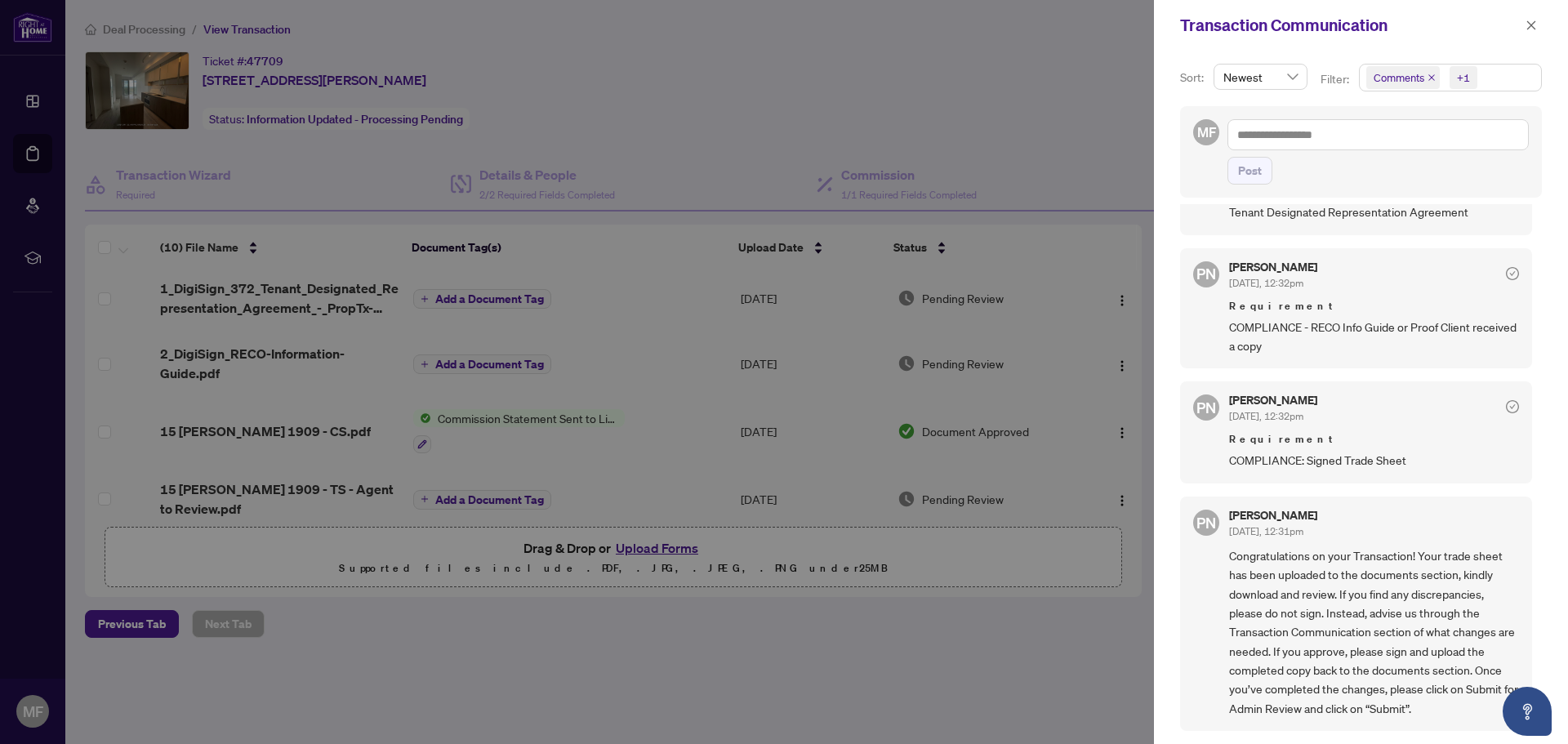
click at [1391, 509] on div "[PERSON_NAME] [DATE], 12:31pm" at bounding box center [1374, 524] width 290 height 30
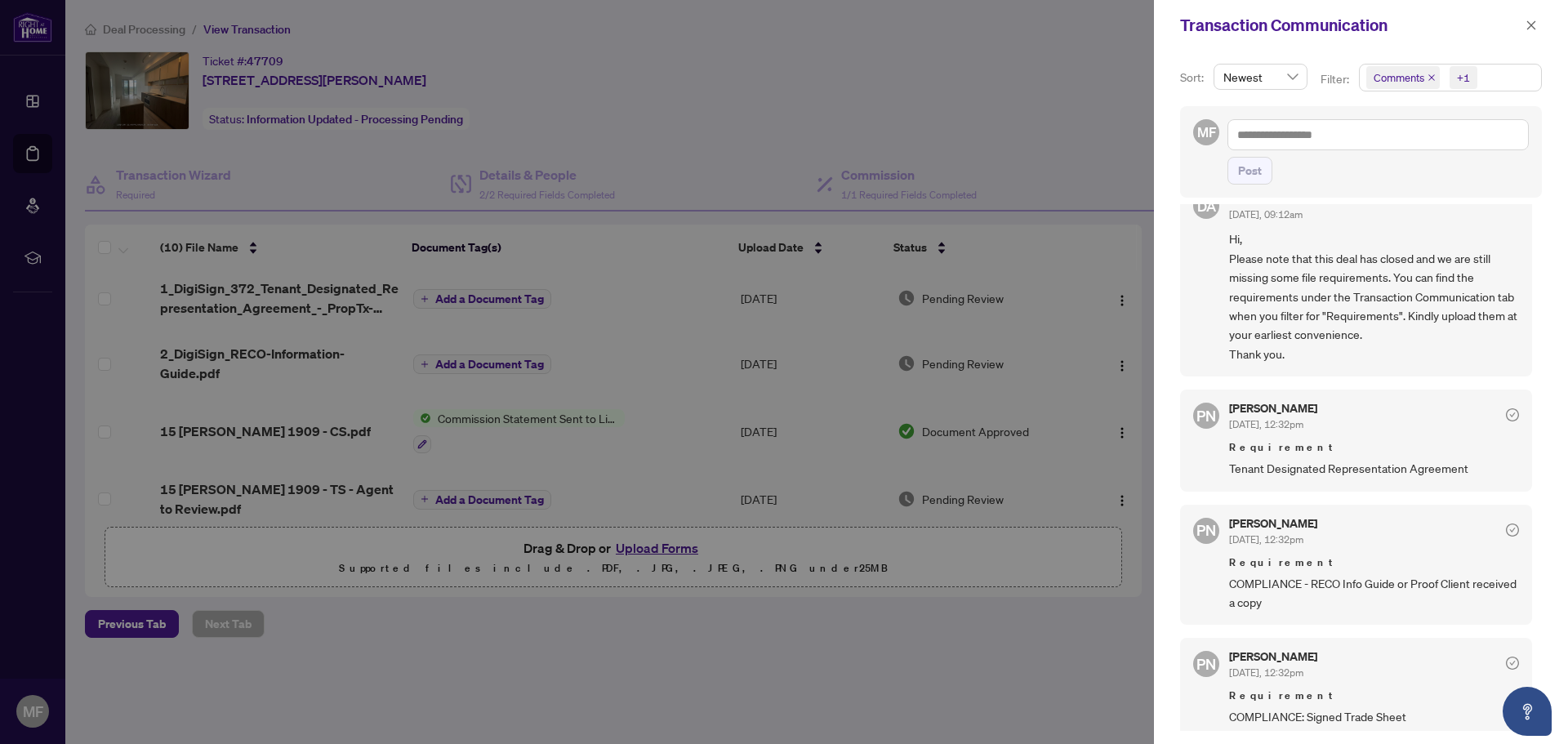
scroll to position [0, 0]
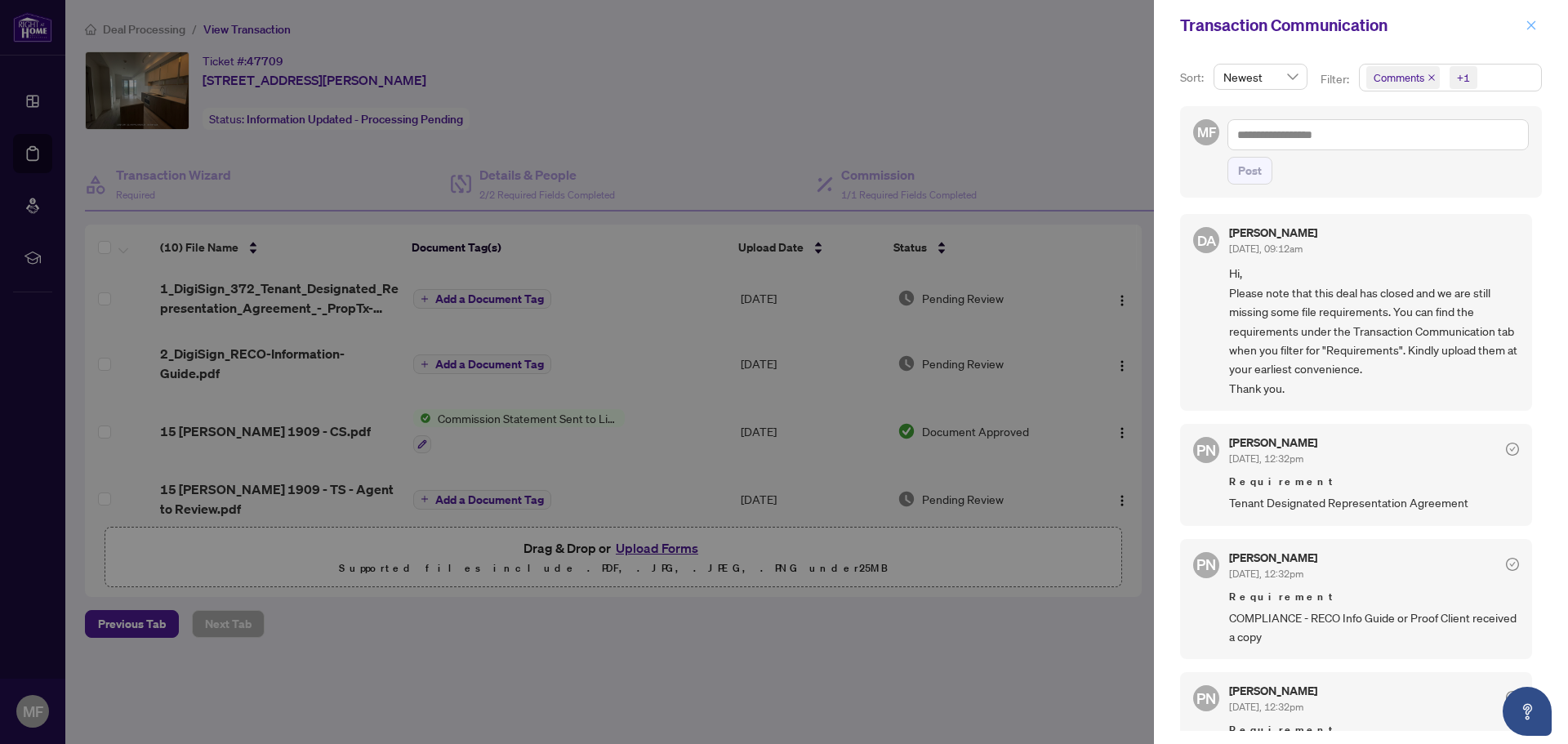
click at [1534, 26] on icon "close" at bounding box center [1532, 26] width 12 height 12
